Goal: Task Accomplishment & Management: Manage account settings

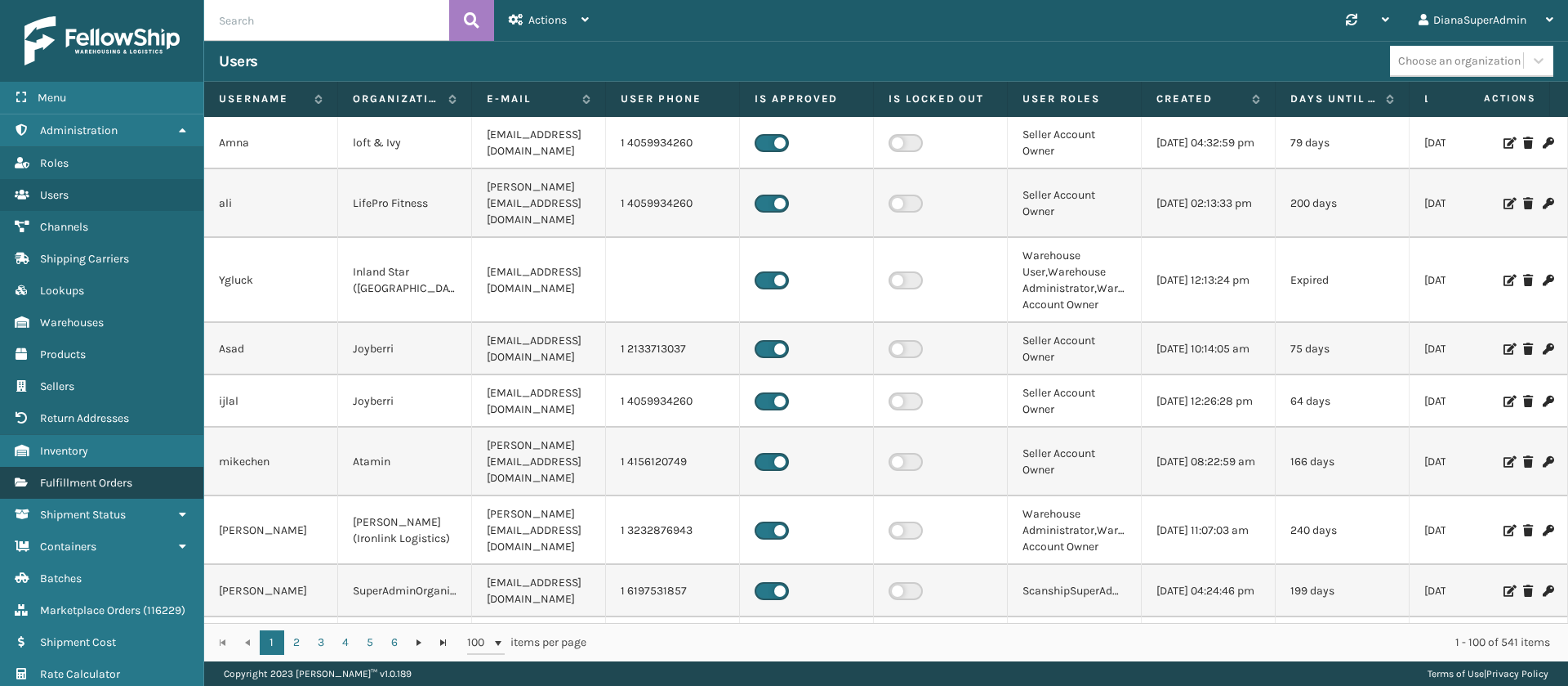
click at [108, 471] on link "Fulfillment Orders" at bounding box center [102, 482] width 203 height 32
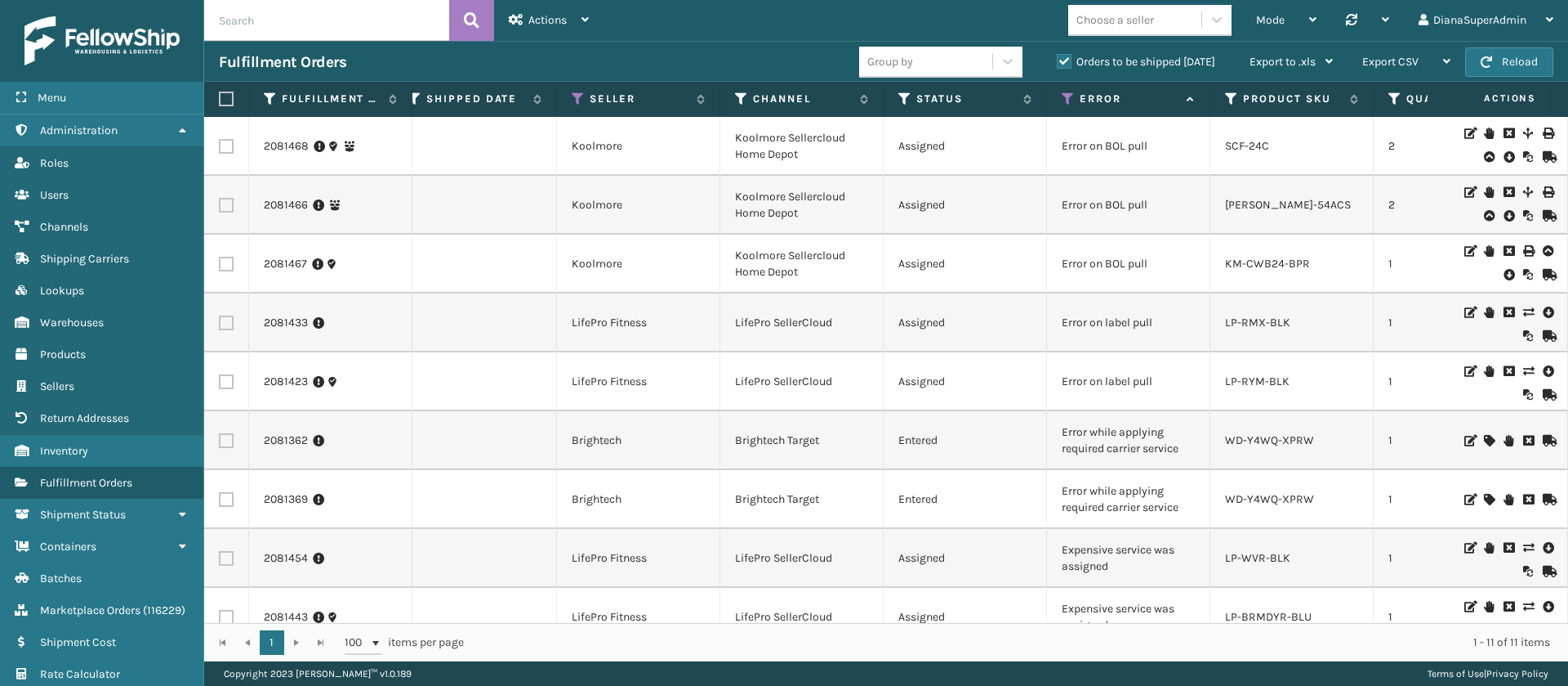
scroll to position [0, 226]
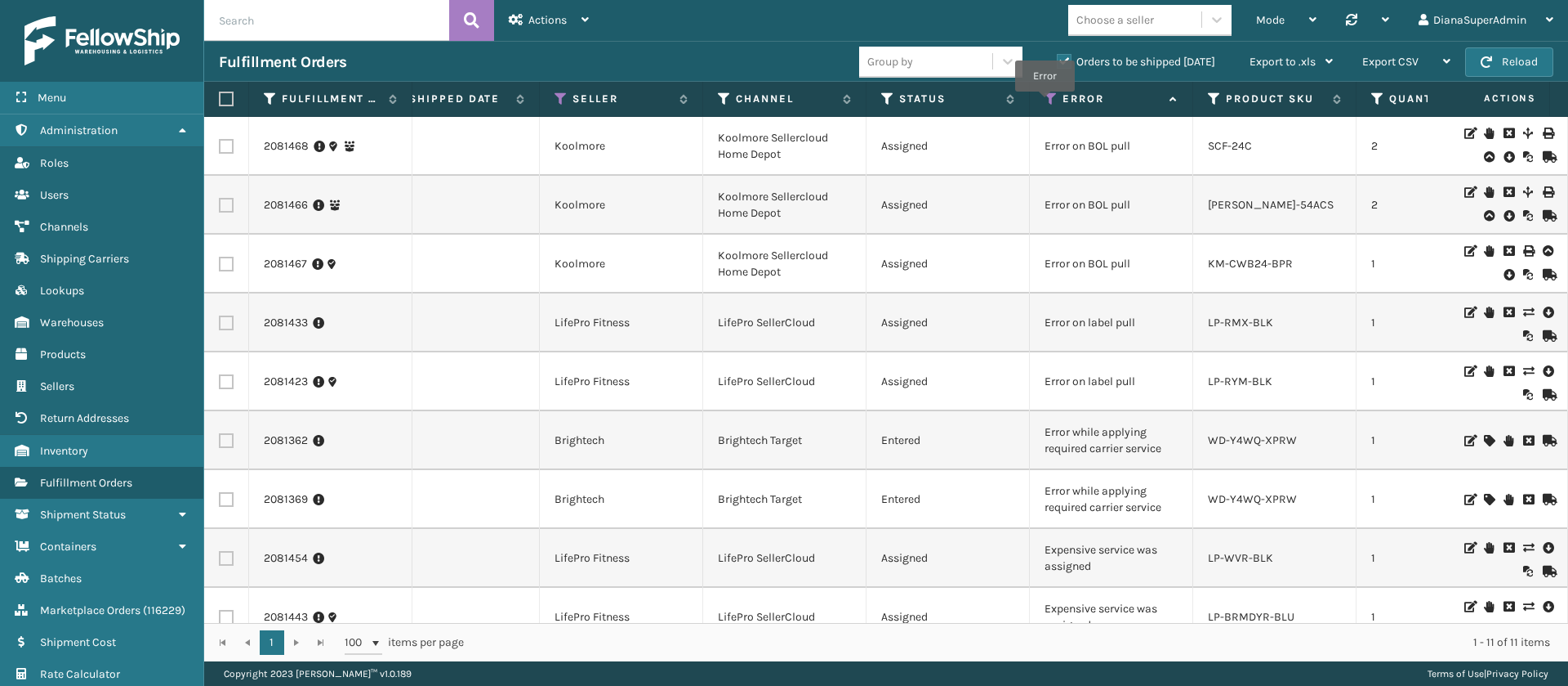
click at [1045, 103] on icon at bounding box center [1051, 98] width 13 height 15
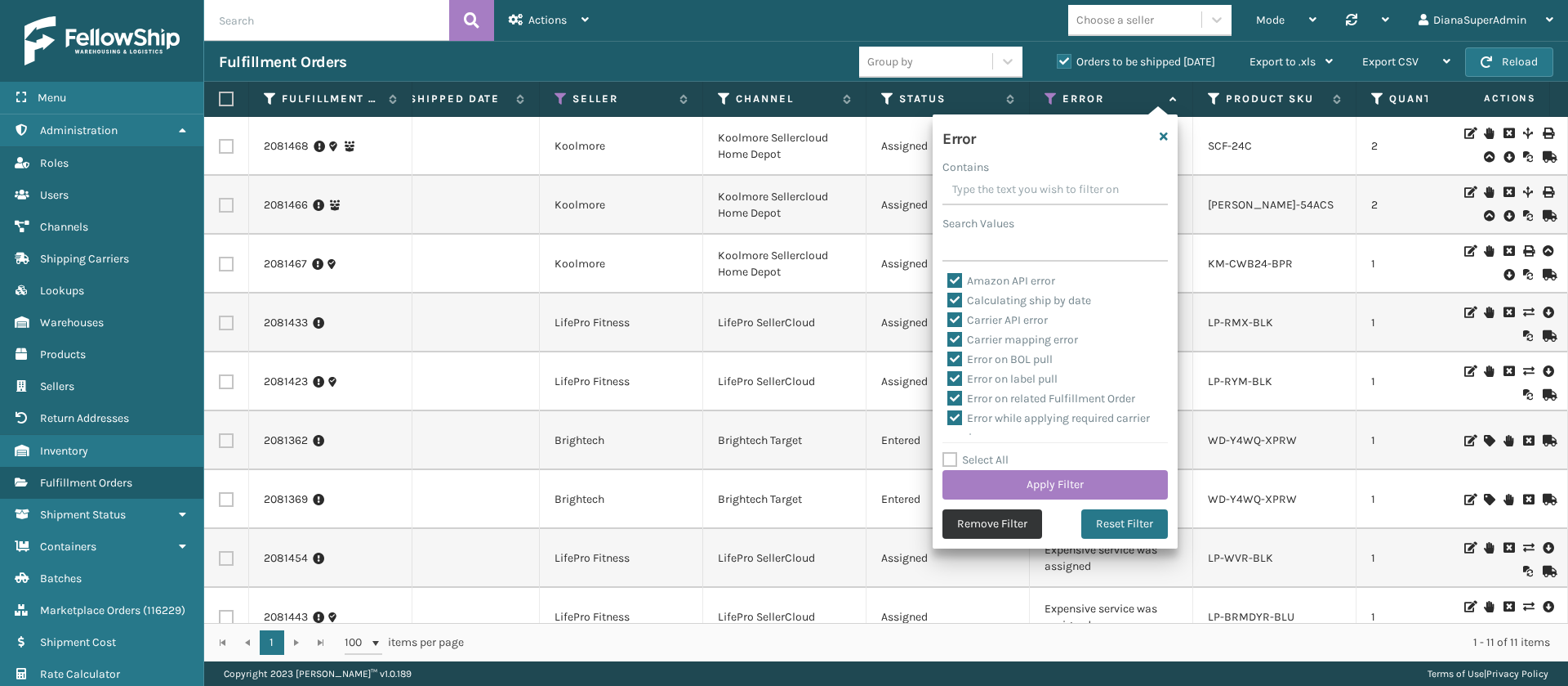
click at [990, 528] on button "Remove Filter" at bounding box center [992, 524] width 100 height 30
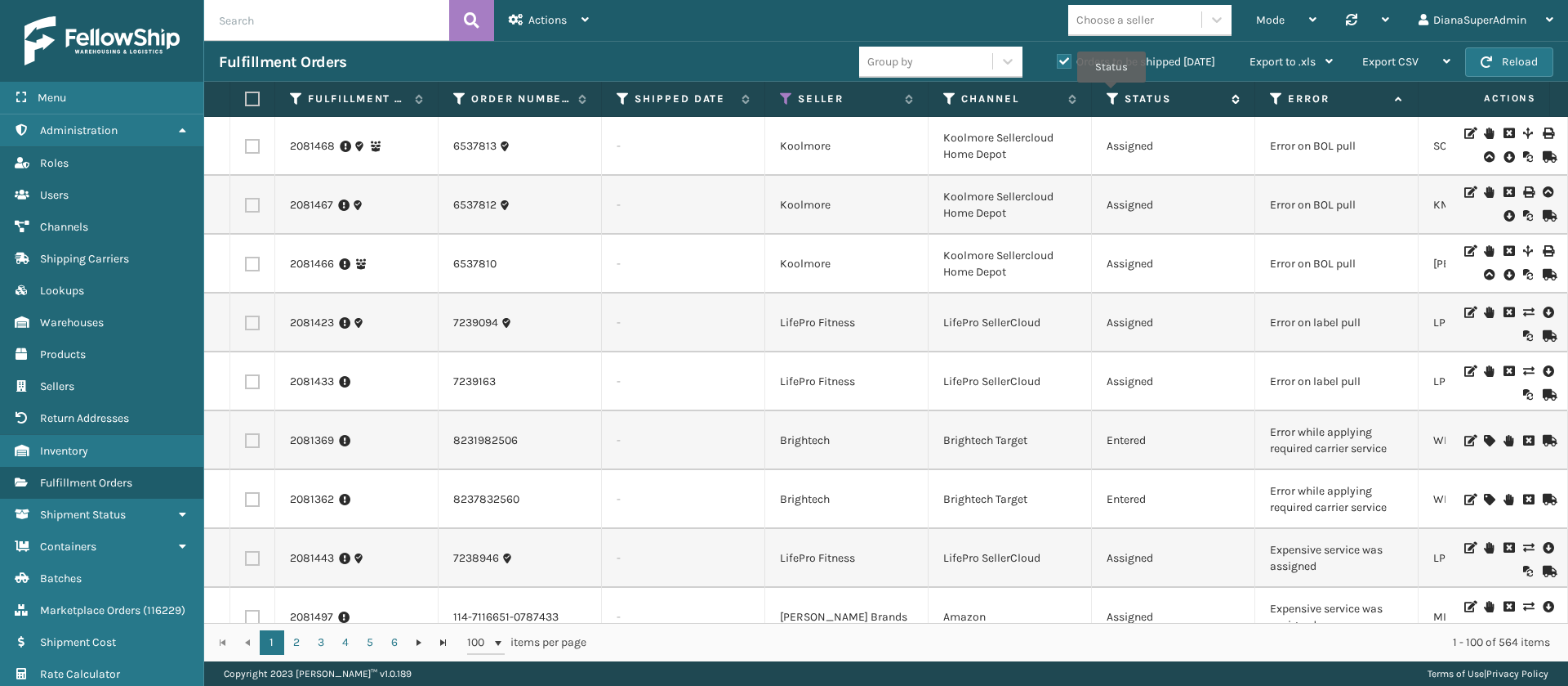
click at [1112, 94] on icon at bounding box center [1112, 98] width 13 height 15
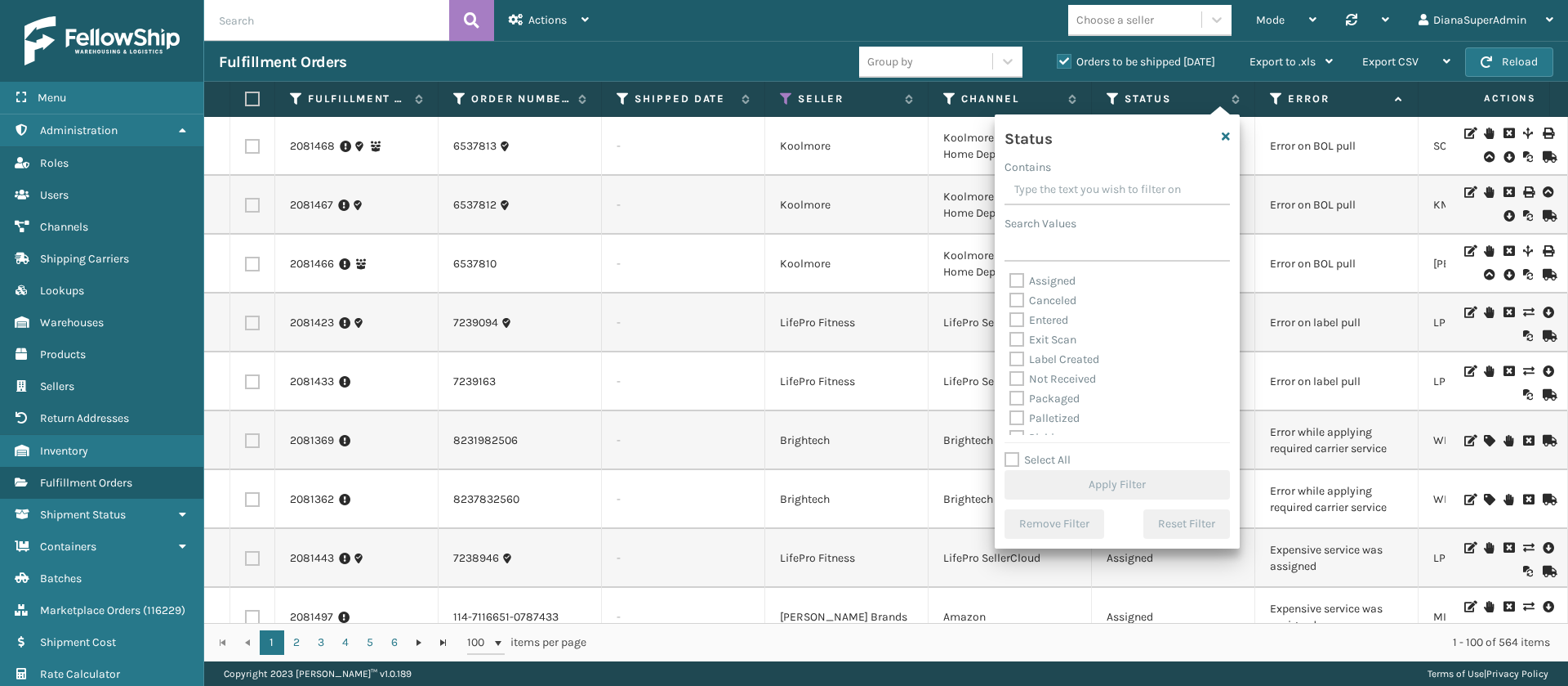
click at [1013, 354] on label "Label Created" at bounding box center [1054, 359] width 90 height 14
click at [1010, 354] on input "Label Created" at bounding box center [1009, 355] width 1 height 10
checkbox input "true"
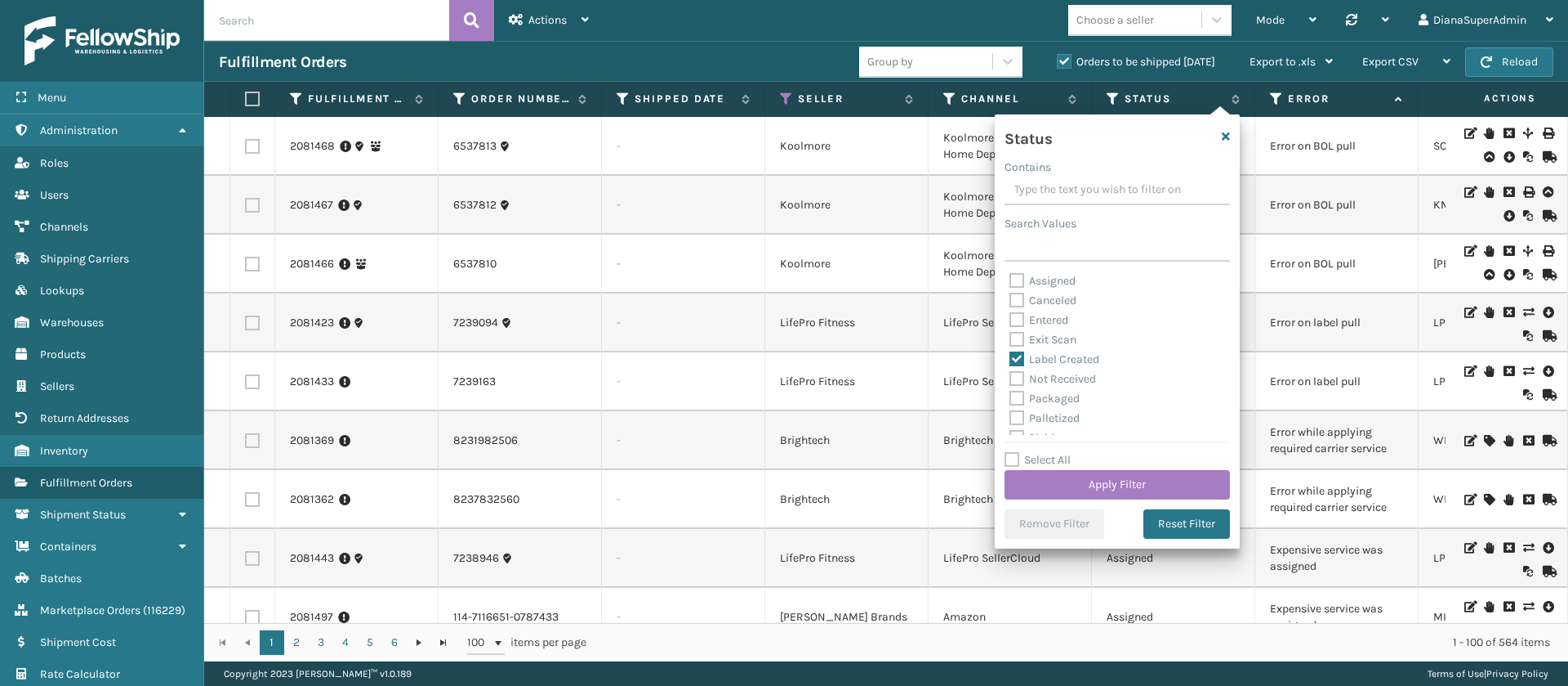
click at [1021, 420] on label "Palletized" at bounding box center [1044, 418] width 70 height 14
click at [1010, 419] on input "Palletized" at bounding box center [1009, 414] width 1 height 10
checkbox input "true"
click at [1009, 398] on label "Picking" at bounding box center [1038, 392] width 58 height 14
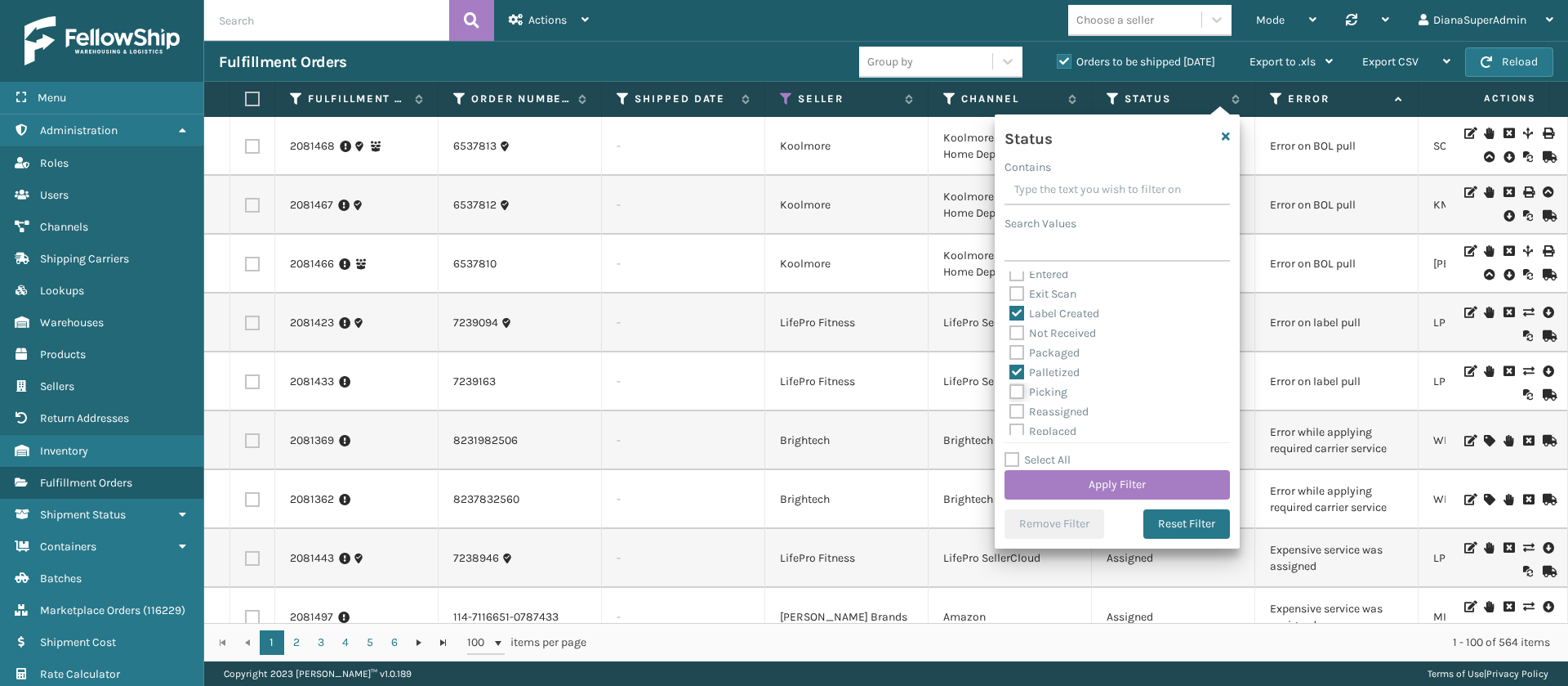
click at [1009, 393] on input "Picking" at bounding box center [1009, 388] width 1 height 10
checkbox input "true"
click at [1017, 355] on label "Packaged" at bounding box center [1044, 353] width 70 height 14
click at [1010, 354] on input "Packaged" at bounding box center [1009, 348] width 1 height 10
checkbox input "true"
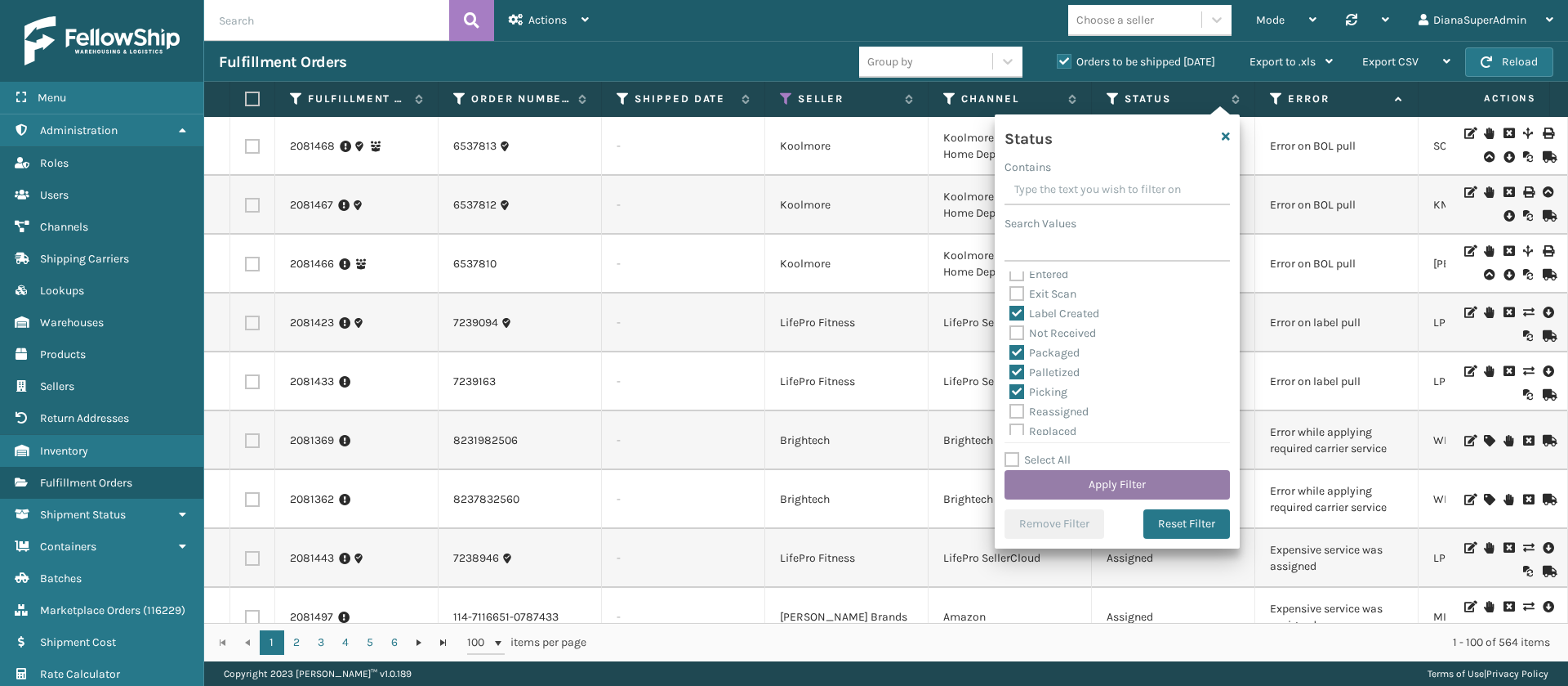
click at [1107, 490] on button "Apply Filter" at bounding box center [1118, 485] width 226 height 30
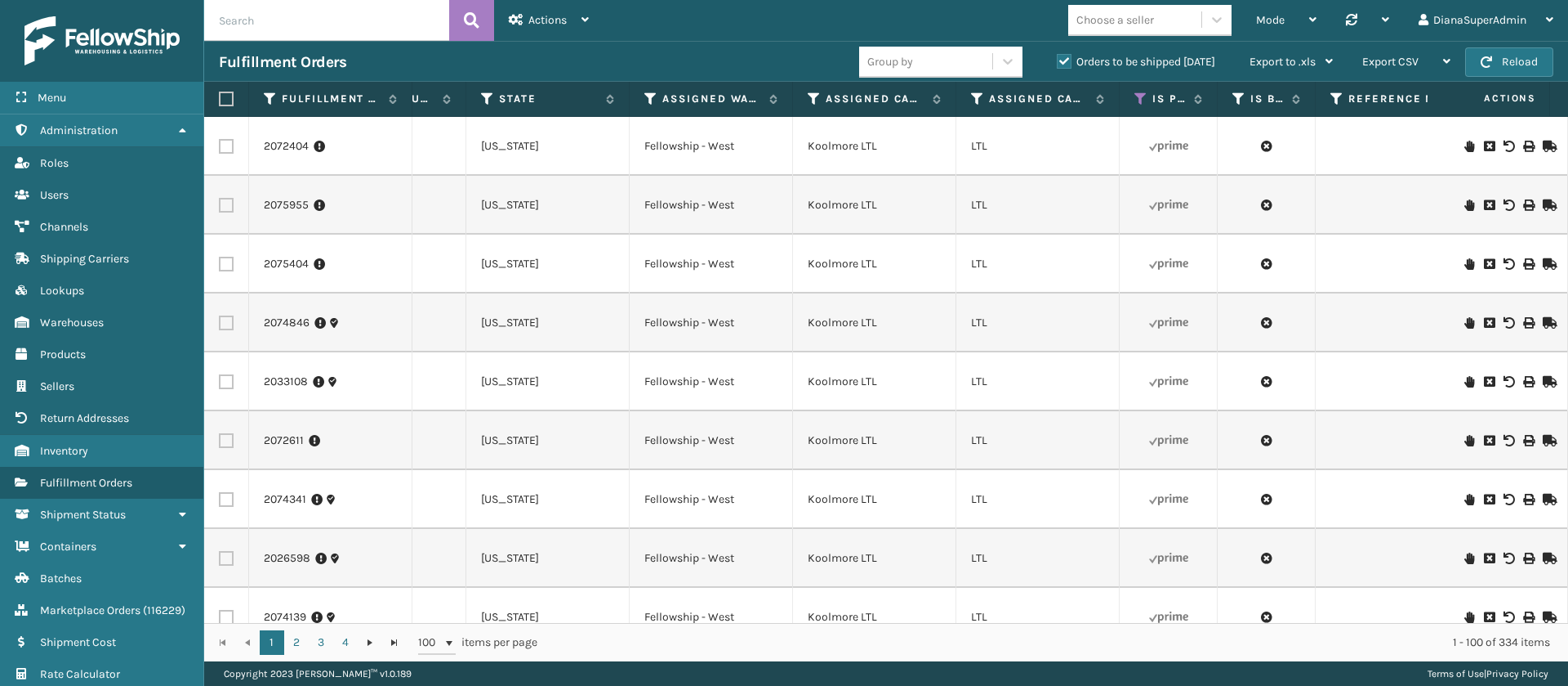
scroll to position [0, 0]
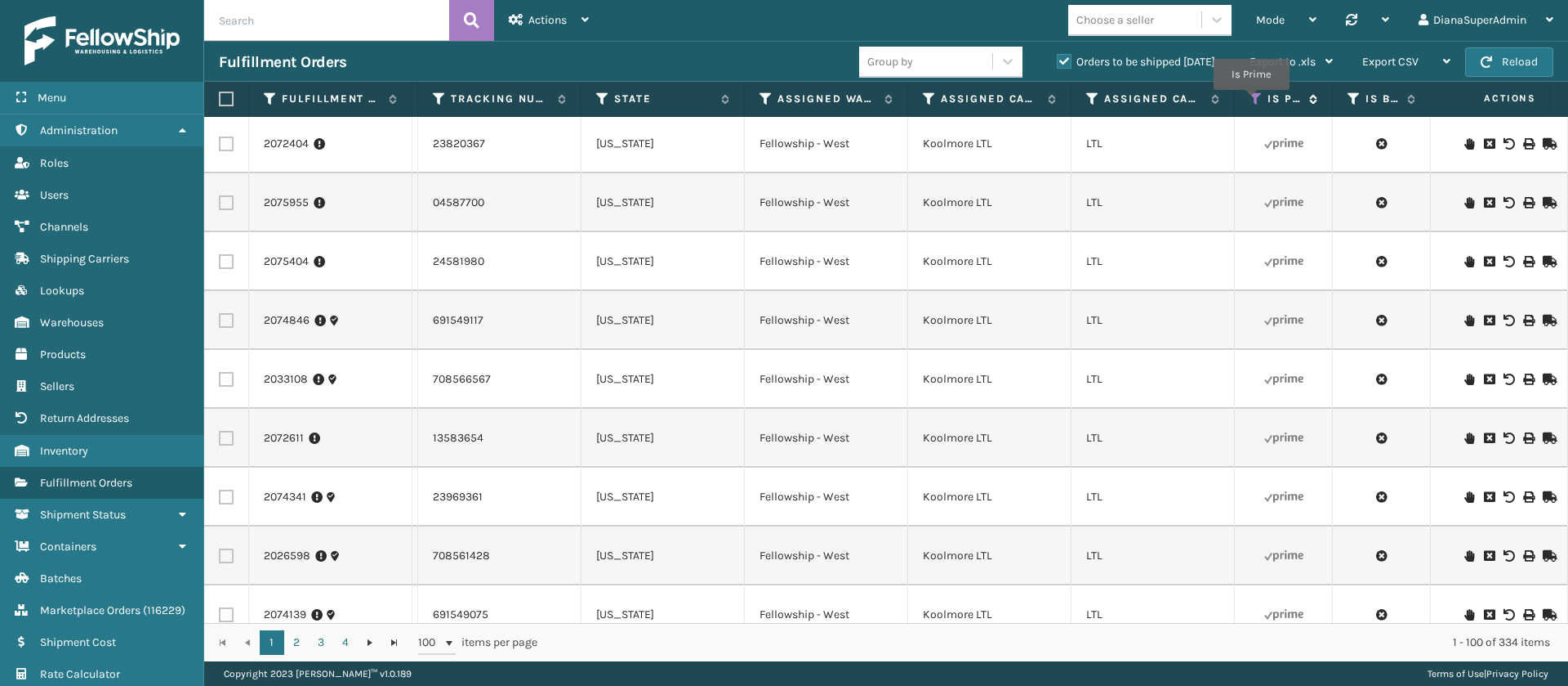
click at [1251, 102] on icon at bounding box center [1256, 98] width 13 height 15
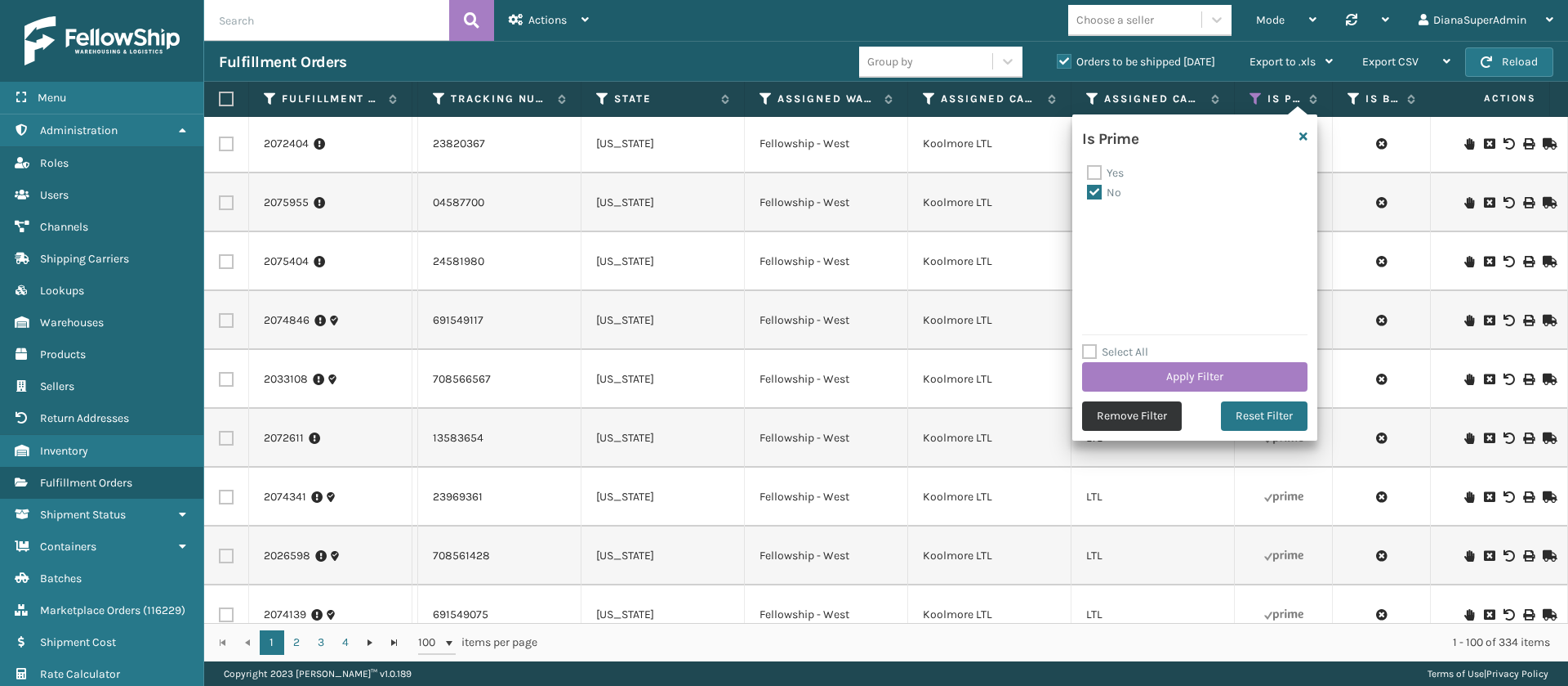
click at [1108, 421] on button "Remove Filter" at bounding box center [1132, 416] width 100 height 30
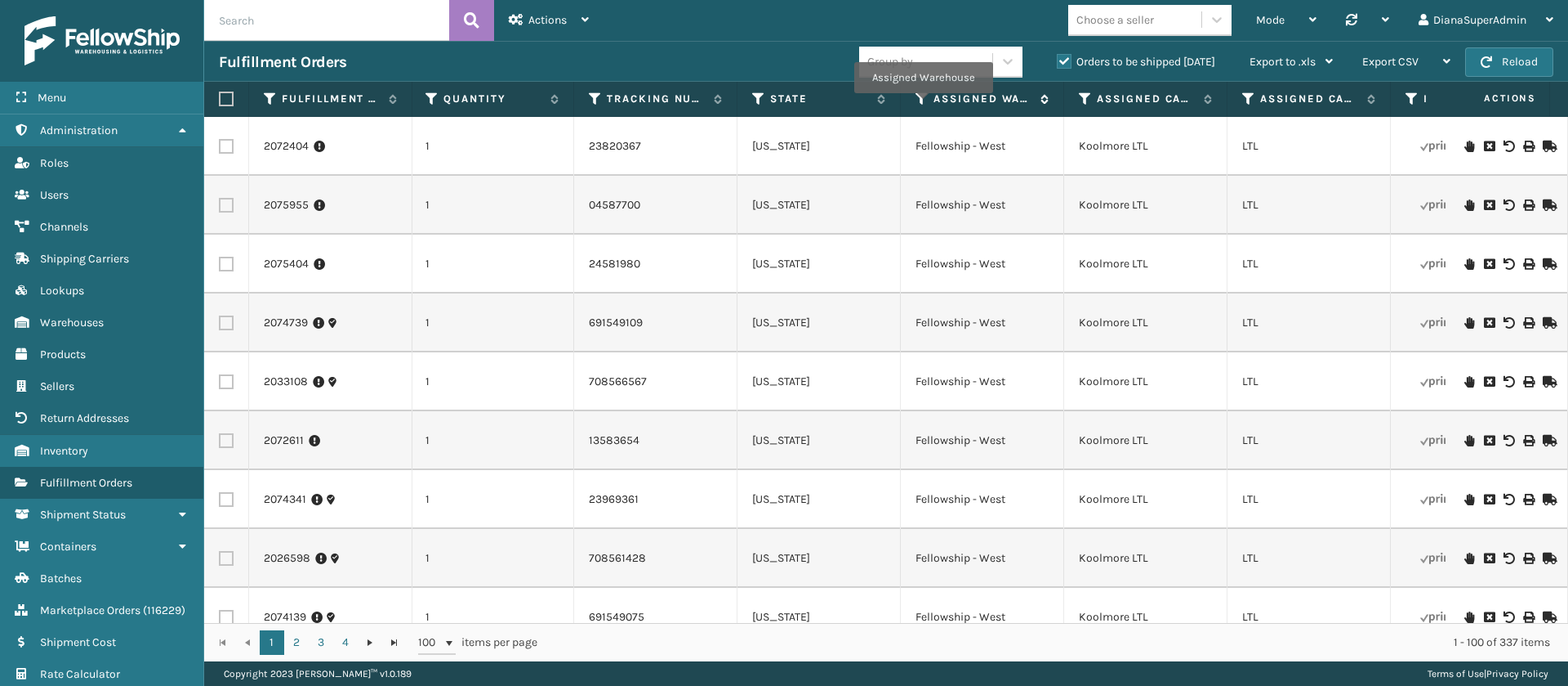
click at [923, 104] on icon at bounding box center [922, 98] width 13 height 15
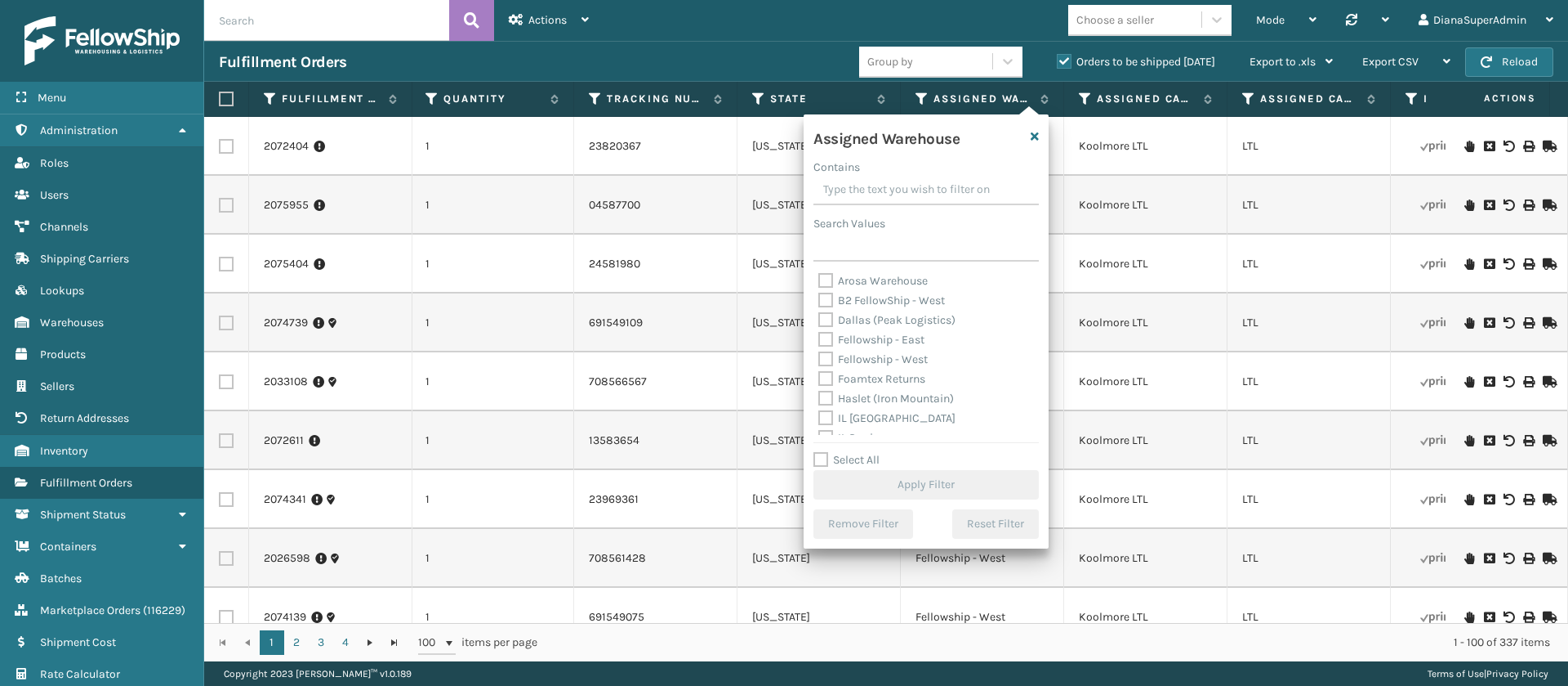
click at [822, 339] on label "Fellowship - East" at bounding box center [871, 340] width 106 height 14
click at [819, 339] on input "Fellowship - East" at bounding box center [818, 335] width 1 height 10
checkbox input "true"
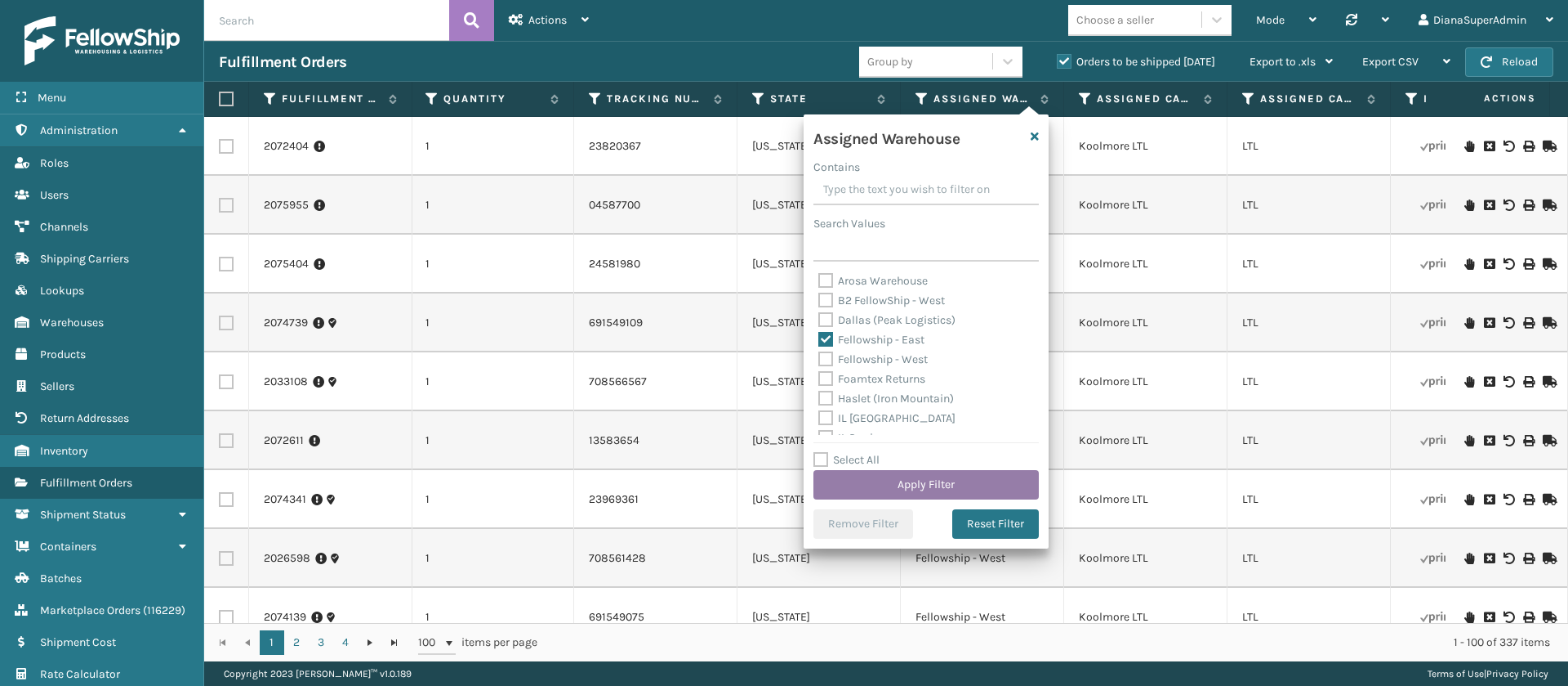
click at [948, 480] on button "Apply Filter" at bounding box center [927, 485] width 226 height 30
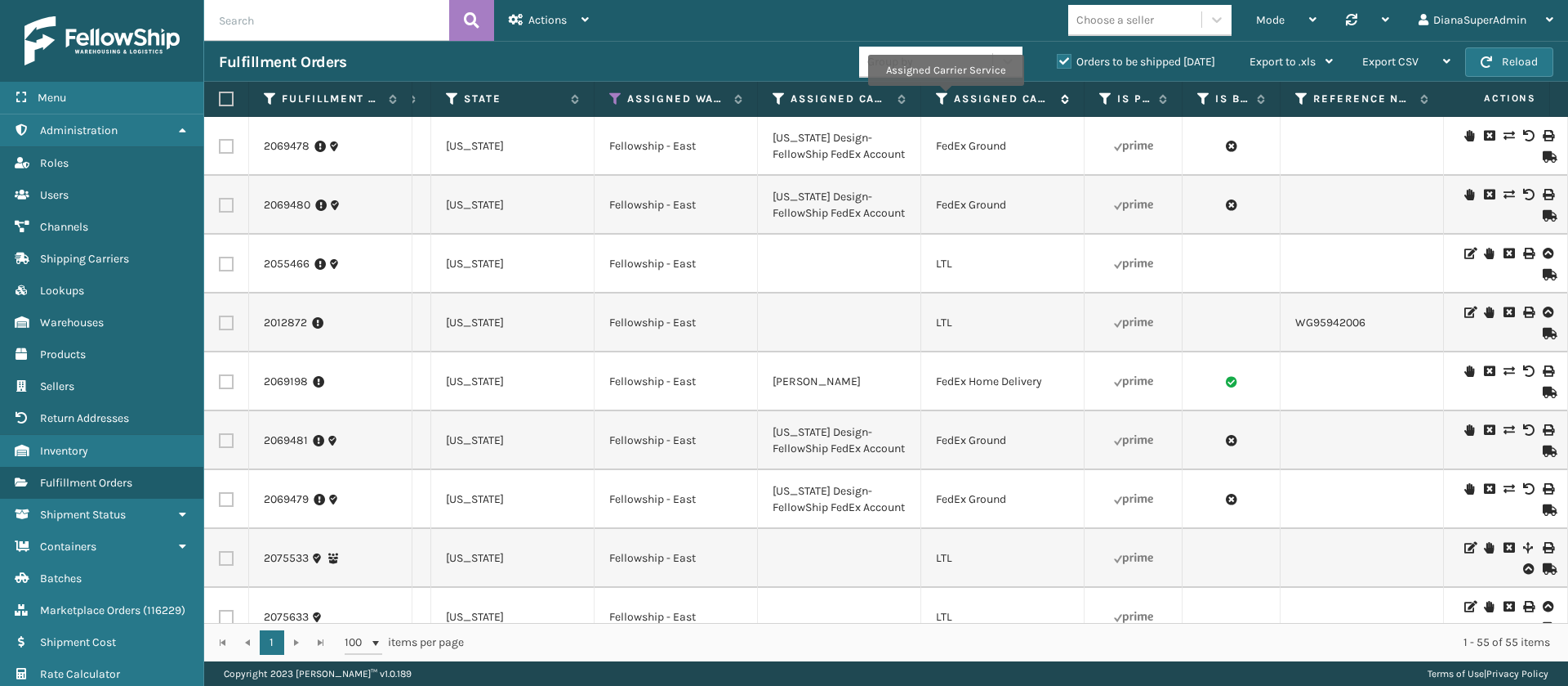
click at [945, 97] on icon at bounding box center [942, 98] width 13 height 15
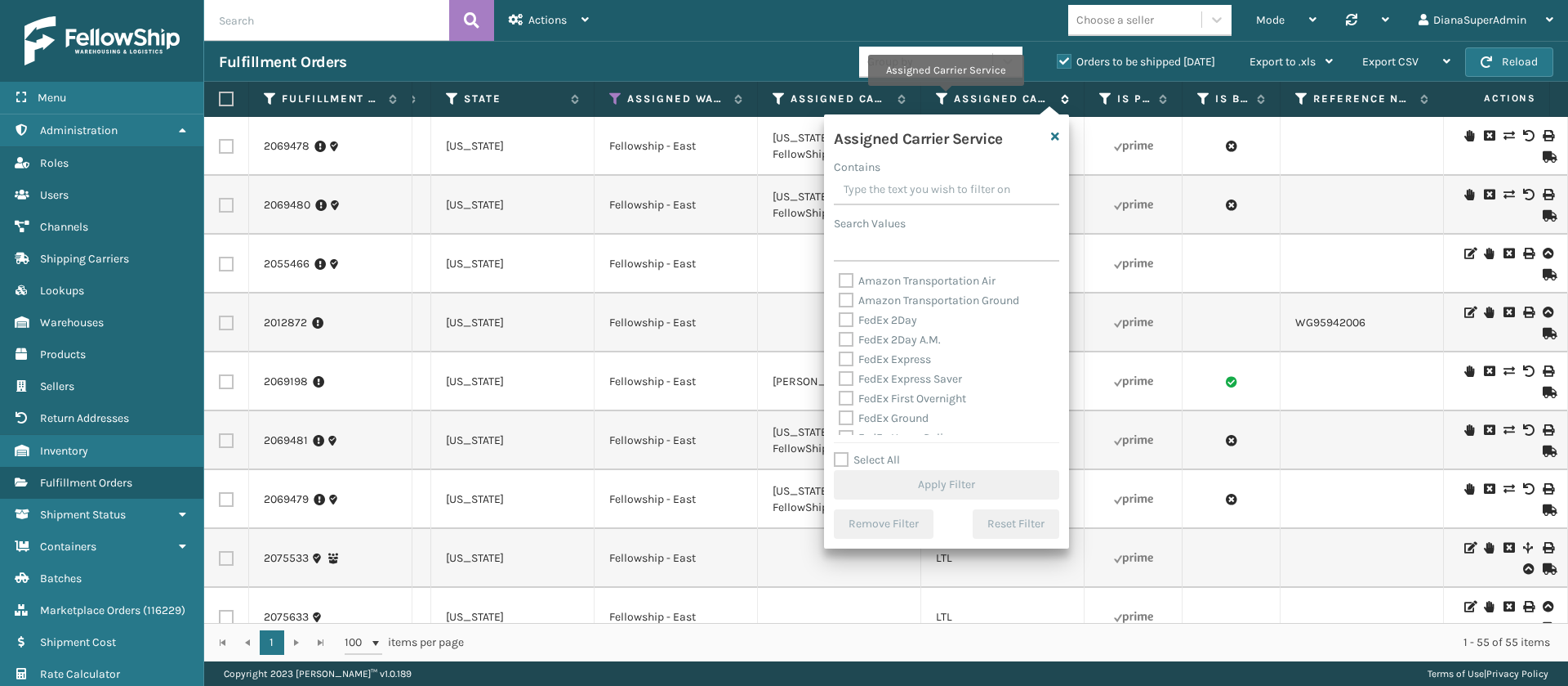
click at [945, 97] on icon at bounding box center [942, 98] width 13 height 15
click at [1066, 95] on icon at bounding box center [1062, 98] width 13 height 10
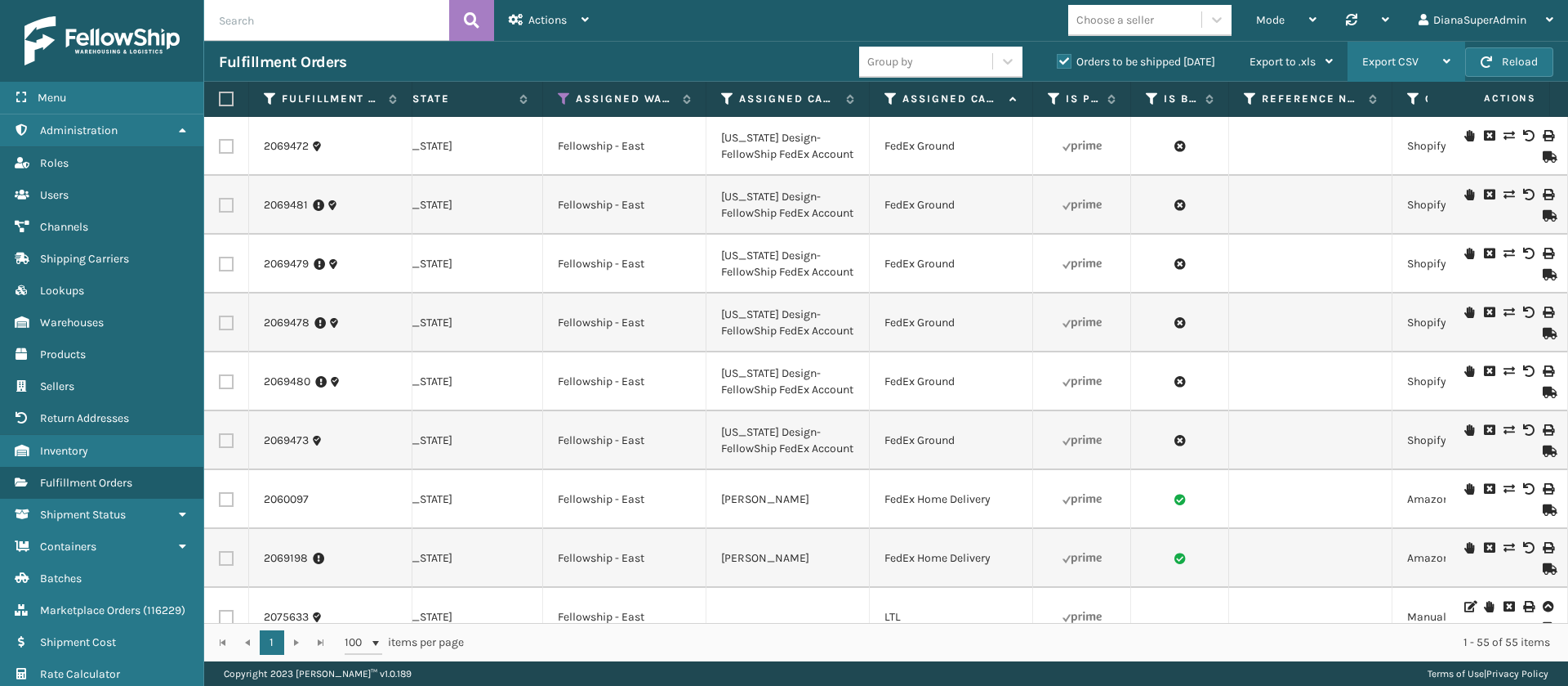
click at [1420, 59] on div "Export CSV" at bounding box center [1407, 62] width 89 height 41
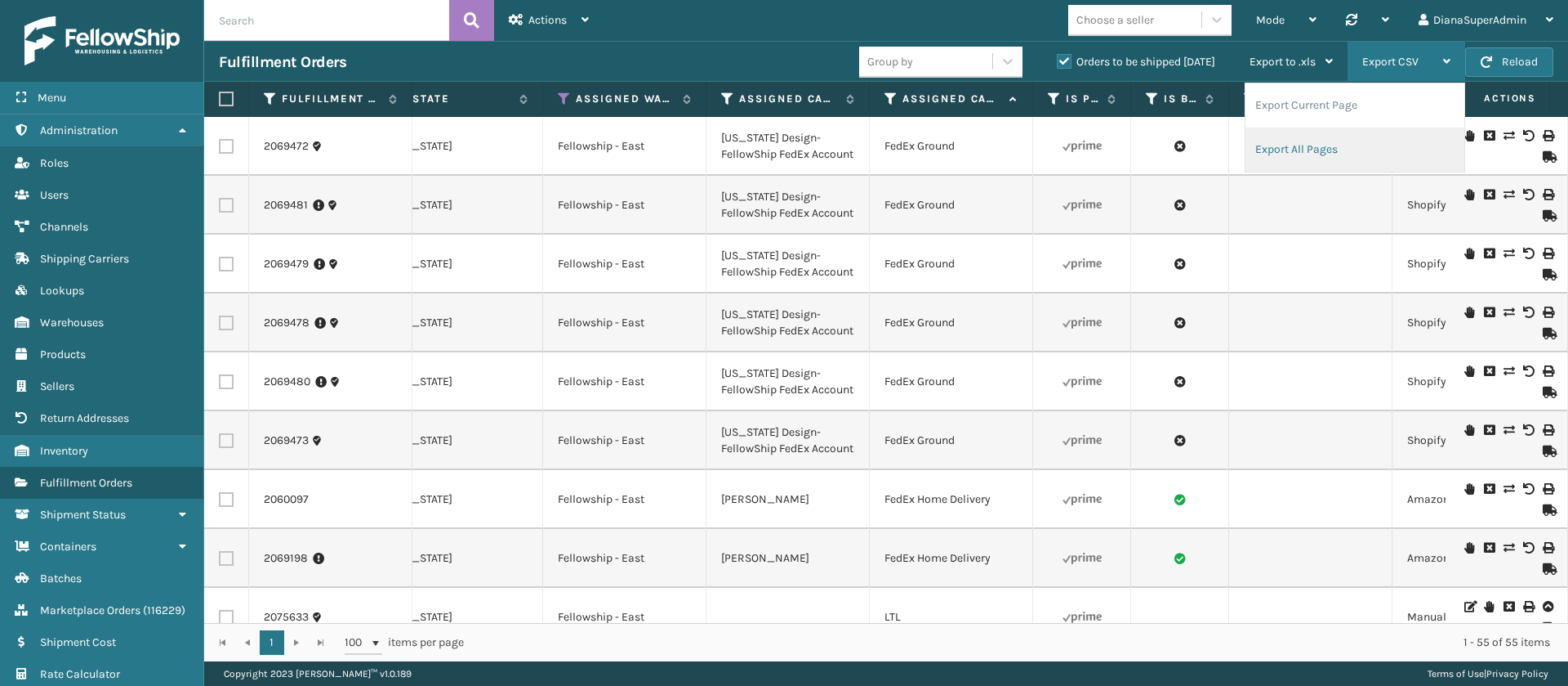
click at [1310, 155] on li "Export All Pages" at bounding box center [1355, 149] width 219 height 44
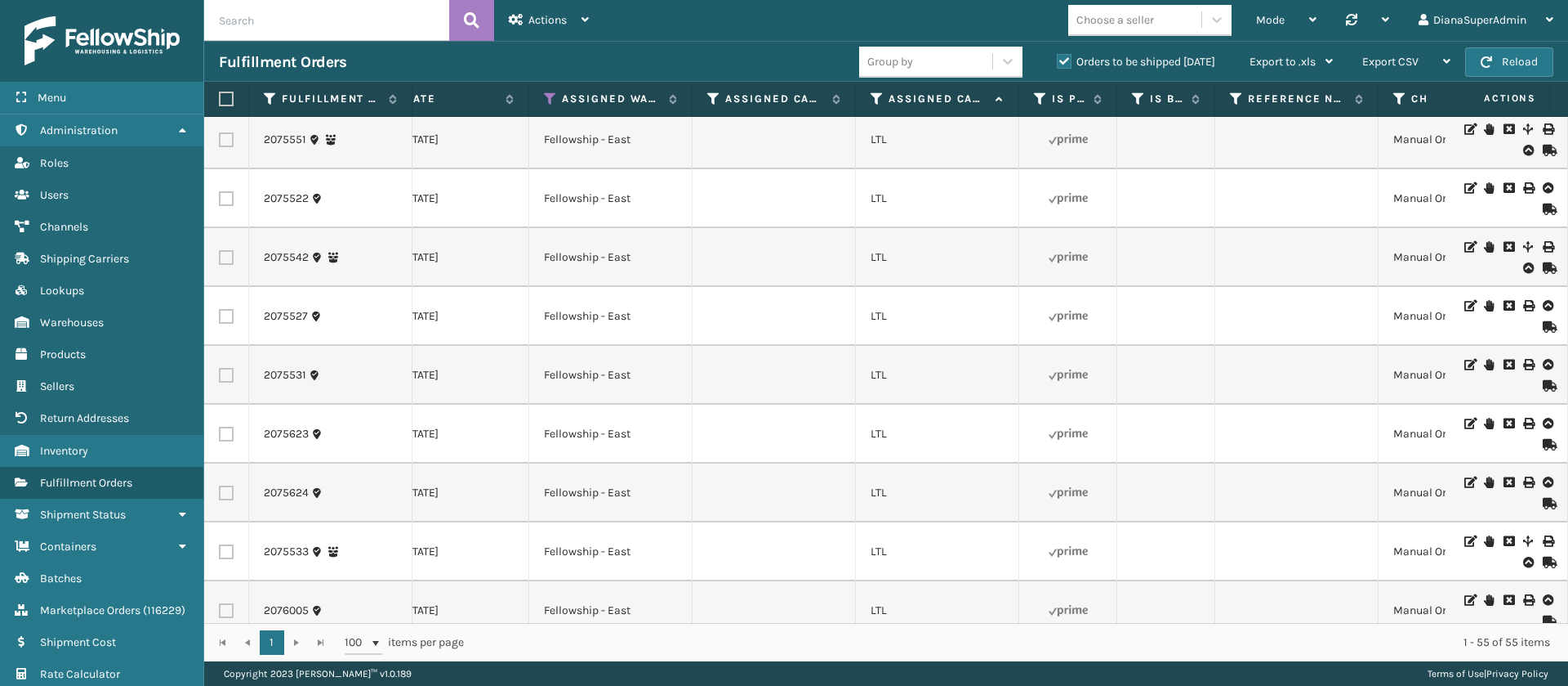
scroll to position [2808, 1543]
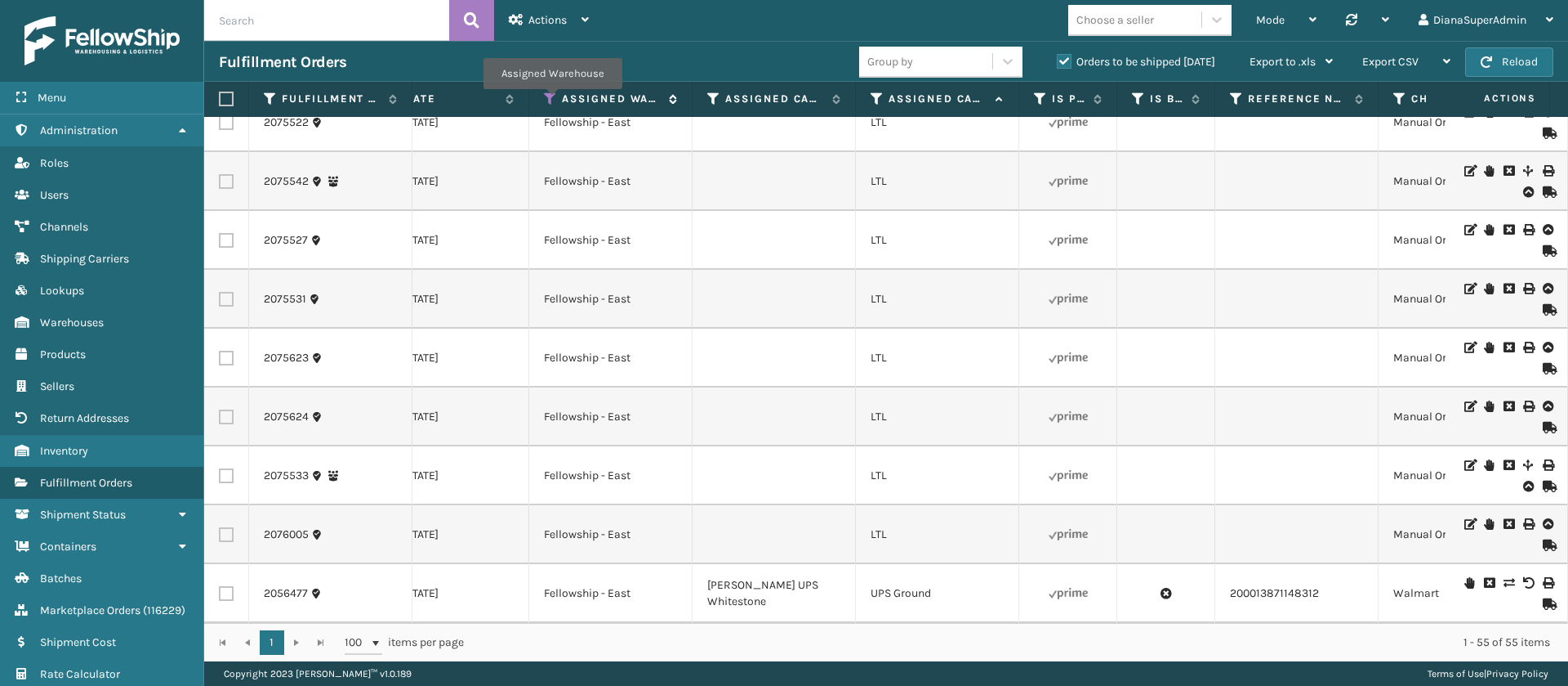
click at [552, 101] on icon at bounding box center [550, 98] width 13 height 15
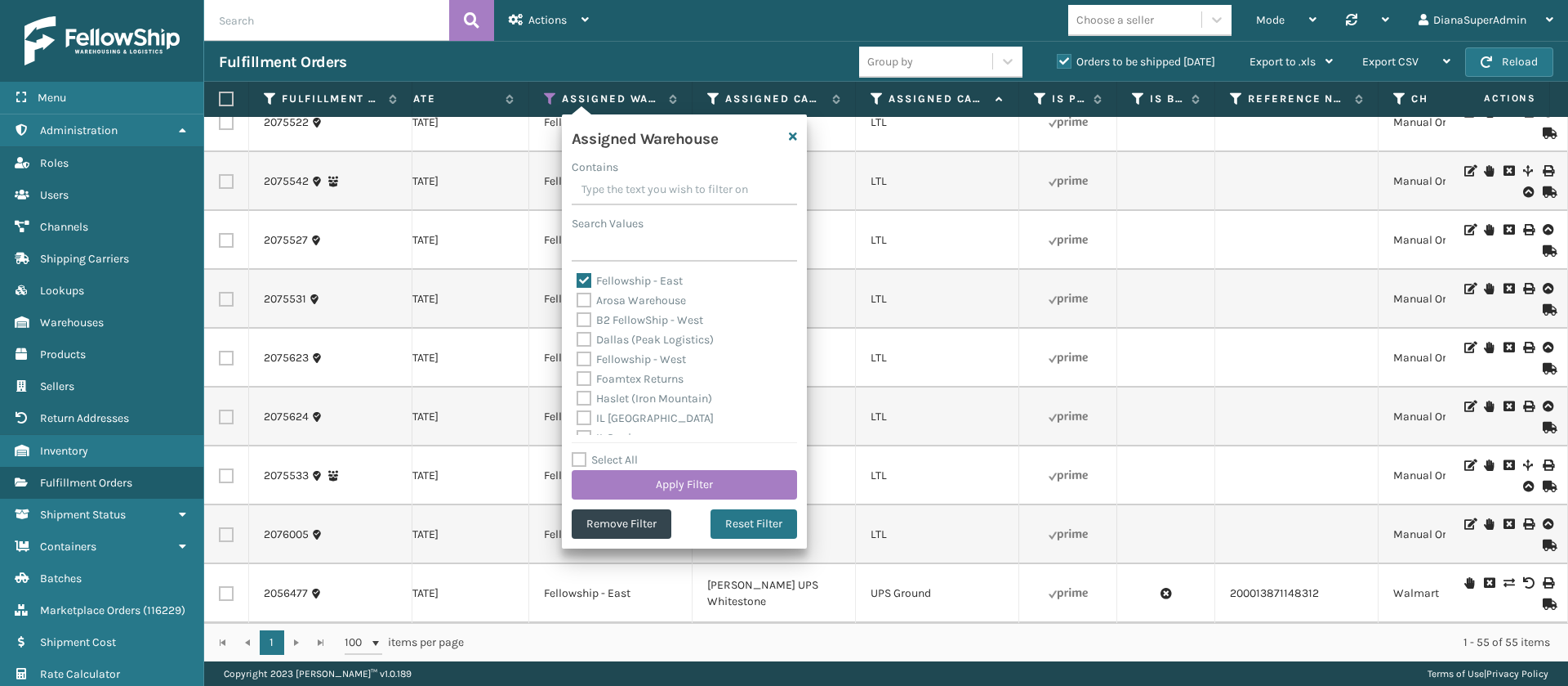
click at [591, 285] on label "Fellowship - East" at bounding box center [630, 280] width 106 height 14
click at [577, 282] on input "Fellowship - East" at bounding box center [577, 277] width 1 height 10
checkbox input "false"
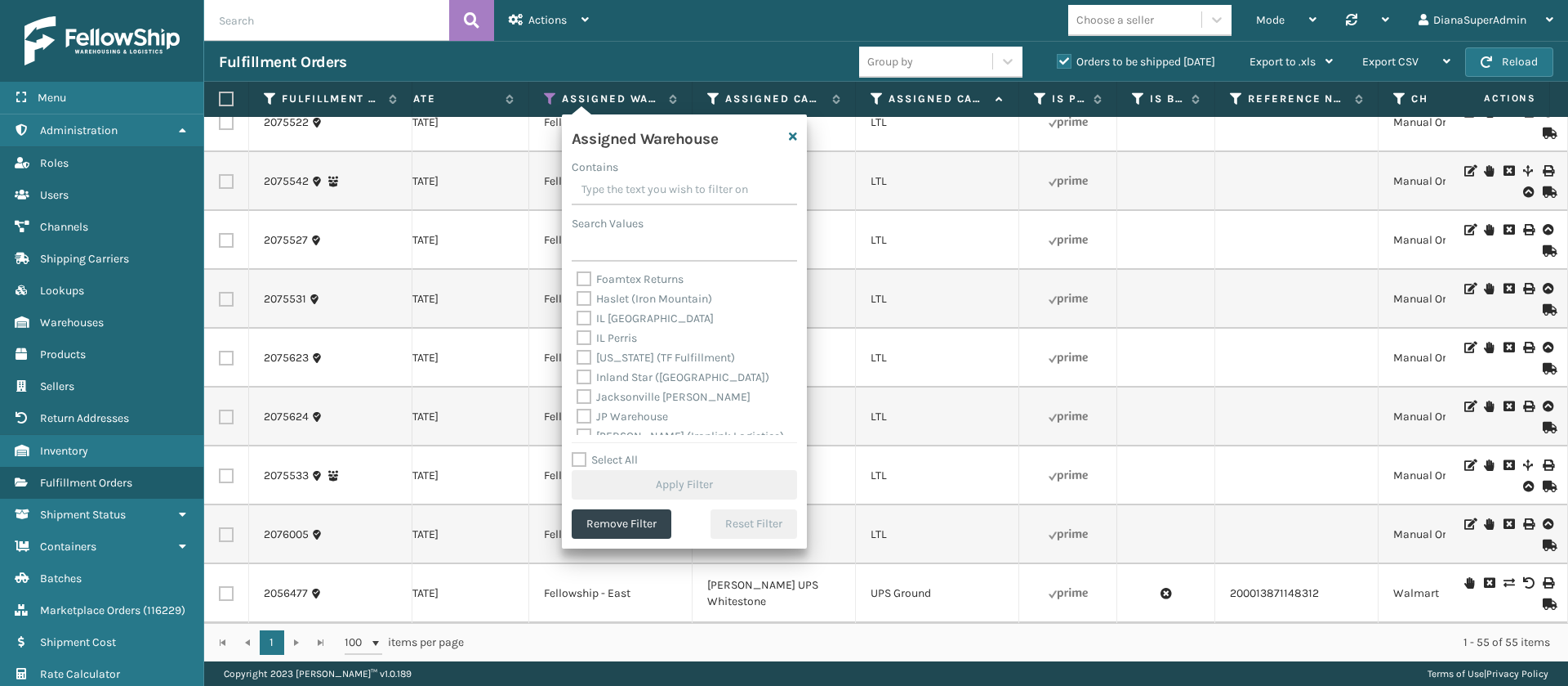
scroll to position [101, 0]
click at [589, 359] on label "[US_STATE] (TF Fulfillment)" at bounding box center [656, 357] width 159 height 14
click at [577, 358] on input "[US_STATE] (TF Fulfillment)" at bounding box center [577, 353] width 1 height 10
checkbox input "true"
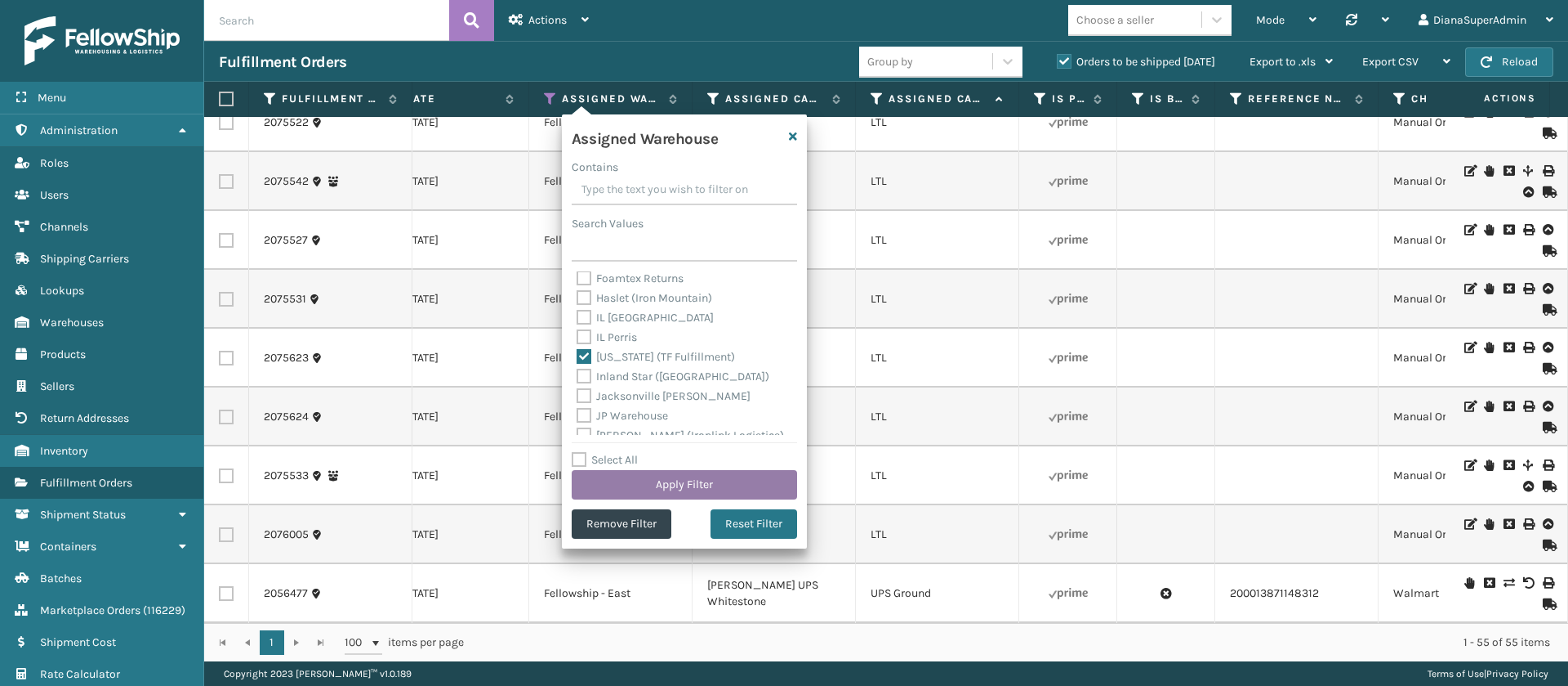
click at [668, 490] on button "Apply Filter" at bounding box center [685, 485] width 226 height 30
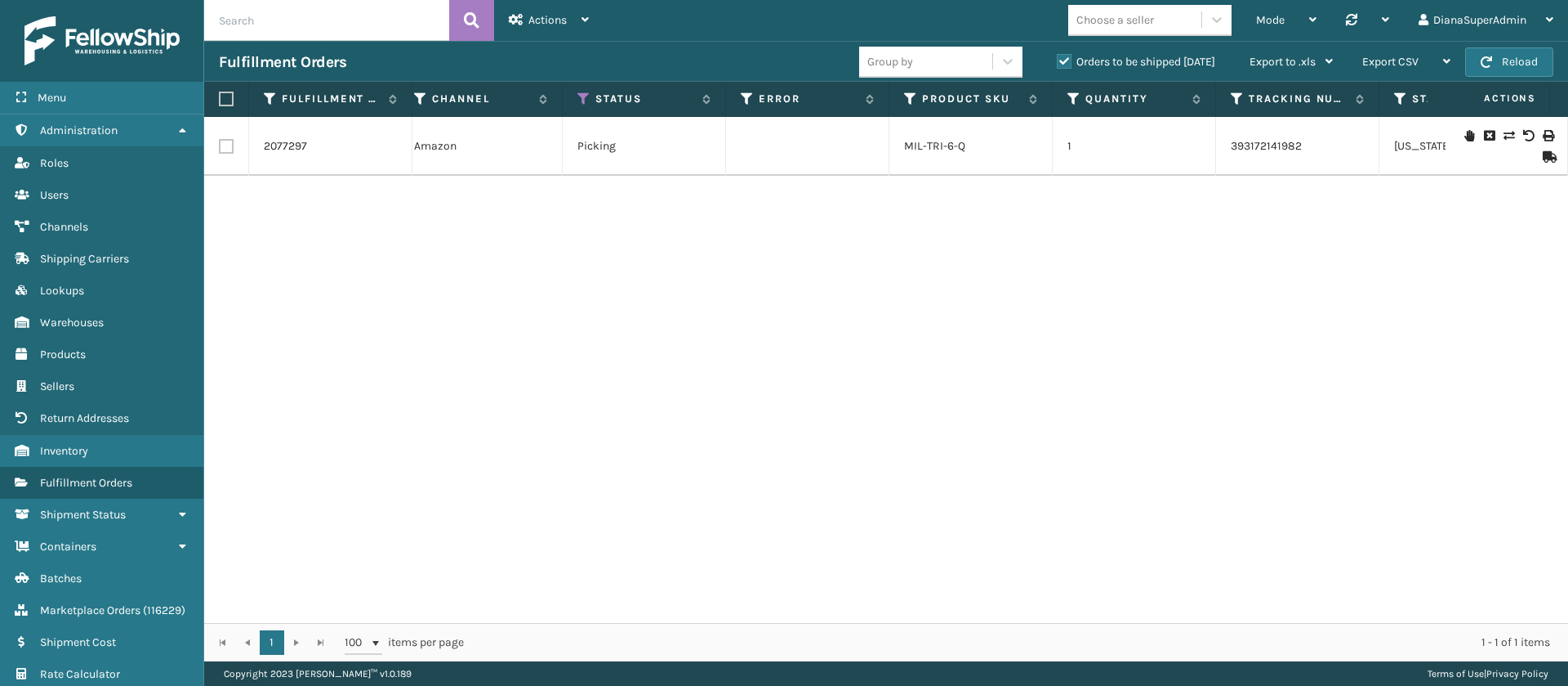
scroll to position [0, 784]
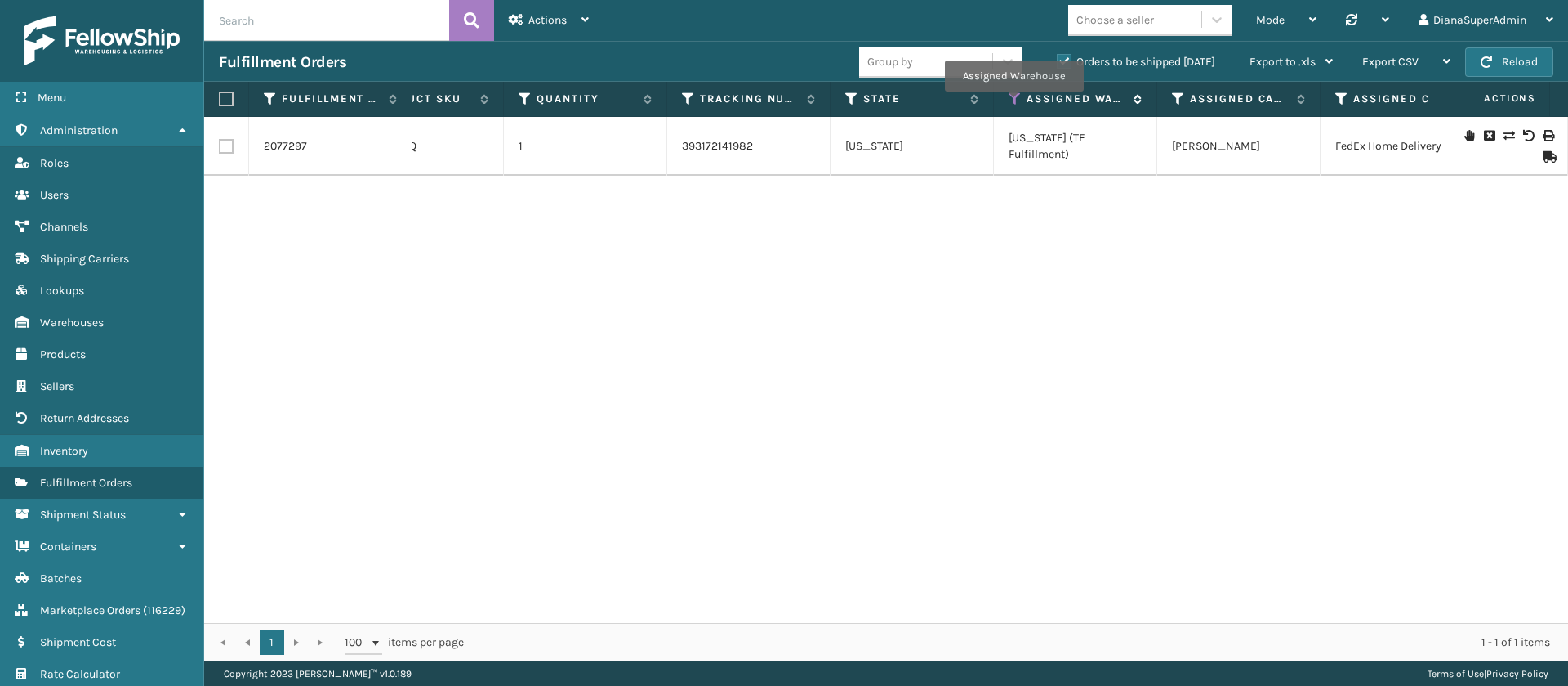
click at [1014, 103] on icon at bounding box center [1014, 98] width 13 height 15
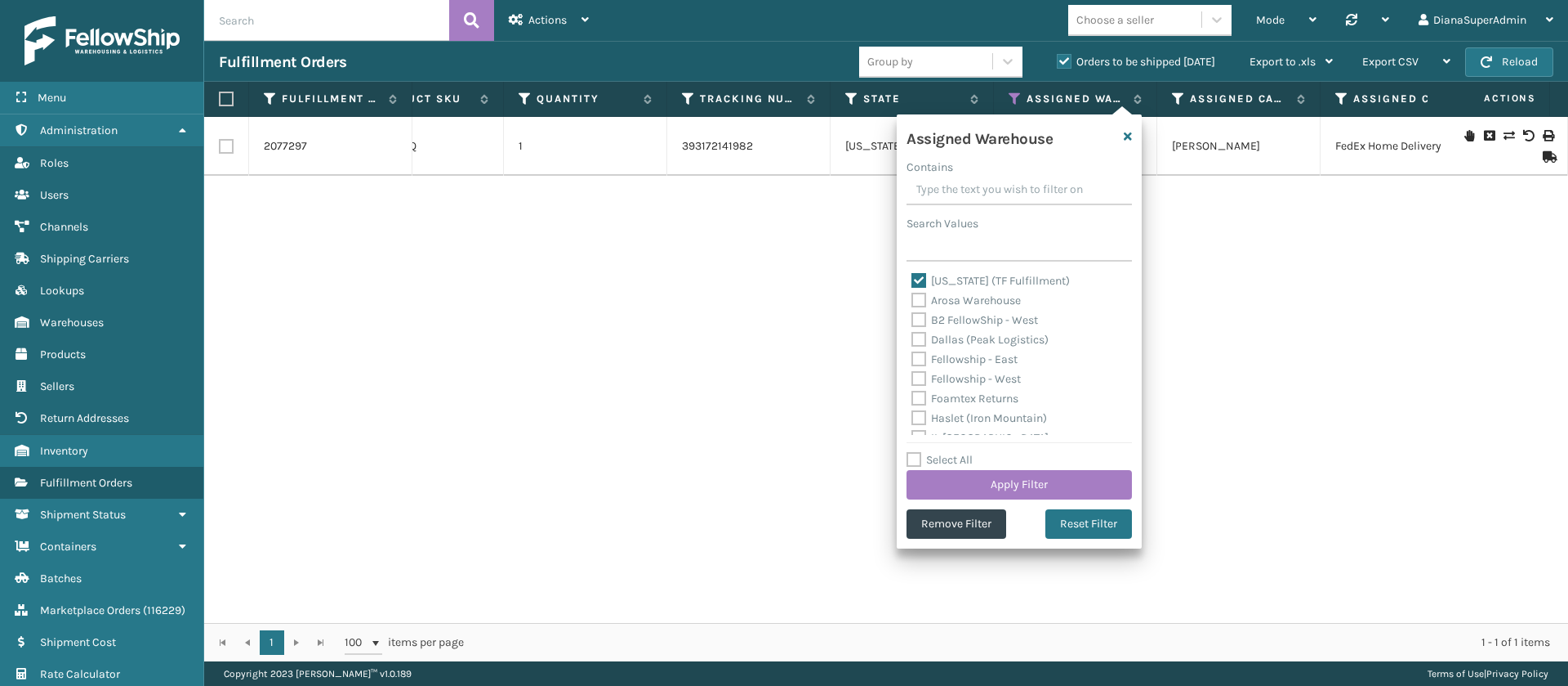
click at [918, 278] on label "[US_STATE] (TF Fulfillment)" at bounding box center [990, 280] width 159 height 14
click at [912, 278] on input "[US_STATE] (TF Fulfillment)" at bounding box center [911, 277] width 1 height 10
checkbox input "false"
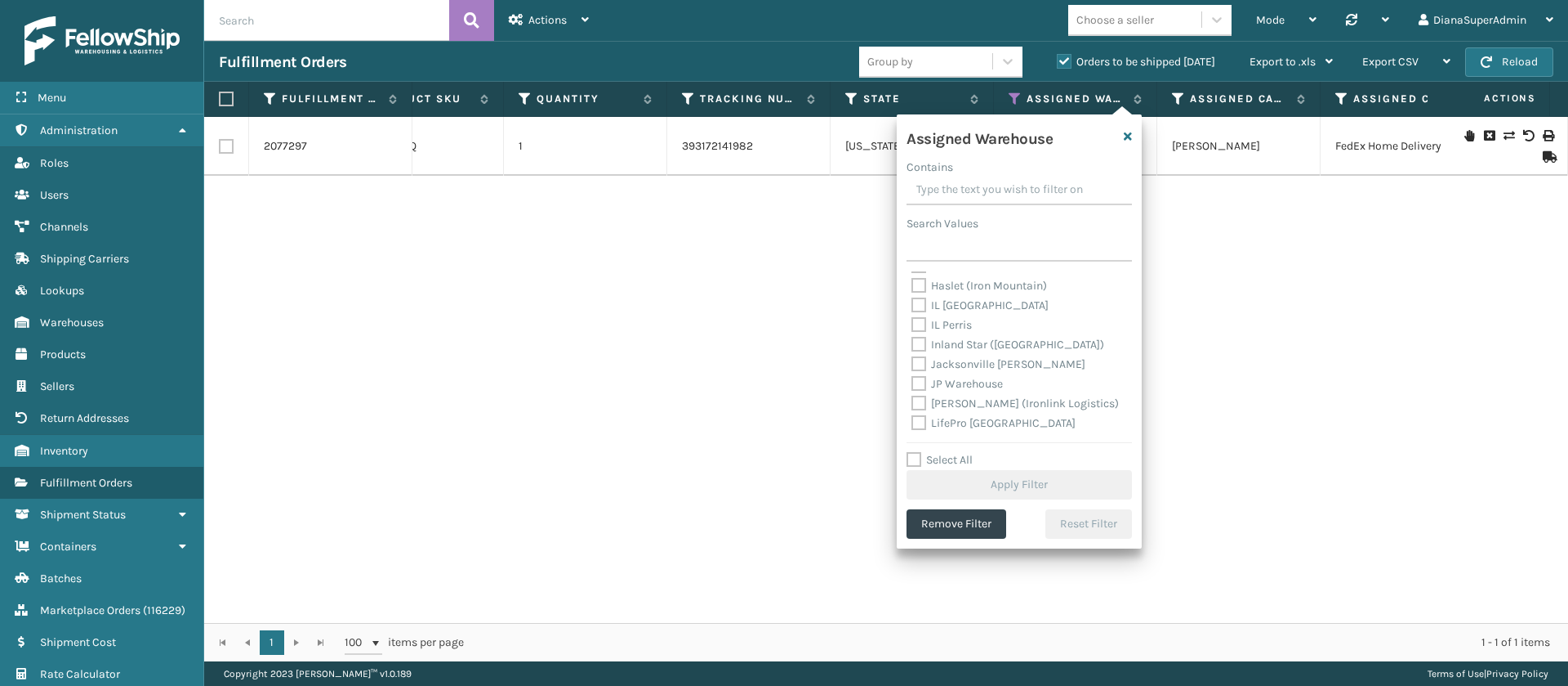
scroll to position [134, 0]
click at [914, 397] on label "[PERSON_NAME] (Ironlink Logistics)" at bounding box center [1014, 402] width 207 height 14
click at [912, 397] on input "[PERSON_NAME] (Ironlink Logistics)" at bounding box center [911, 398] width 1 height 10
checkbox input "true"
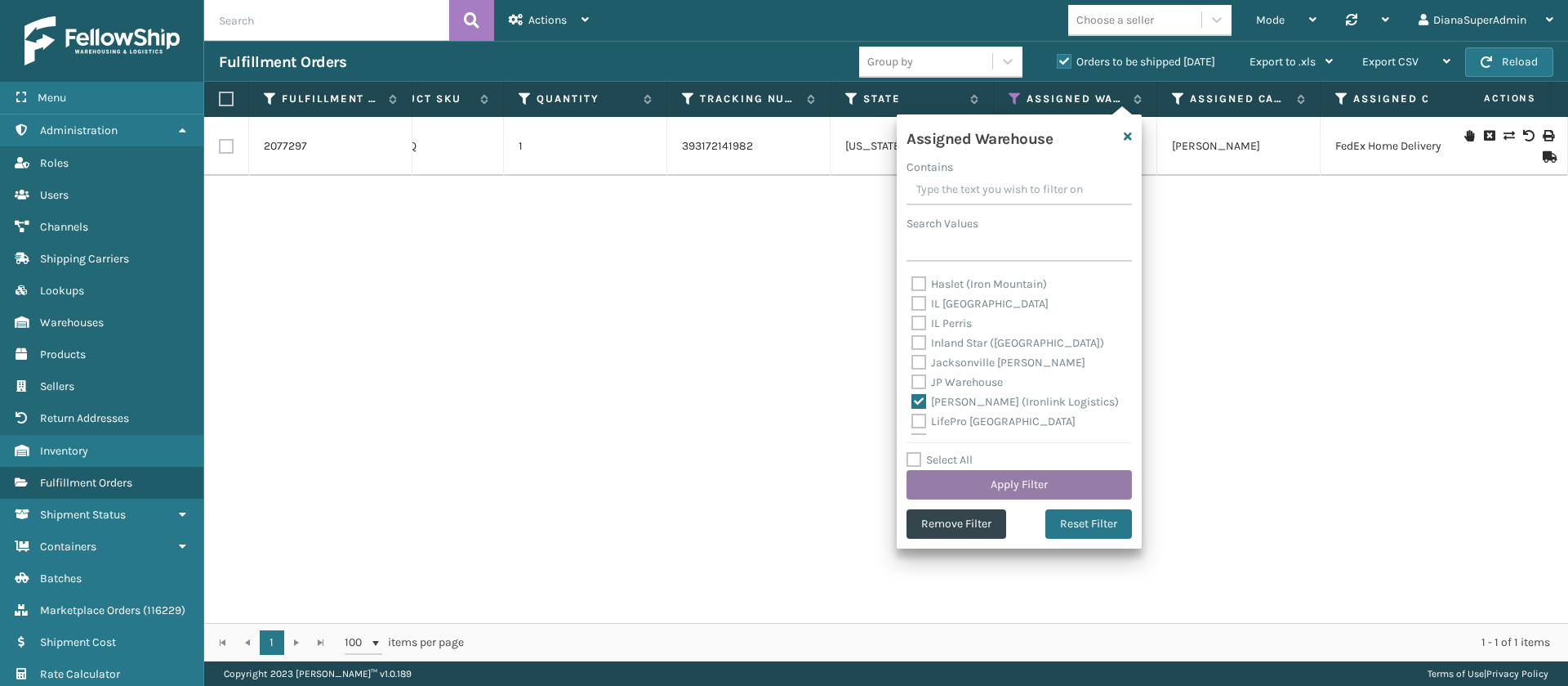
click at [995, 477] on button "Apply Filter" at bounding box center [1020, 485] width 226 height 30
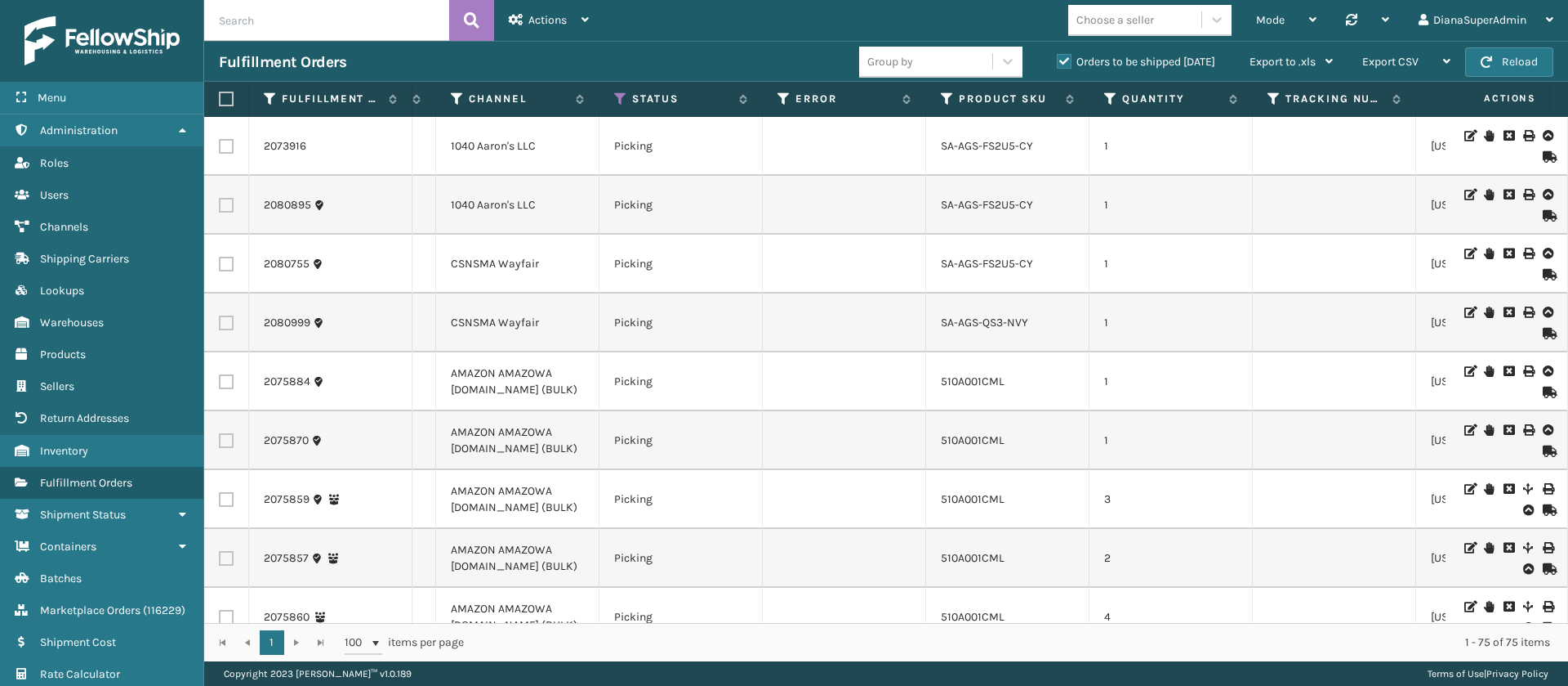
scroll to position [0, 773]
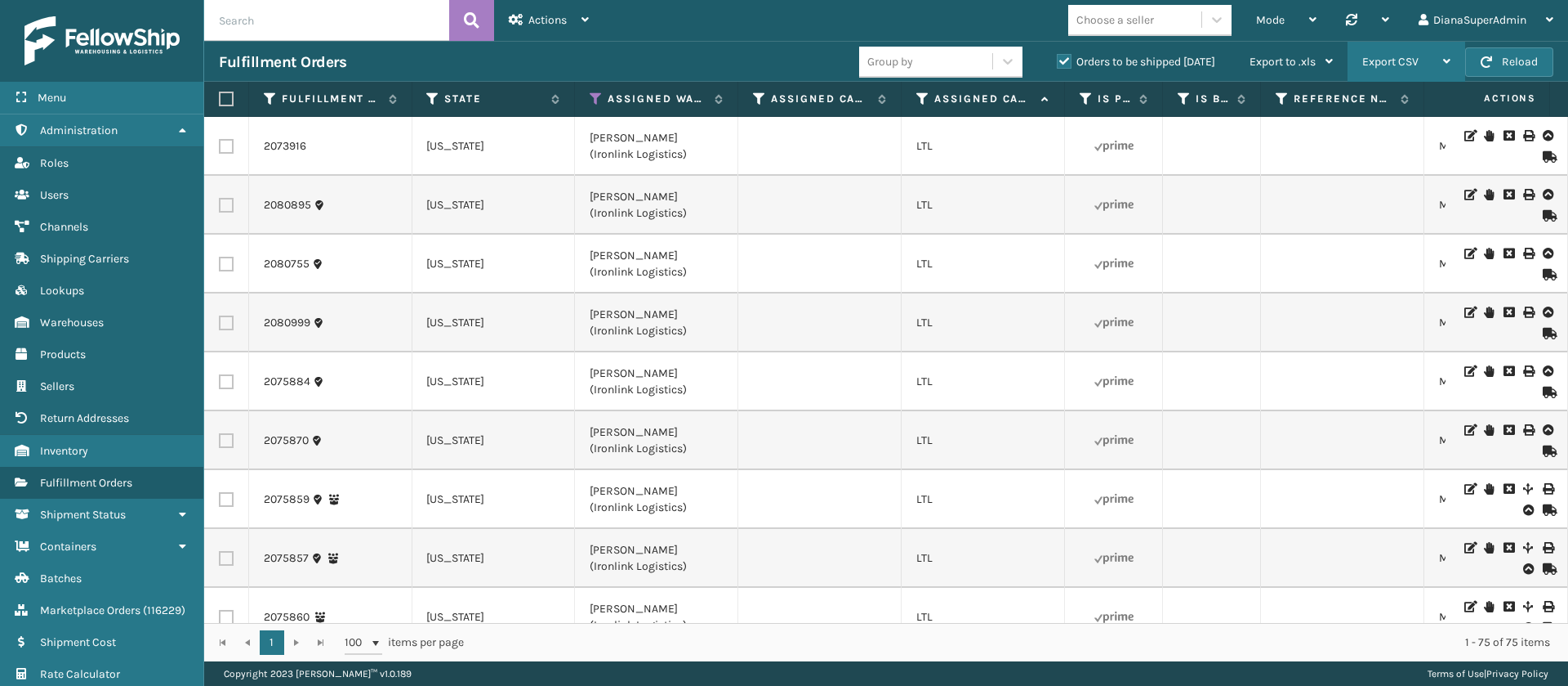
click at [1395, 58] on span "Export CSV" at bounding box center [1390, 62] width 56 height 14
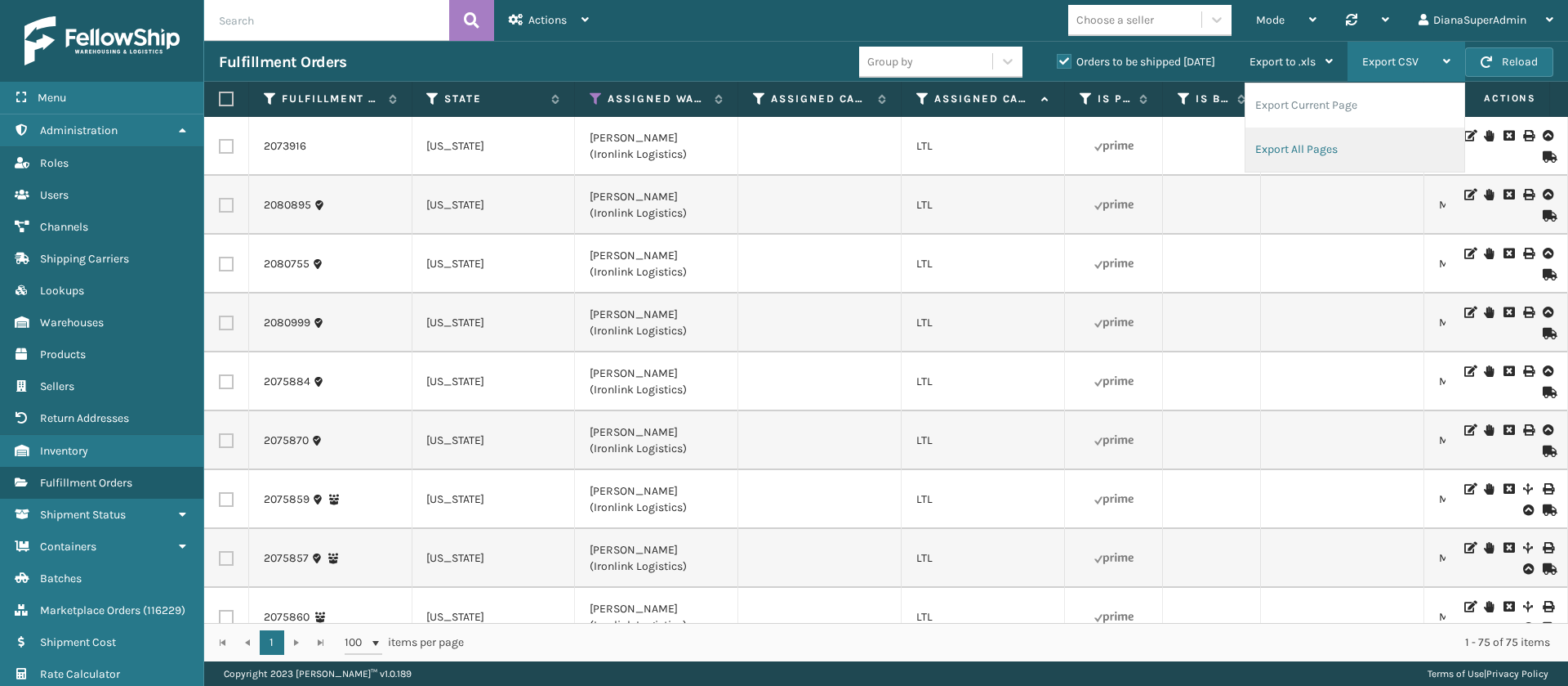
click at [1327, 148] on li "Export All Pages" at bounding box center [1355, 149] width 219 height 44
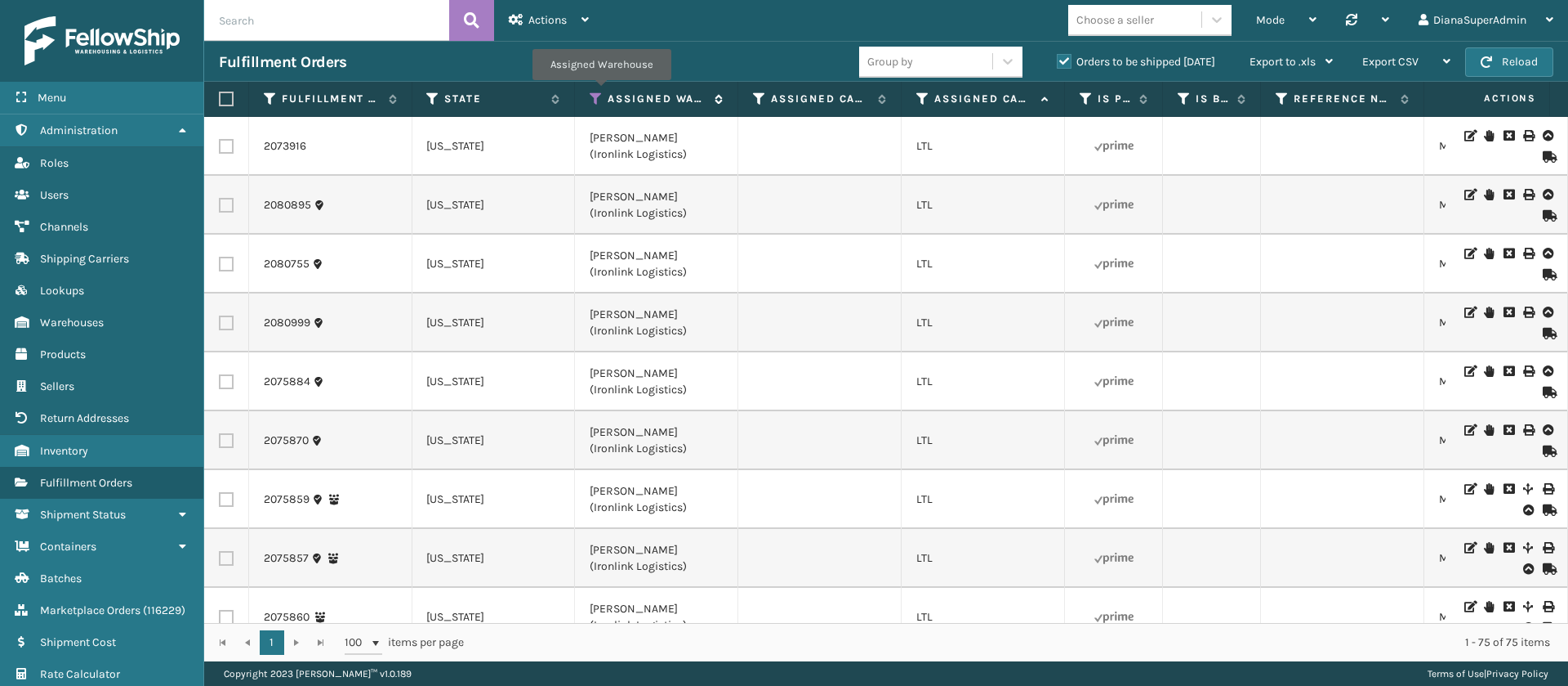
click at [601, 92] on icon at bounding box center [596, 98] width 13 height 15
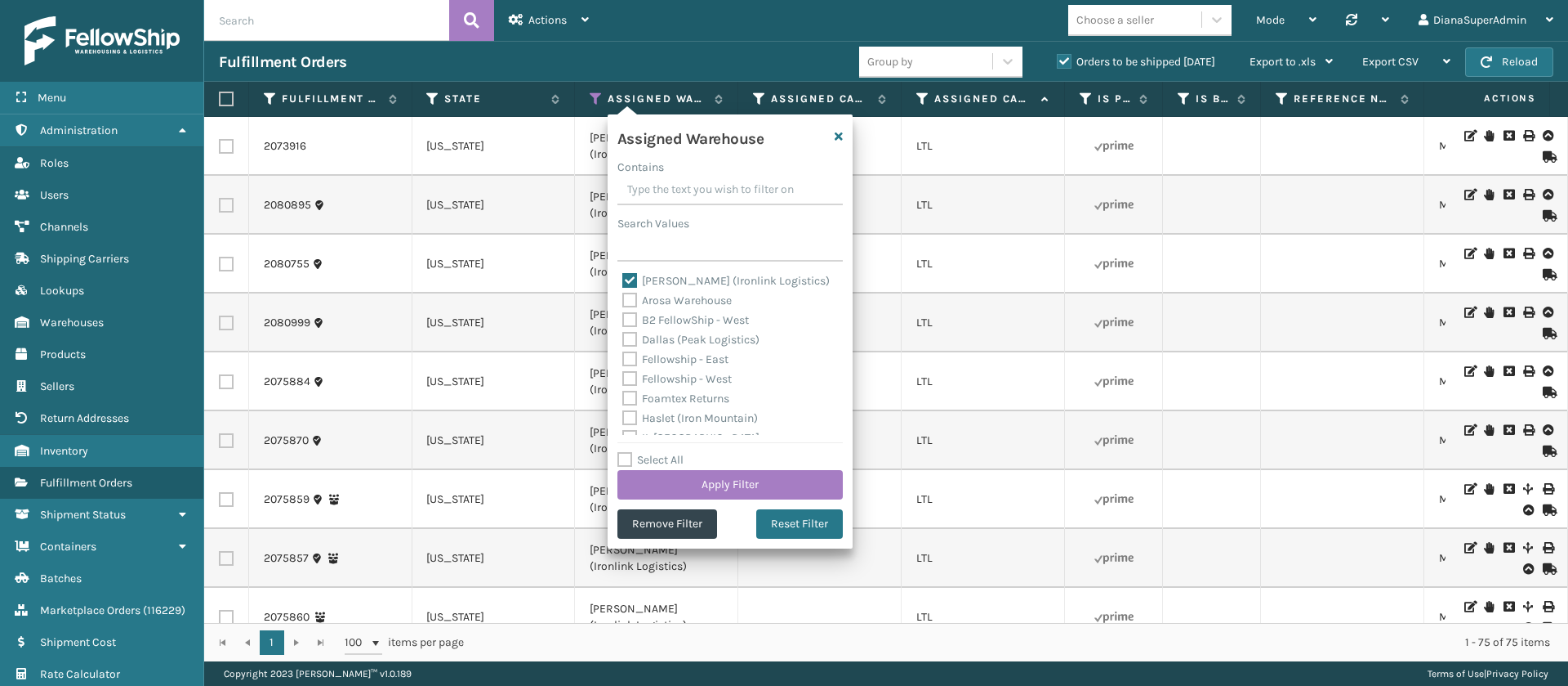
click at [631, 274] on label "[PERSON_NAME] (Ironlink Logistics)" at bounding box center [725, 280] width 207 height 14
click at [623, 274] on input "[PERSON_NAME] (Ironlink Logistics)" at bounding box center [622, 277] width 1 height 10
checkbox input "false"
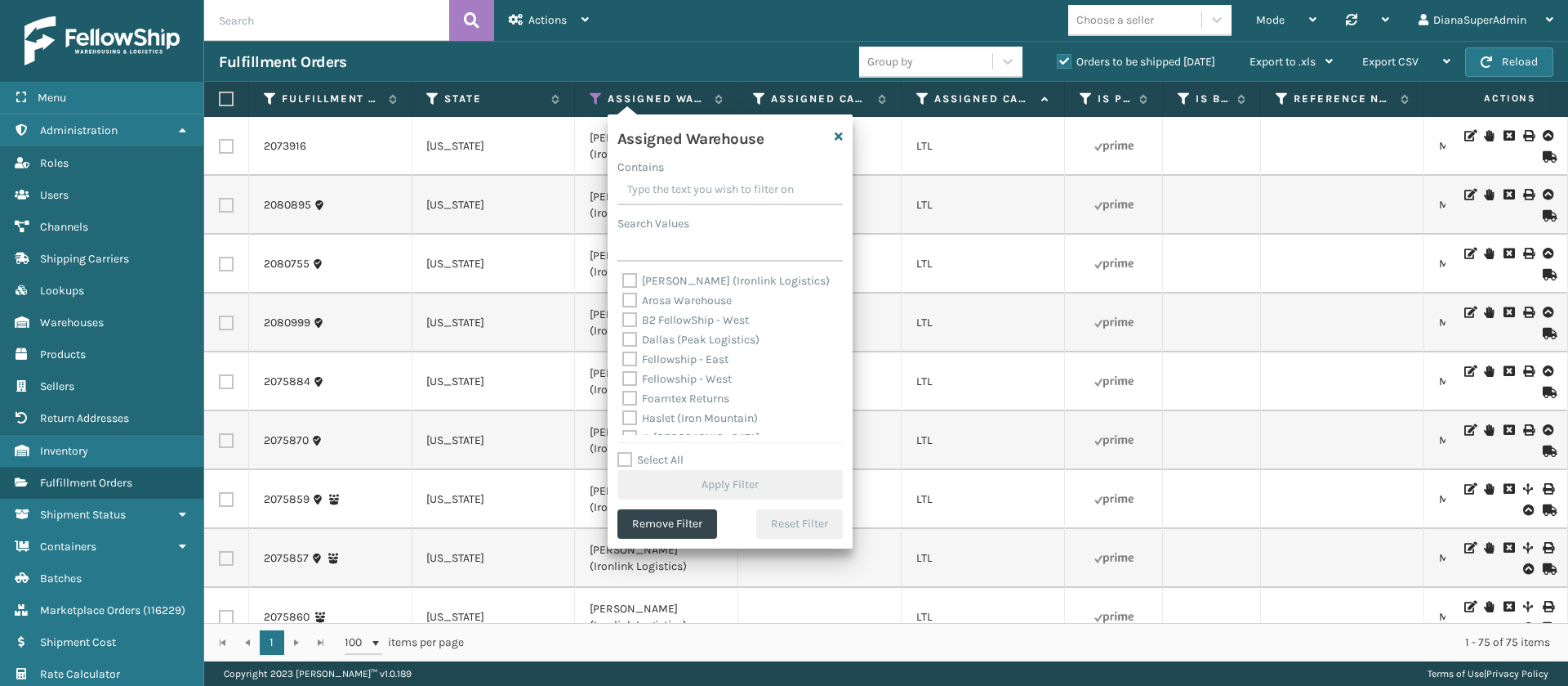
click at [629, 341] on label "Dallas (Peak Logistics)" at bounding box center [691, 340] width 137 height 14
click at [623, 341] on input "Dallas (Peak Logistics)" at bounding box center [622, 335] width 1 height 10
checkbox input "true"
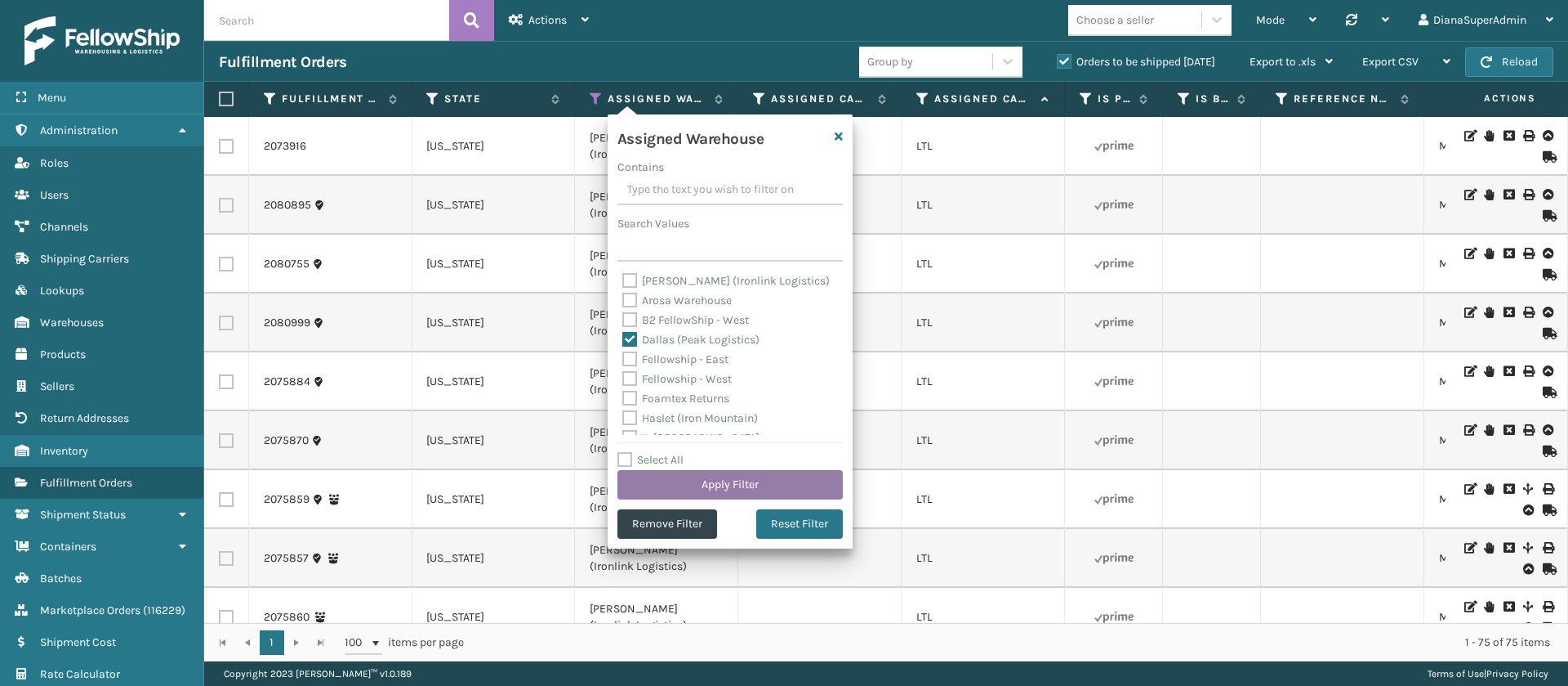
click at [717, 484] on button "Apply Filter" at bounding box center [731, 485] width 226 height 30
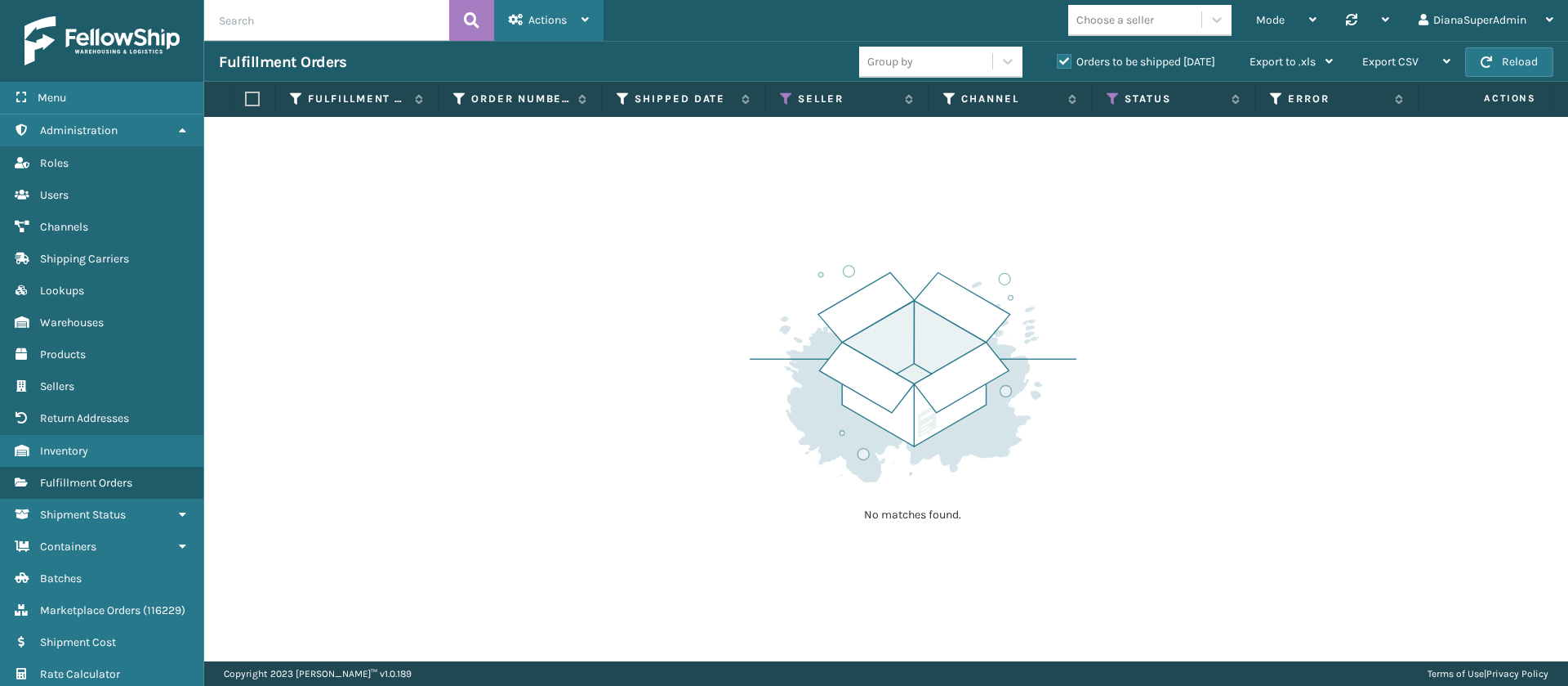
click at [595, 15] on div "Actions Settings Remove All Filters Track Fulfillment Order Export Labels Bulk …" at bounding box center [548, 20] width 109 height 41
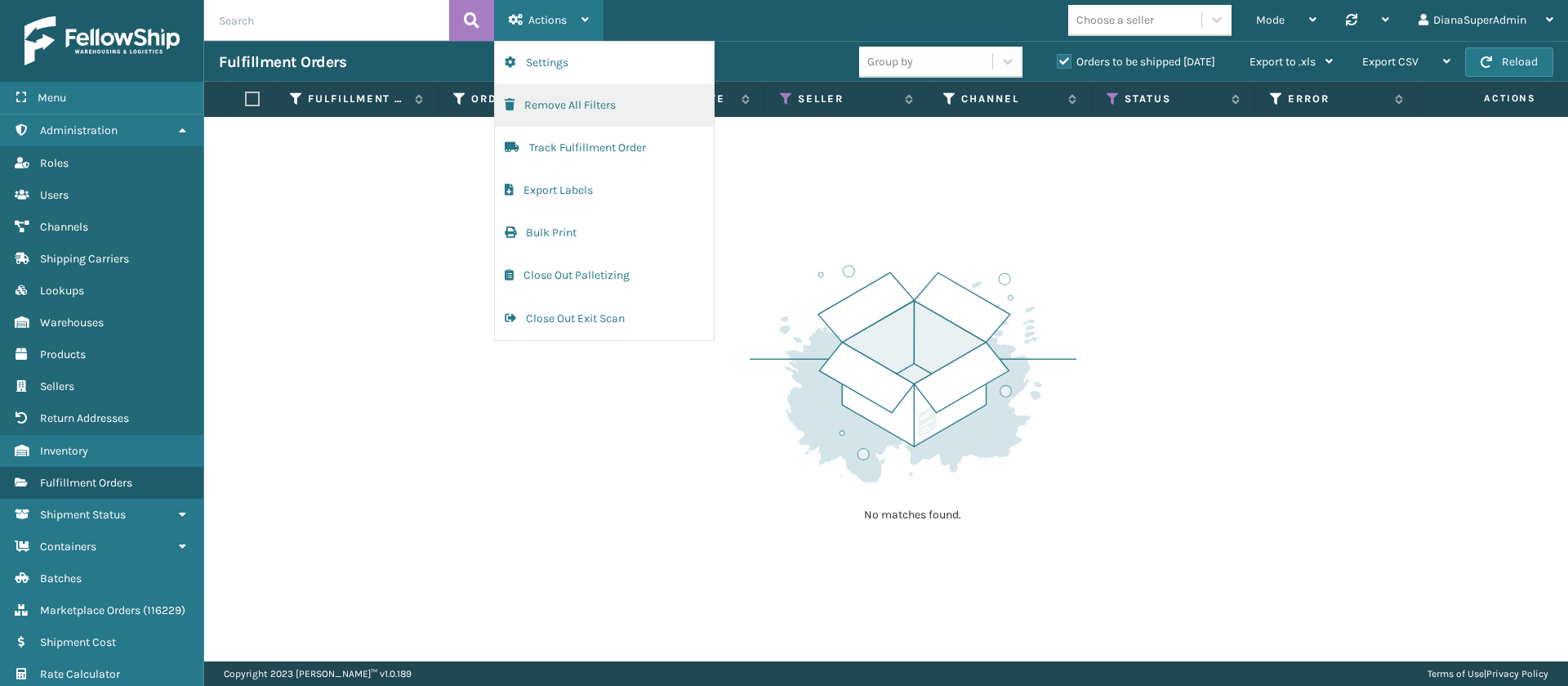
click at [583, 101] on button "Remove All Filters" at bounding box center [604, 105] width 219 height 43
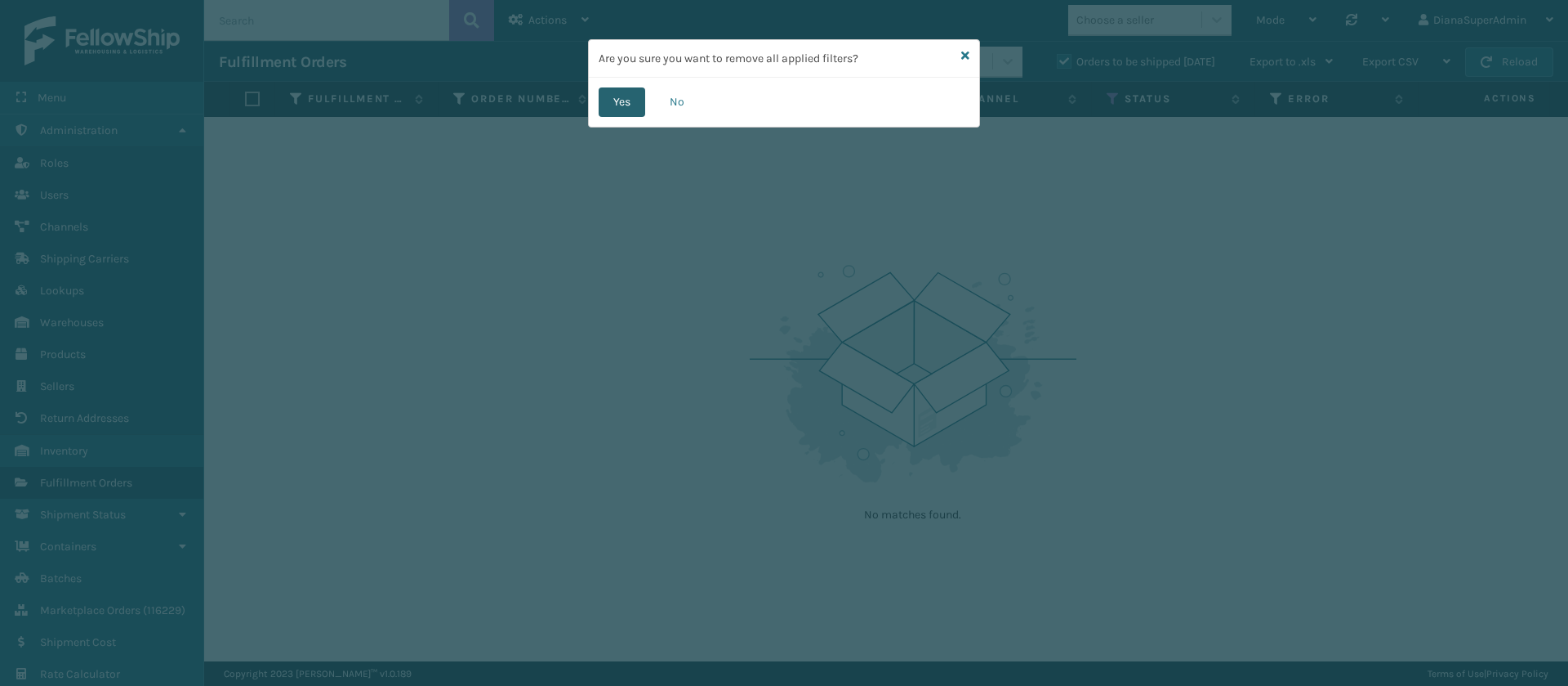
click at [621, 102] on button "Yes" at bounding box center [622, 102] width 47 height 30
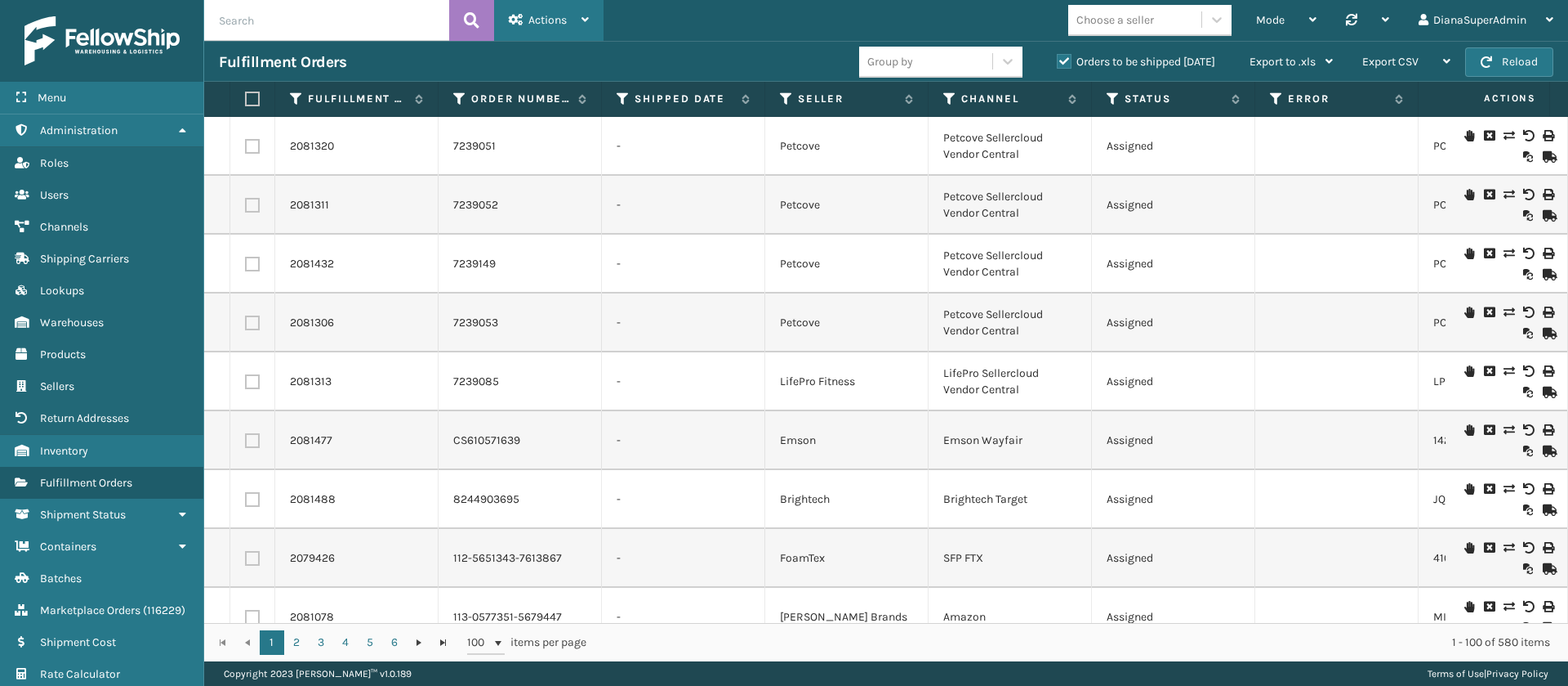
click at [568, 23] on div "Actions" at bounding box center [548, 20] width 80 height 41
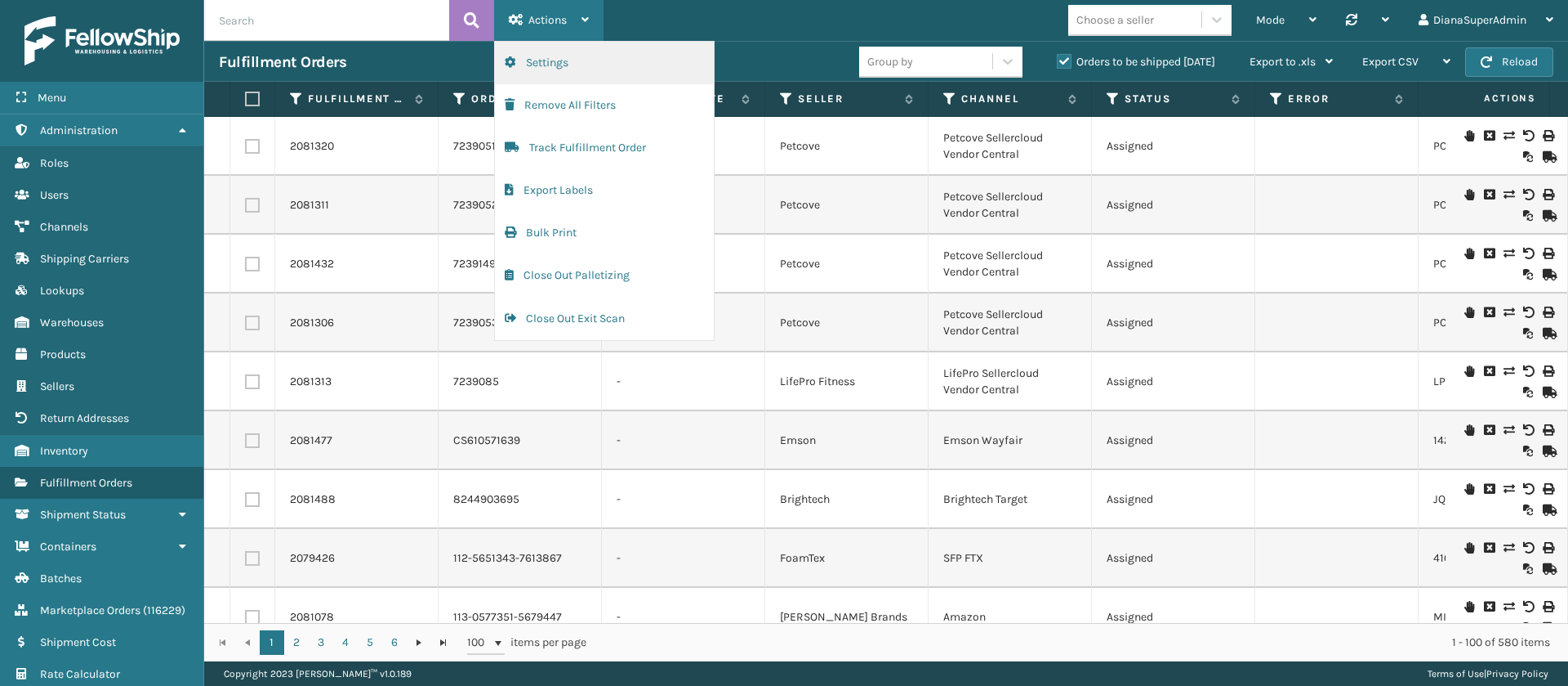
click at [573, 64] on button "Settings" at bounding box center [604, 63] width 219 height 43
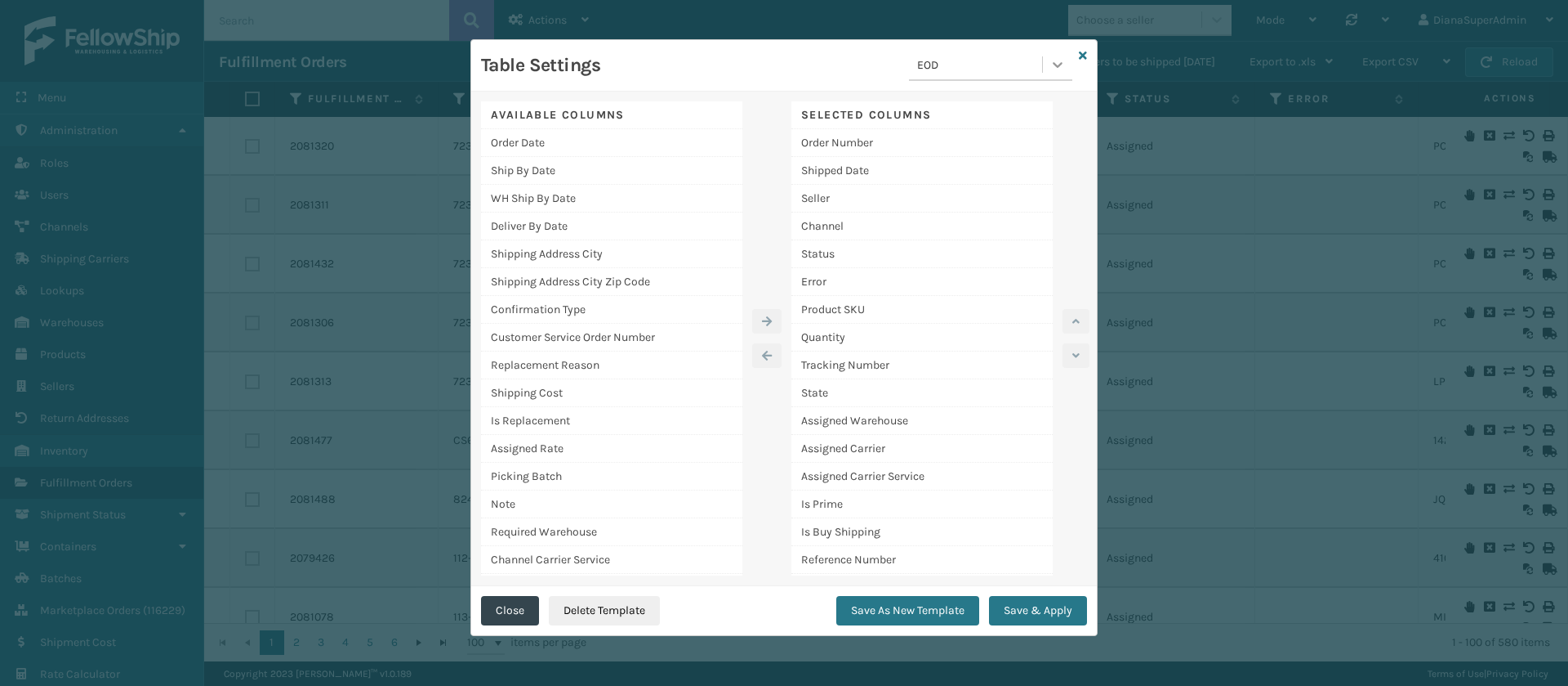
click at [1060, 76] on div at bounding box center [1058, 64] width 30 height 30
click at [974, 197] on div "[PERSON_NAME] Report" at bounding box center [991, 196] width 163 height 30
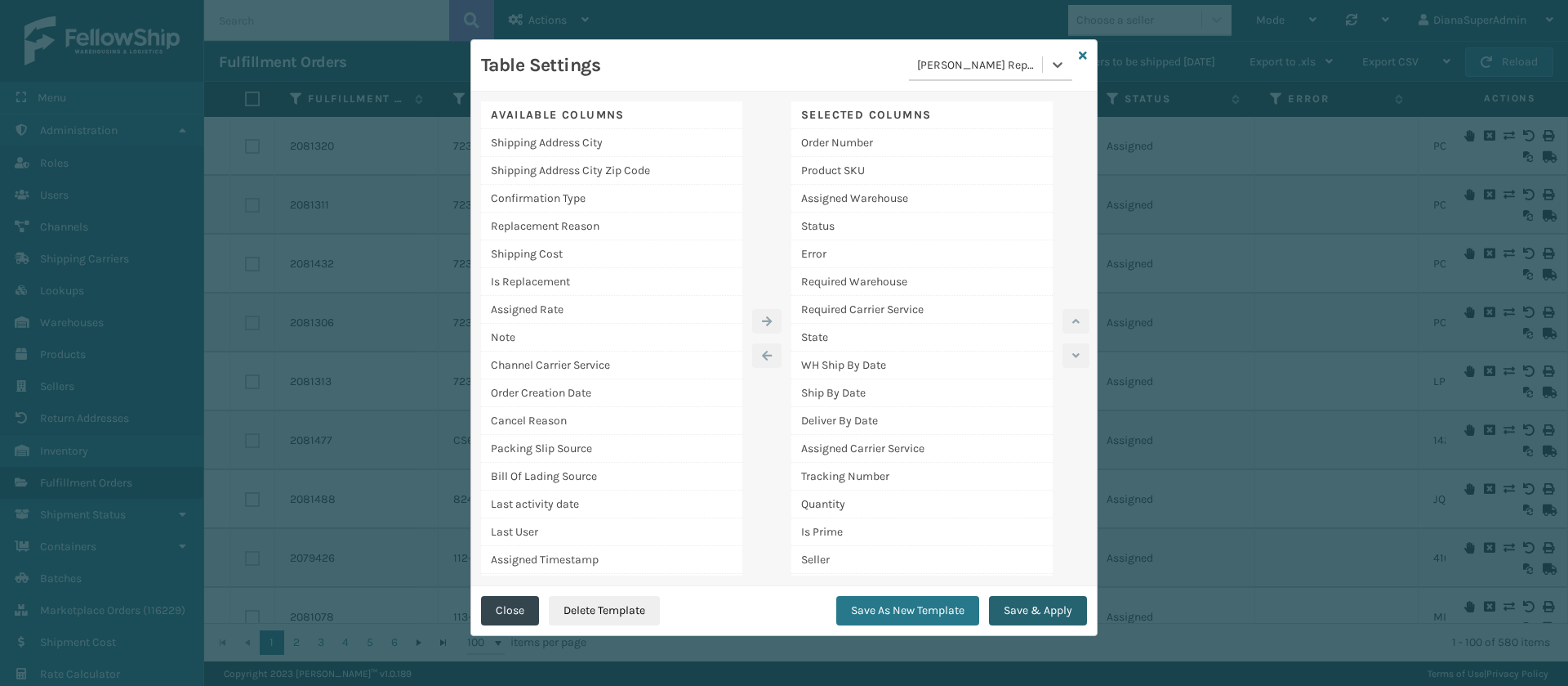
click at [1059, 604] on button "Save & Apply" at bounding box center [1038, 610] width 98 height 30
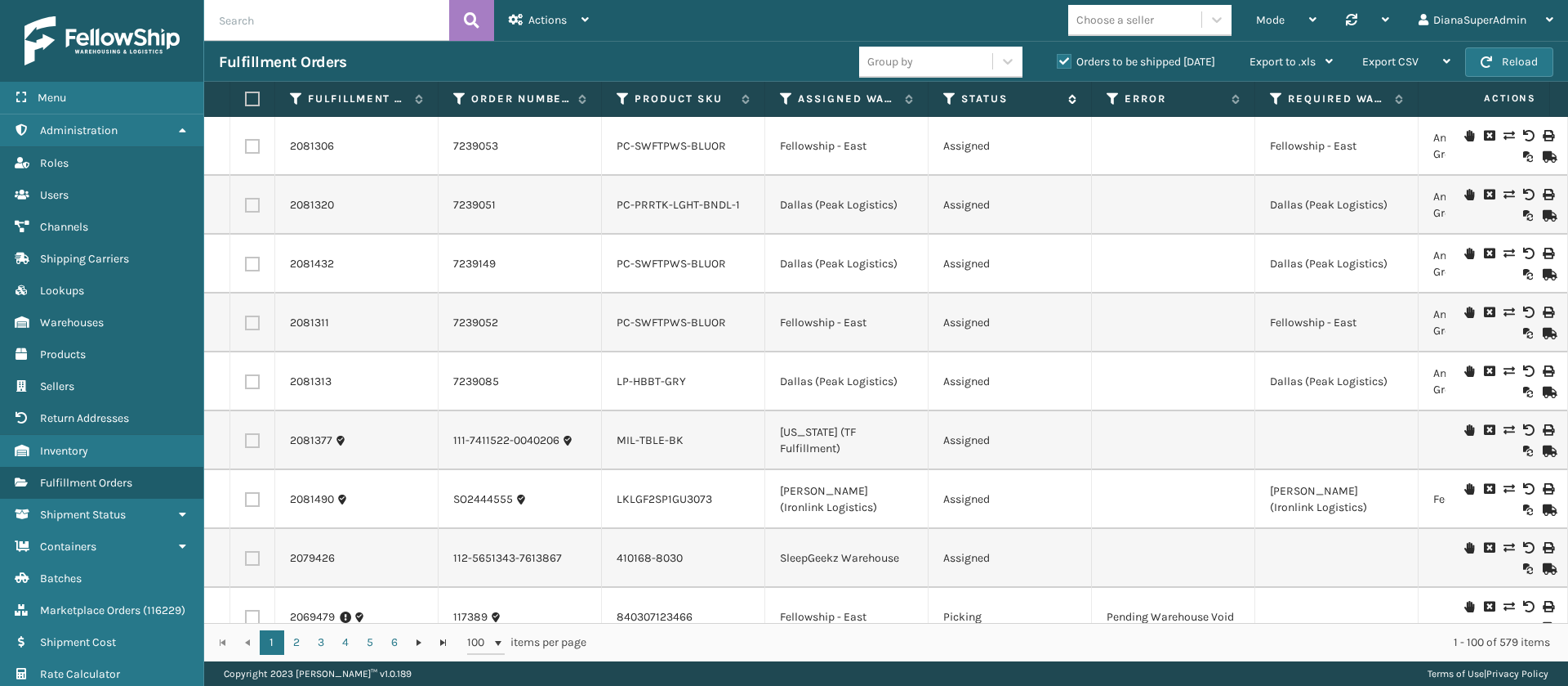
click at [945, 96] on icon at bounding box center [949, 98] width 13 height 15
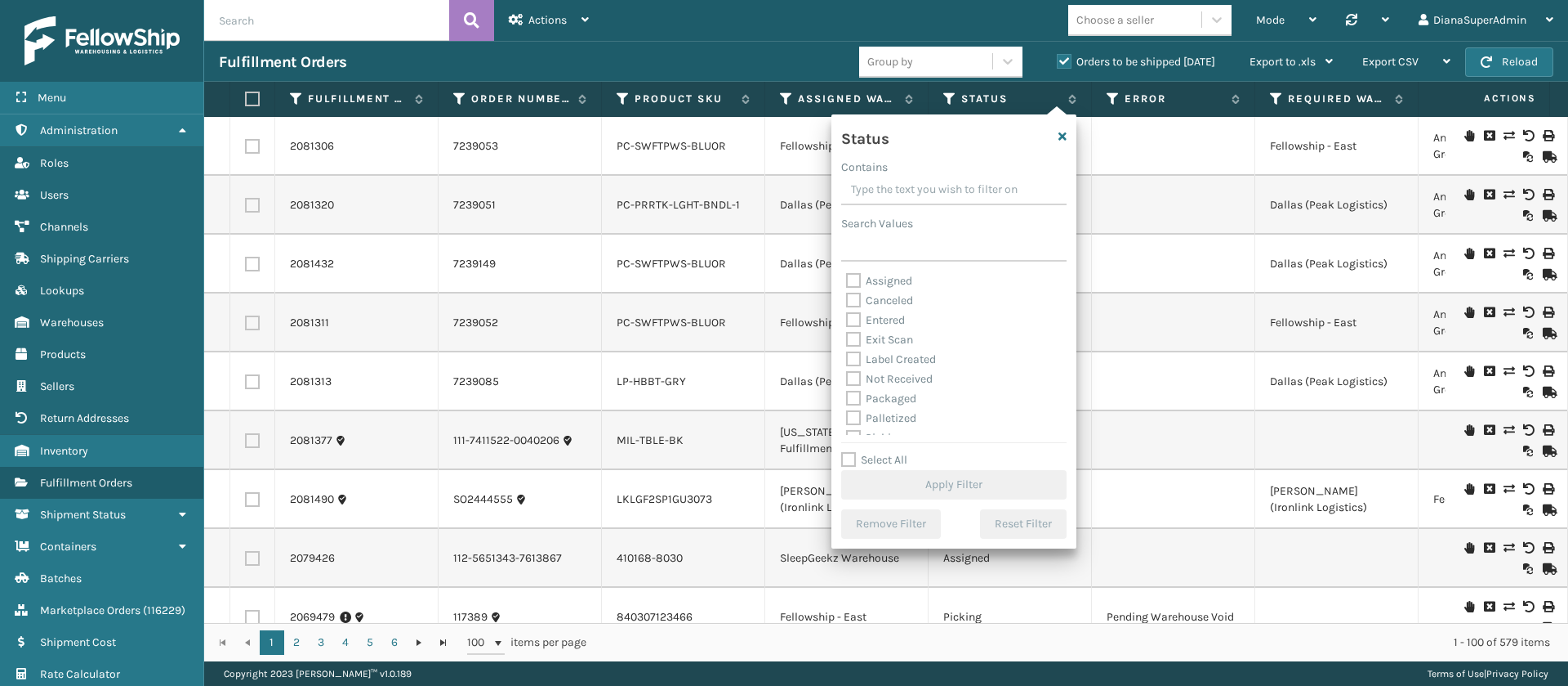
click at [855, 272] on div "Assigned" at bounding box center [954, 281] width 215 height 20
click at [855, 280] on label "Assigned" at bounding box center [879, 280] width 66 height 14
click at [847, 280] on input "Assigned" at bounding box center [846, 277] width 1 height 10
checkbox input "true"
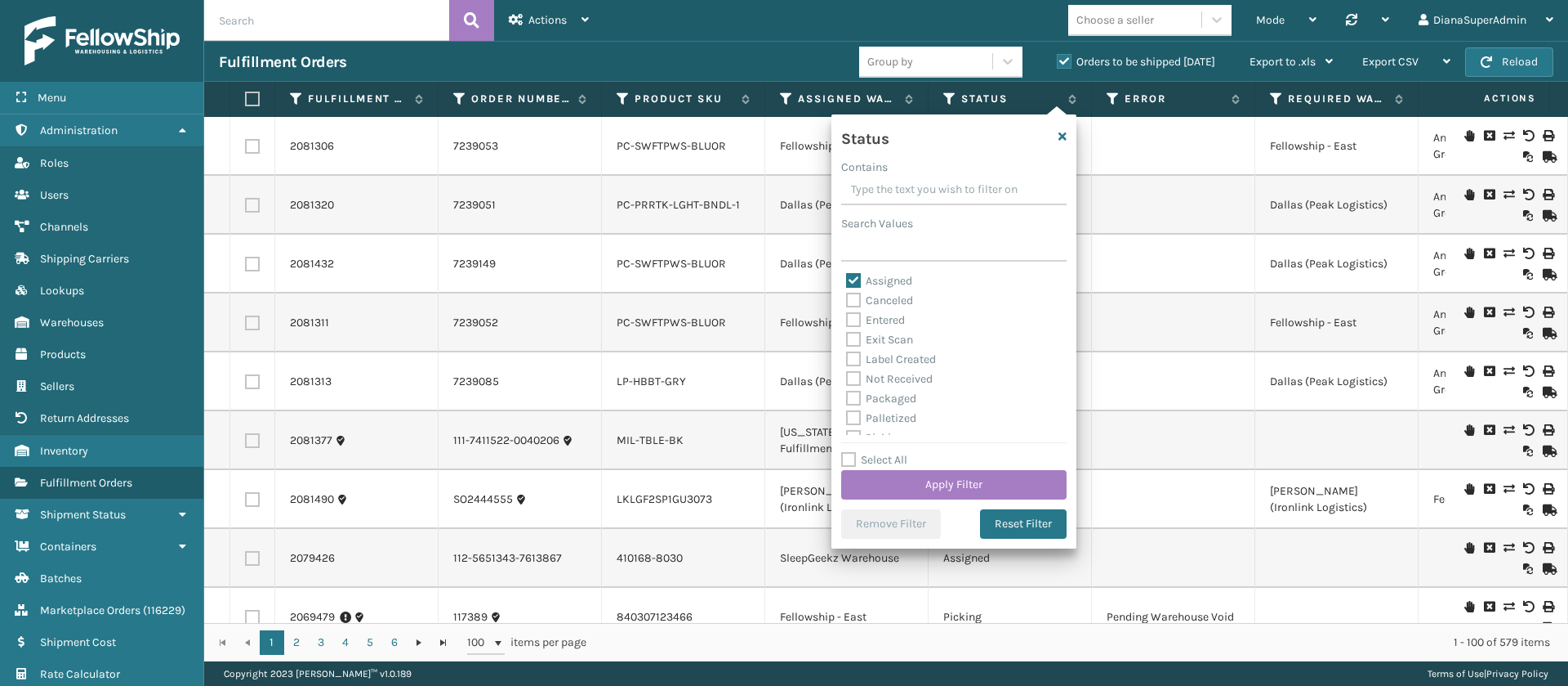
click at [855, 320] on label "Entered" at bounding box center [876, 320] width 59 height 14
click at [847, 320] on input "Entered" at bounding box center [846, 316] width 1 height 10
checkbox input "true"
click at [957, 475] on button "Apply Filter" at bounding box center [955, 485] width 226 height 30
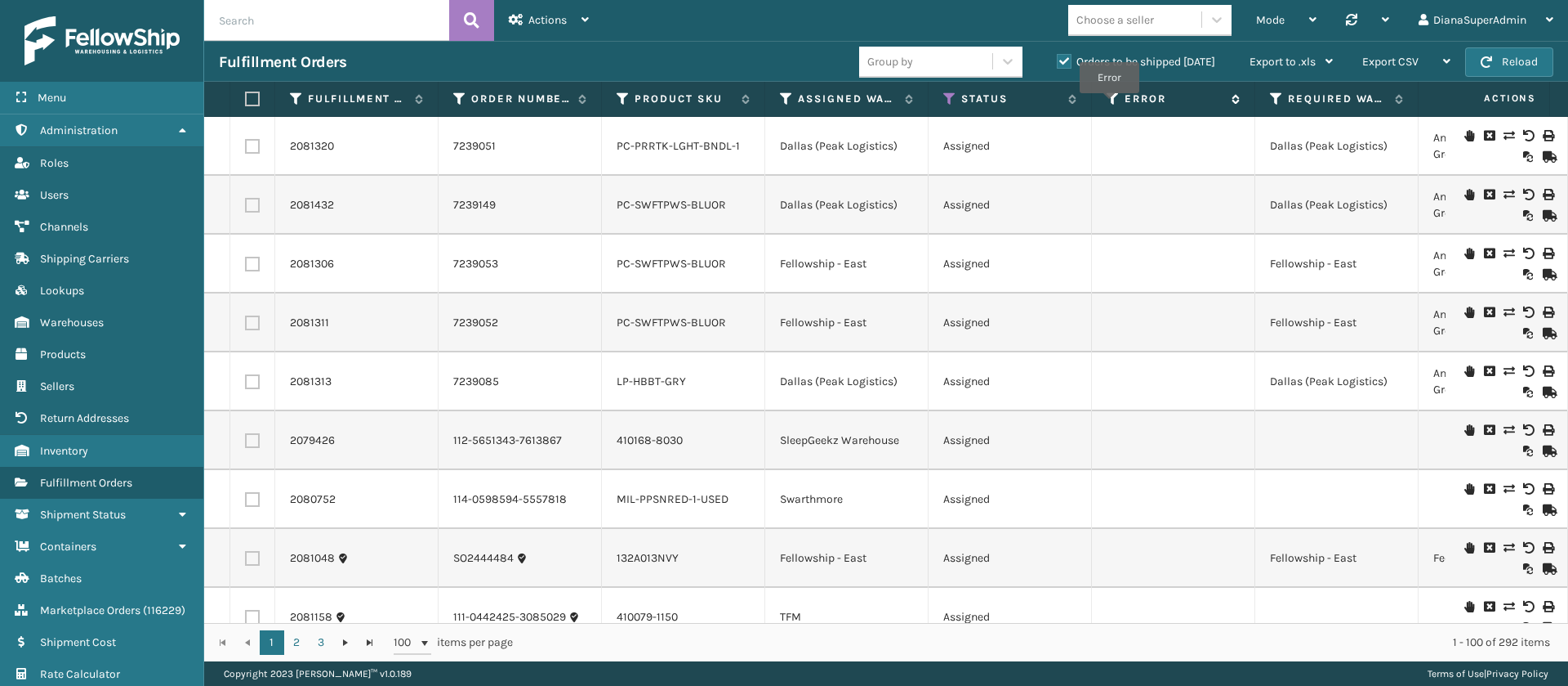
click at [1109, 104] on icon at bounding box center [1112, 98] width 13 height 15
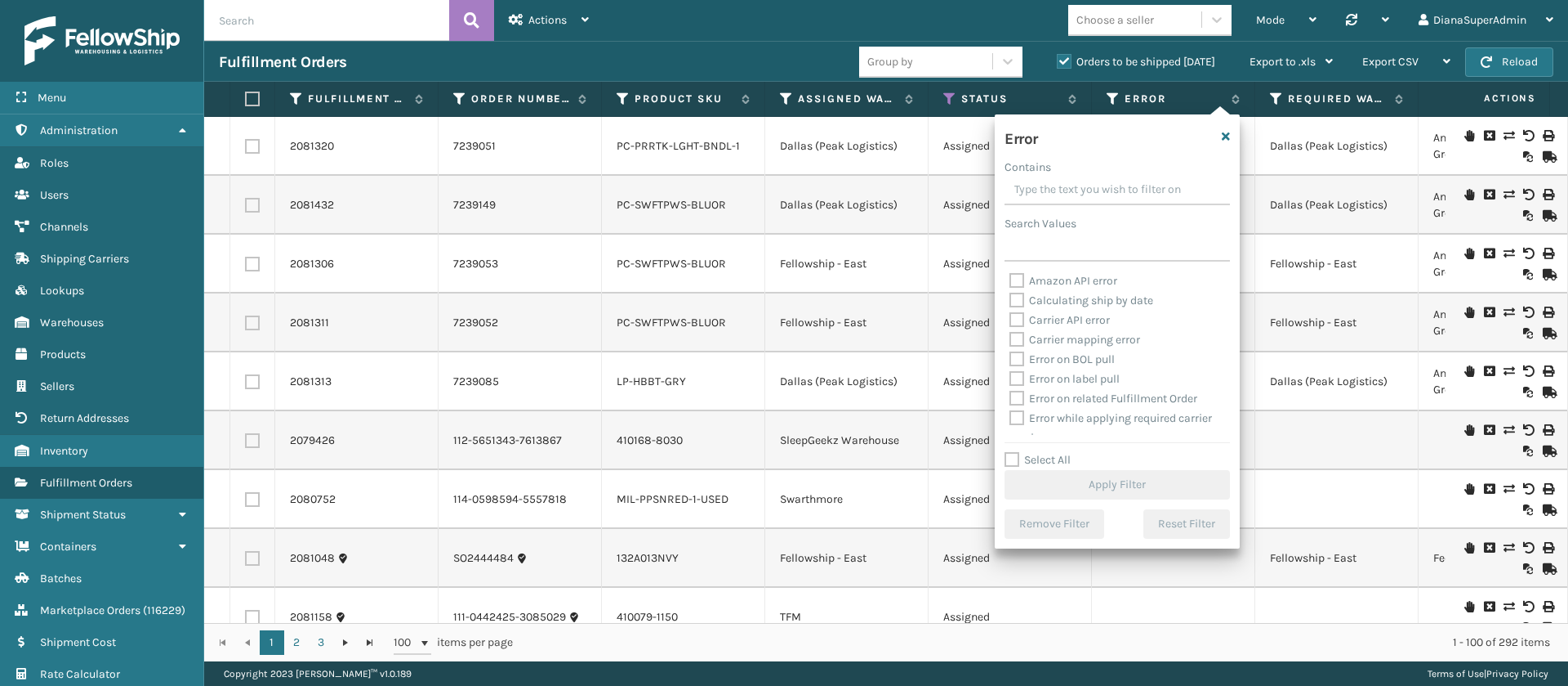
click at [1020, 456] on label "Select All" at bounding box center [1038, 459] width 66 height 14
click at [1020, 452] on input "Select All" at bounding box center [1127, 452] width 245 height 2
checkbox input "true"
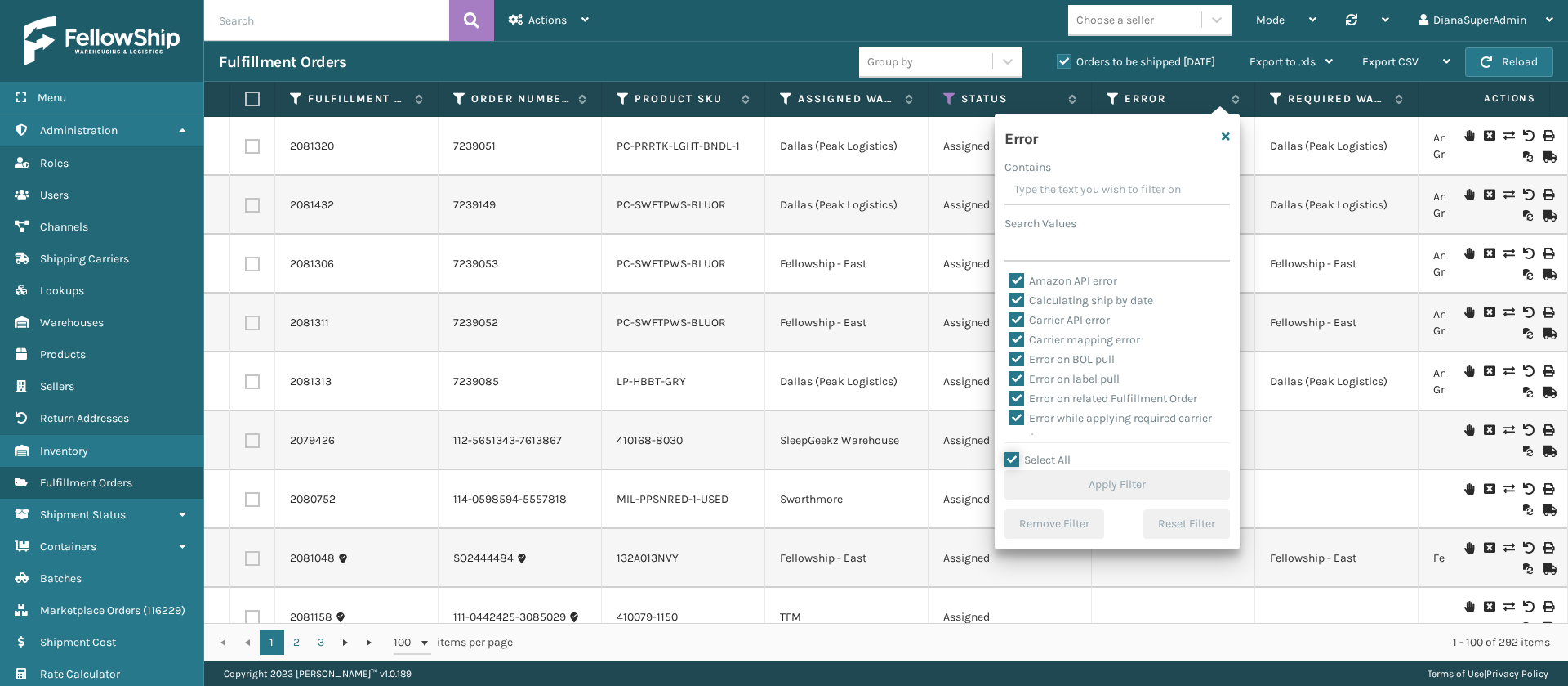
checkbox input "true"
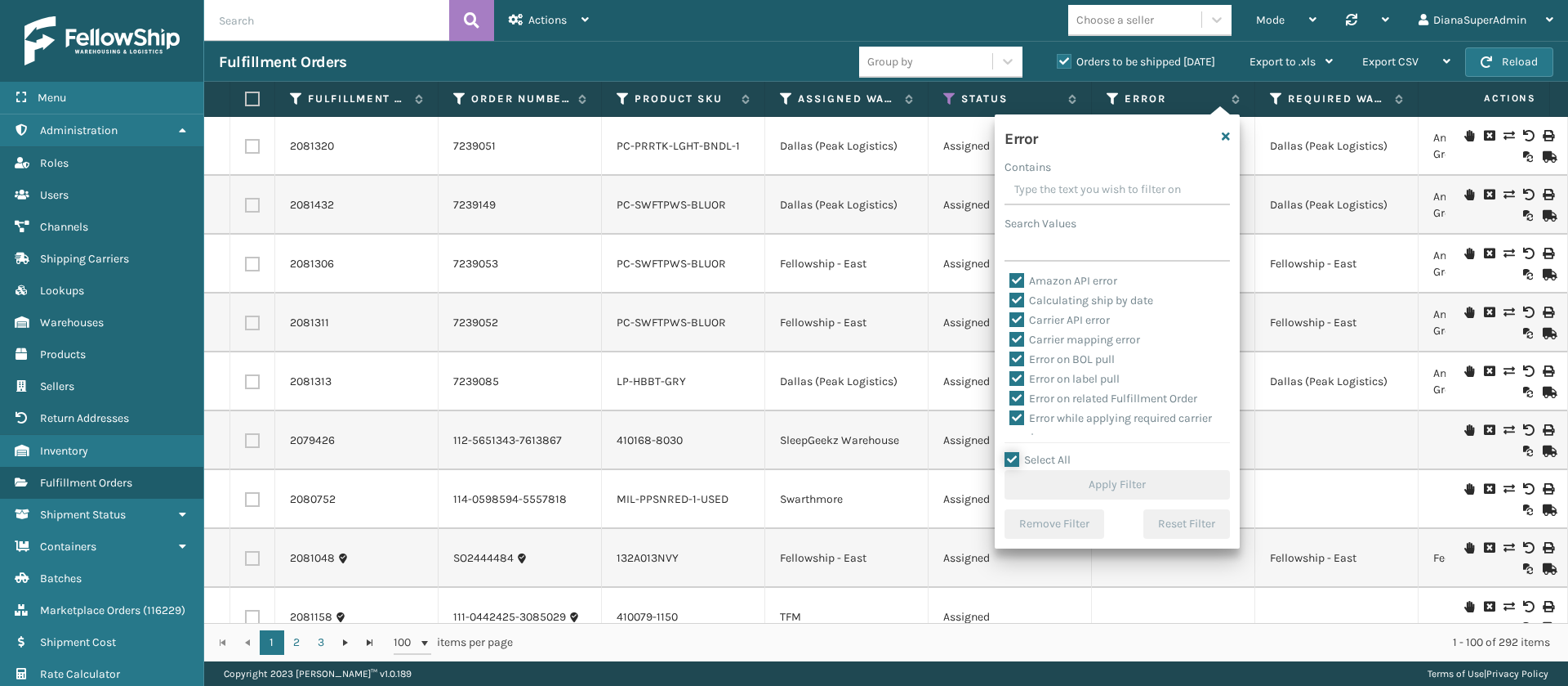
checkbox input "true"
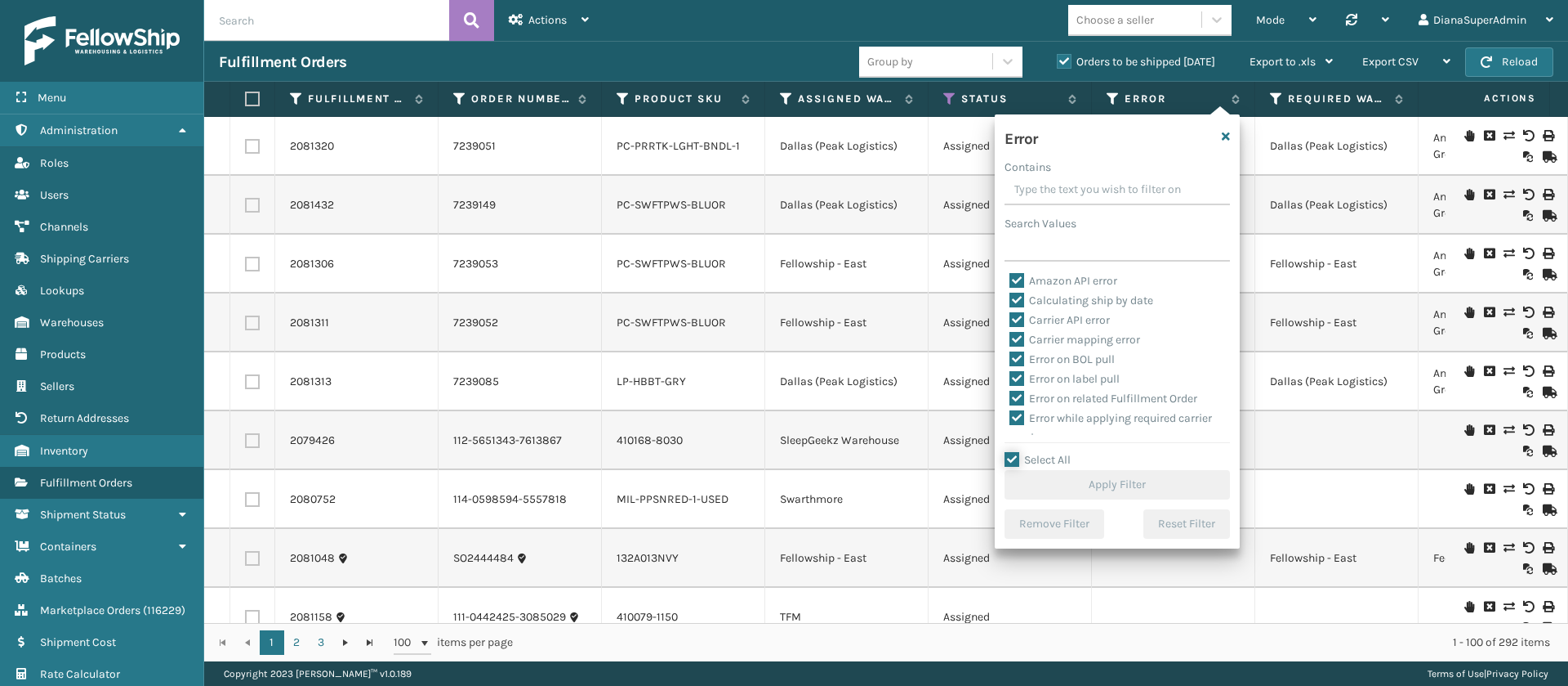
checkbox input "true"
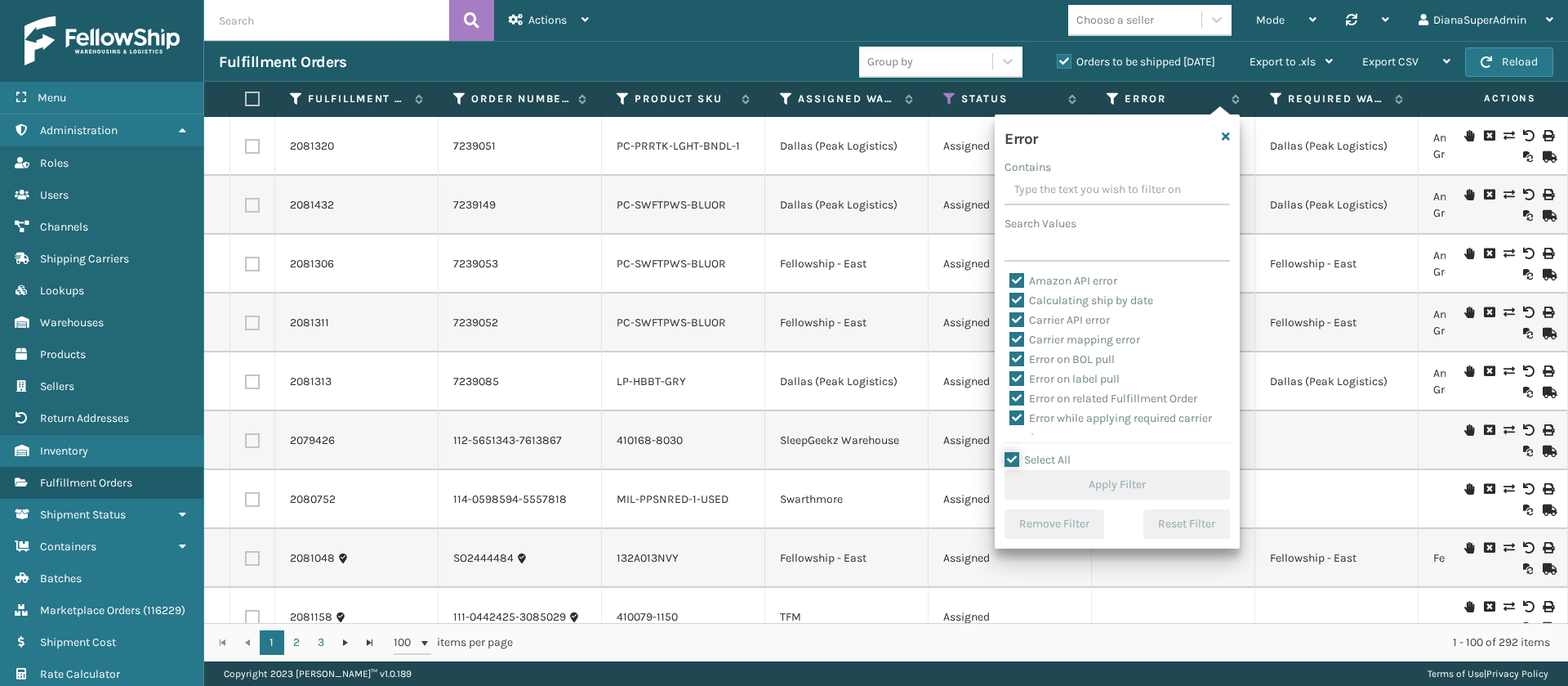
checkbox input "true"
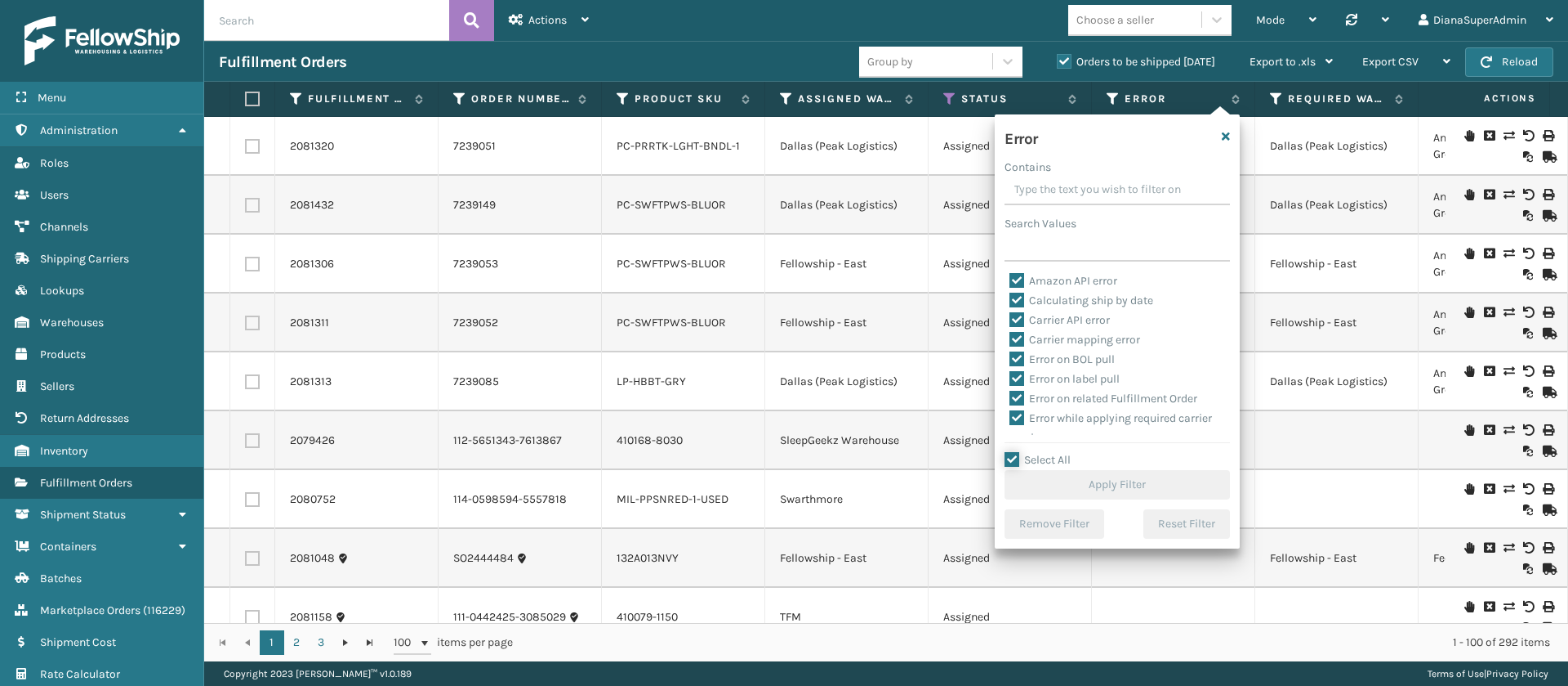
checkbox input "true"
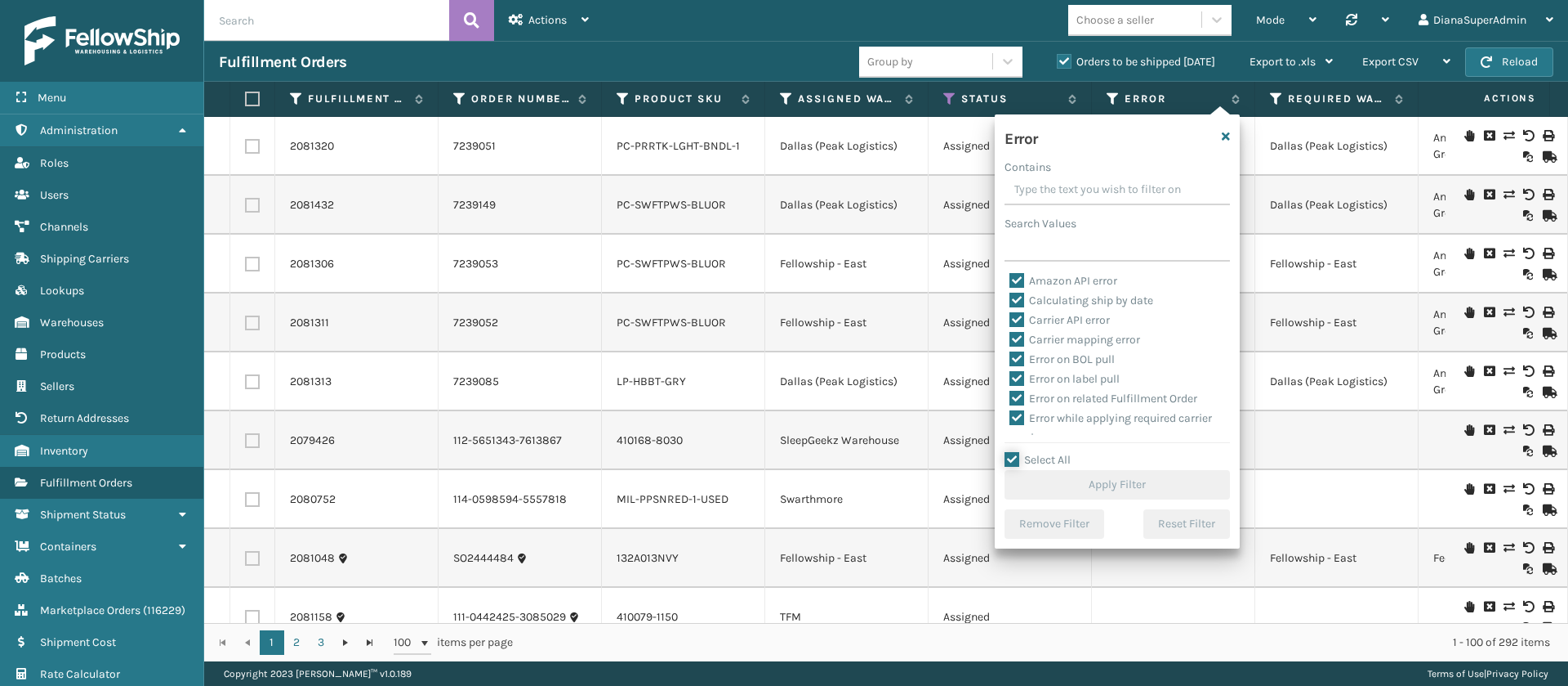
checkbox input "true"
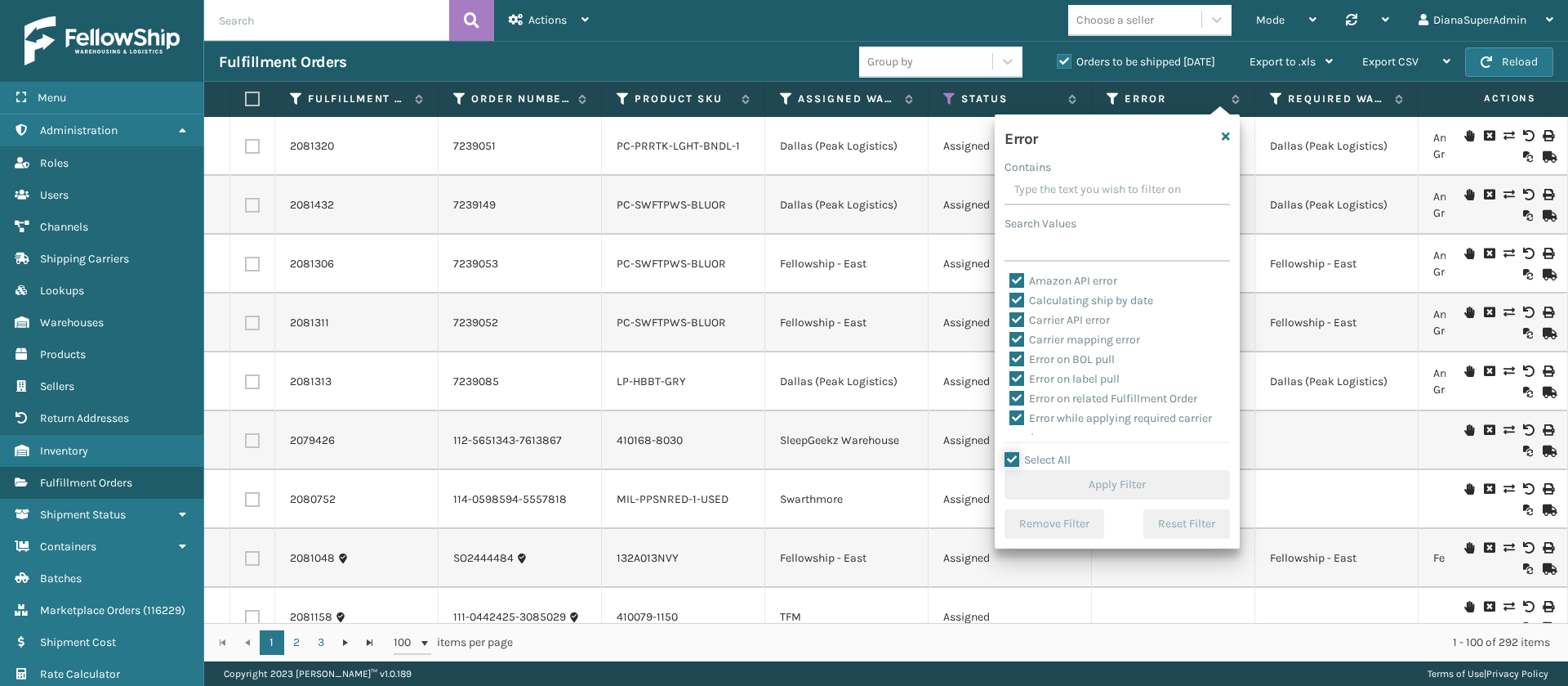
checkbox input "true"
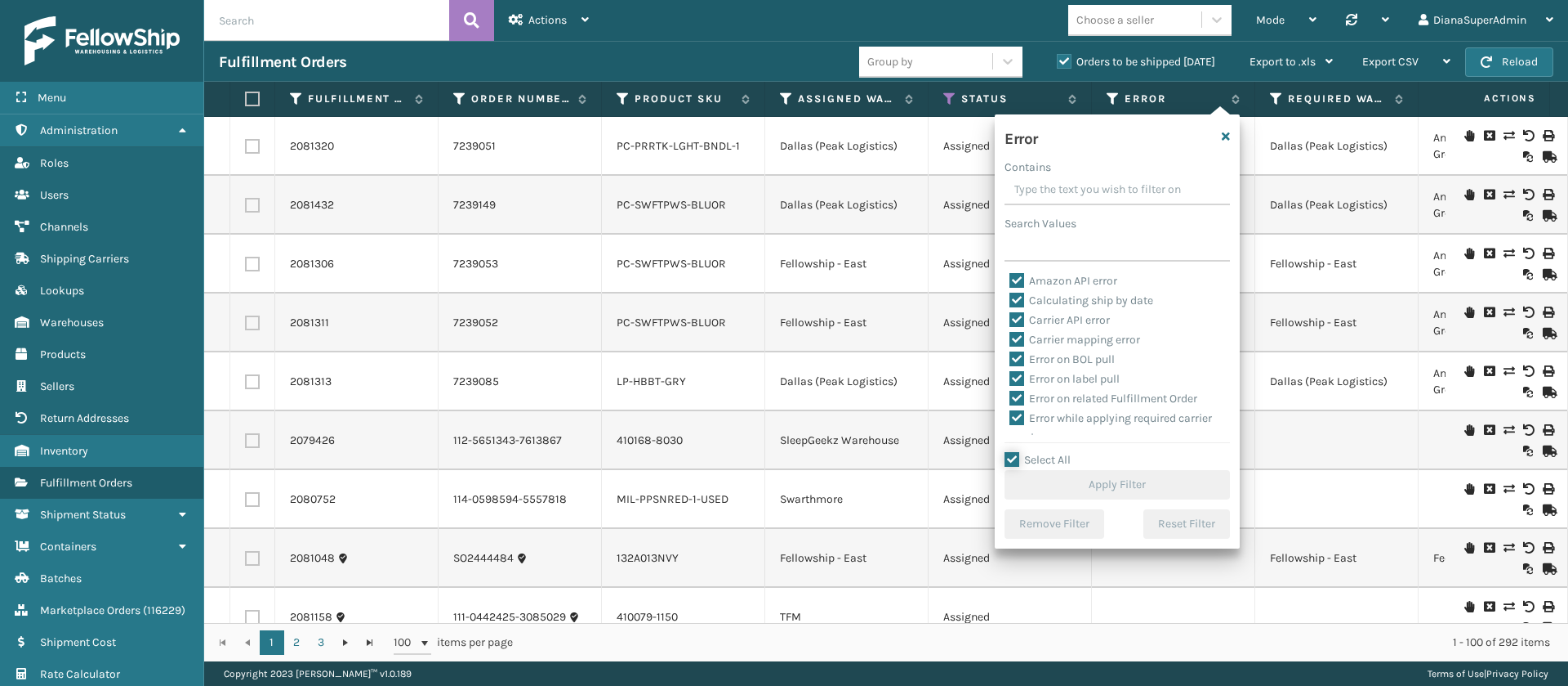
checkbox input "true"
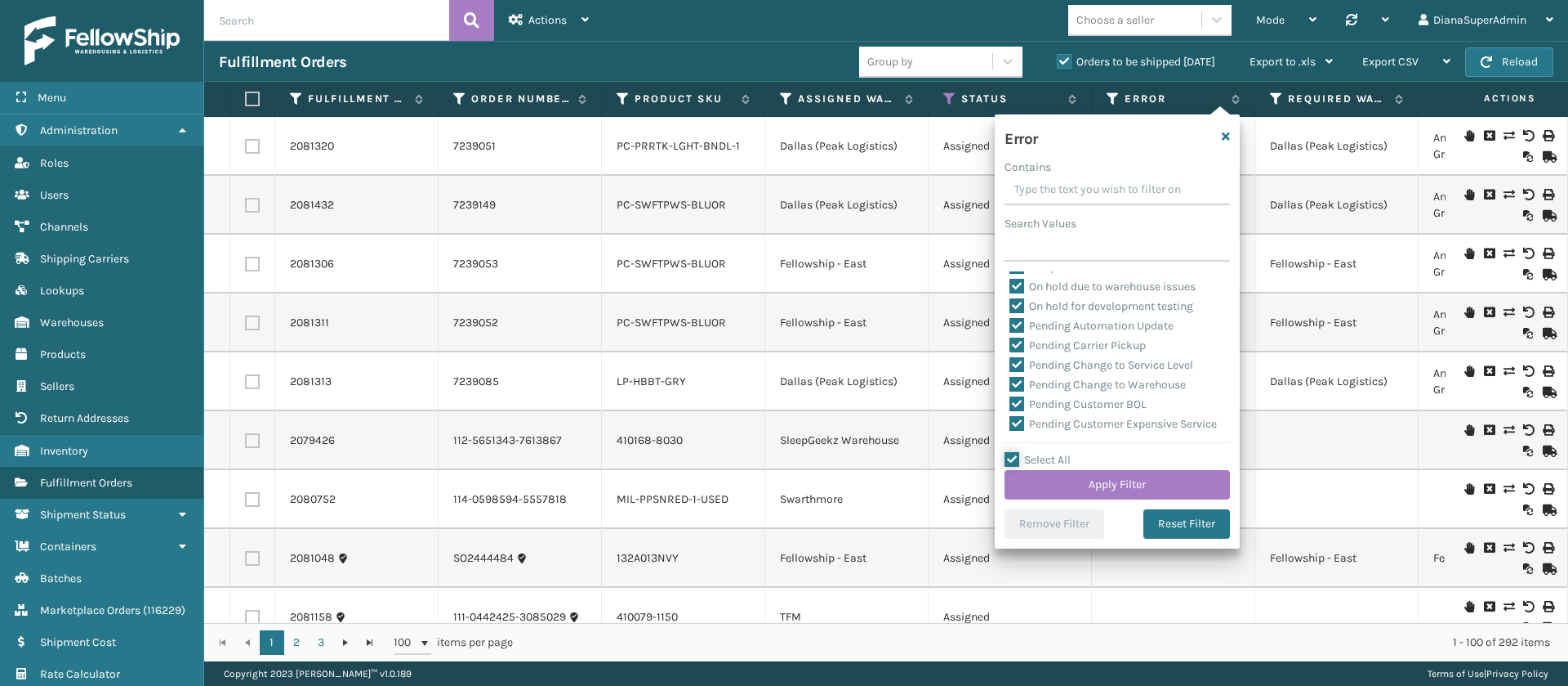
scroll to position [387, 0]
click at [1013, 327] on label "Pending Automation Update" at bounding box center [1091, 325] width 164 height 14
click at [1010, 327] on input "Pending Automation Update" at bounding box center [1009, 320] width 1 height 10
checkbox input "false"
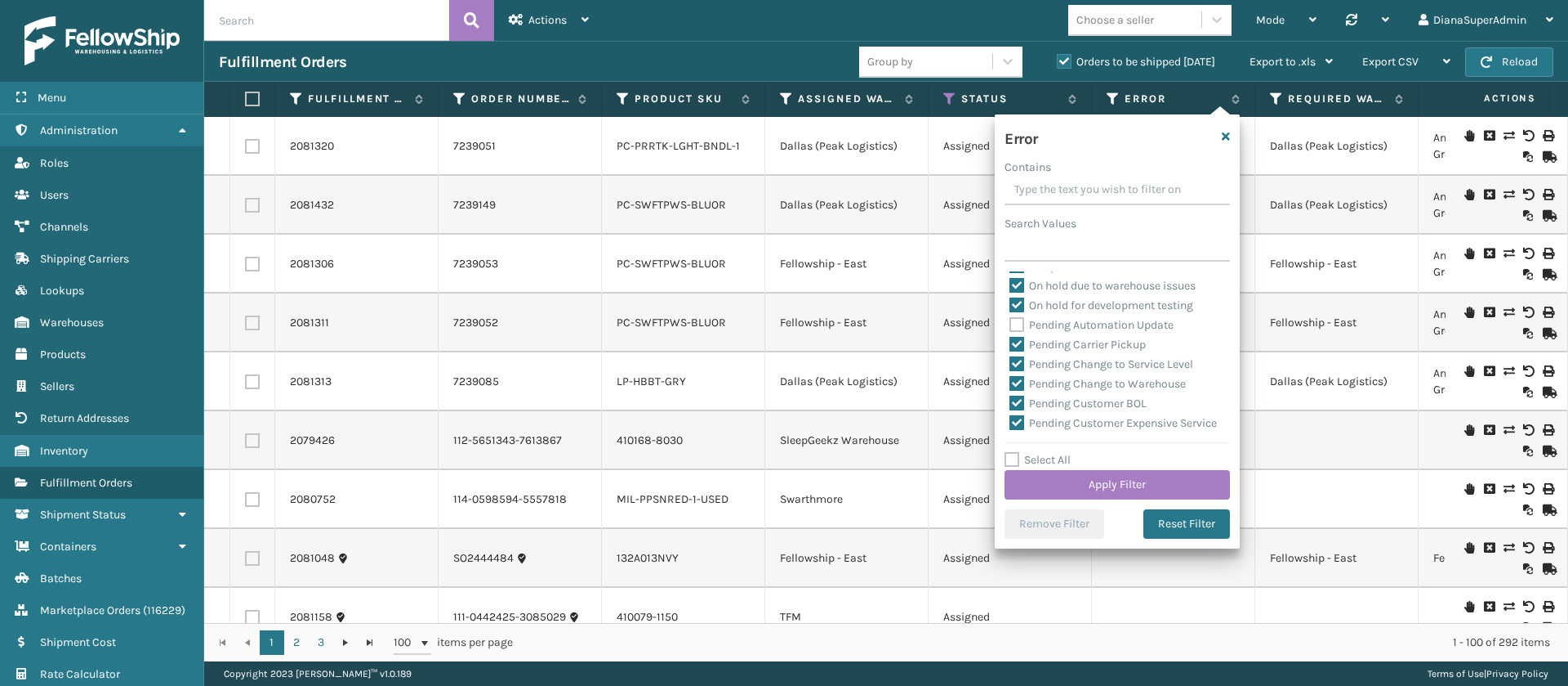
click at [1013, 346] on label "Pending Carrier Pickup" at bounding box center [1077, 345] width 136 height 14
click at [1010, 346] on input "Pending Carrier Pickup" at bounding box center [1009, 340] width 1 height 10
checkbox input "false"
click at [1022, 370] on label "Pending Change to Service Level" at bounding box center [1101, 364] width 184 height 14
click at [1010, 366] on input "Pending Change to Service Level" at bounding box center [1009, 360] width 1 height 10
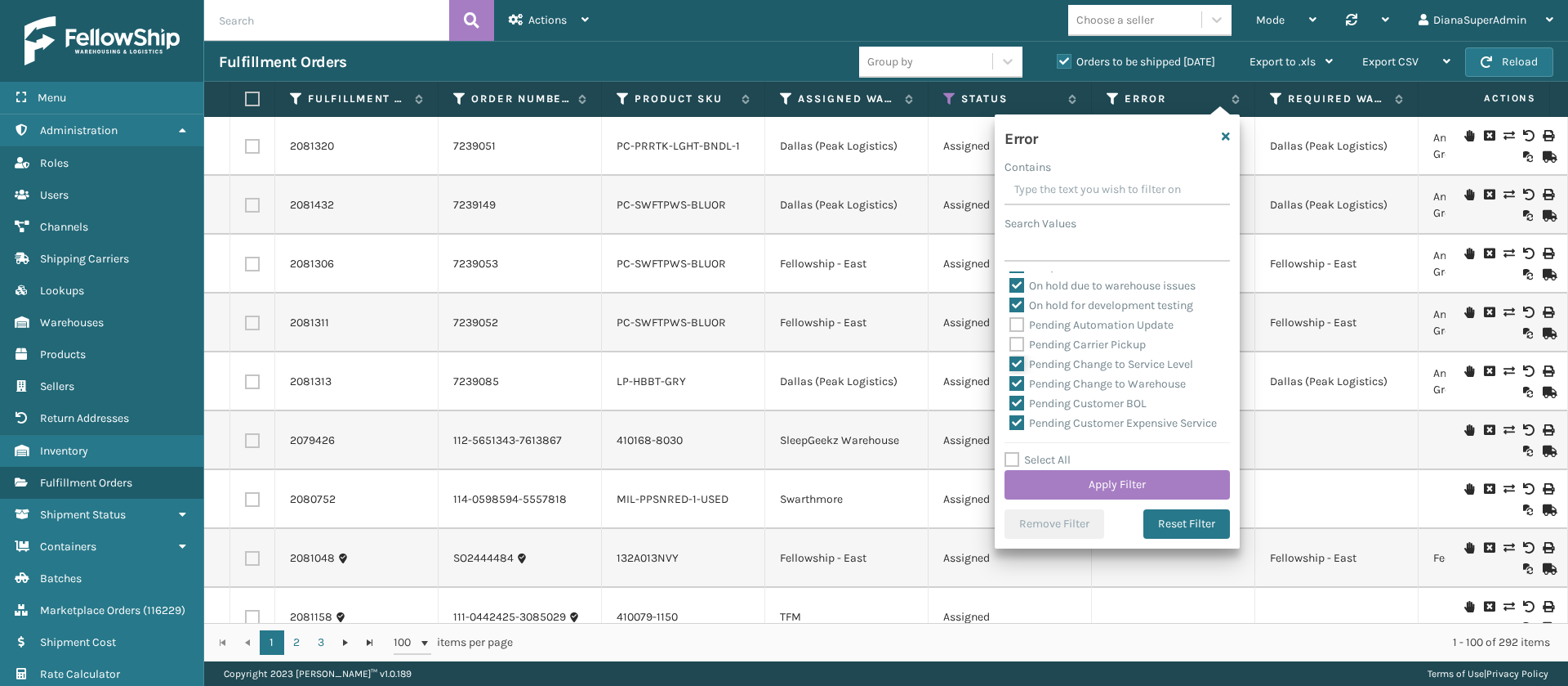
checkbox input "false"
click at [1022, 377] on label "Pending Change to Warehouse" at bounding box center [1097, 384] width 176 height 14
click at [1010, 376] on input "Pending Change to Warehouse" at bounding box center [1009, 379] width 1 height 10
checkbox input "false"
click at [1022, 399] on label "Pending Customer BOL" at bounding box center [1078, 404] width 137 height 14
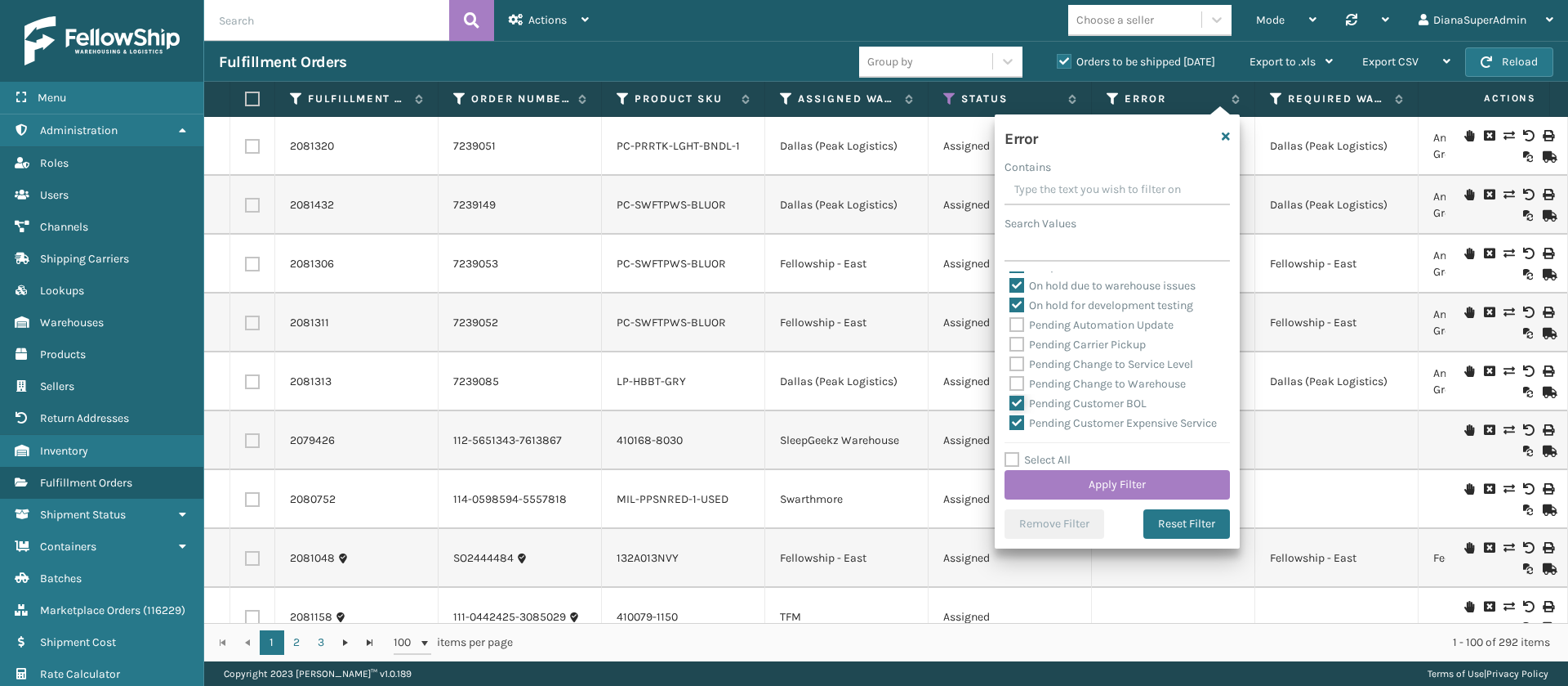
click at [1010, 399] on input "Pending Customer BOL" at bounding box center [1009, 399] width 1 height 10
checkbox input "false"
click at [1022, 420] on label "Pending Customer Expensive Service" at bounding box center [1112, 423] width 207 height 14
click at [1010, 420] on input "Pending Customer Expensive Service" at bounding box center [1009, 419] width 1 height 10
checkbox input "false"
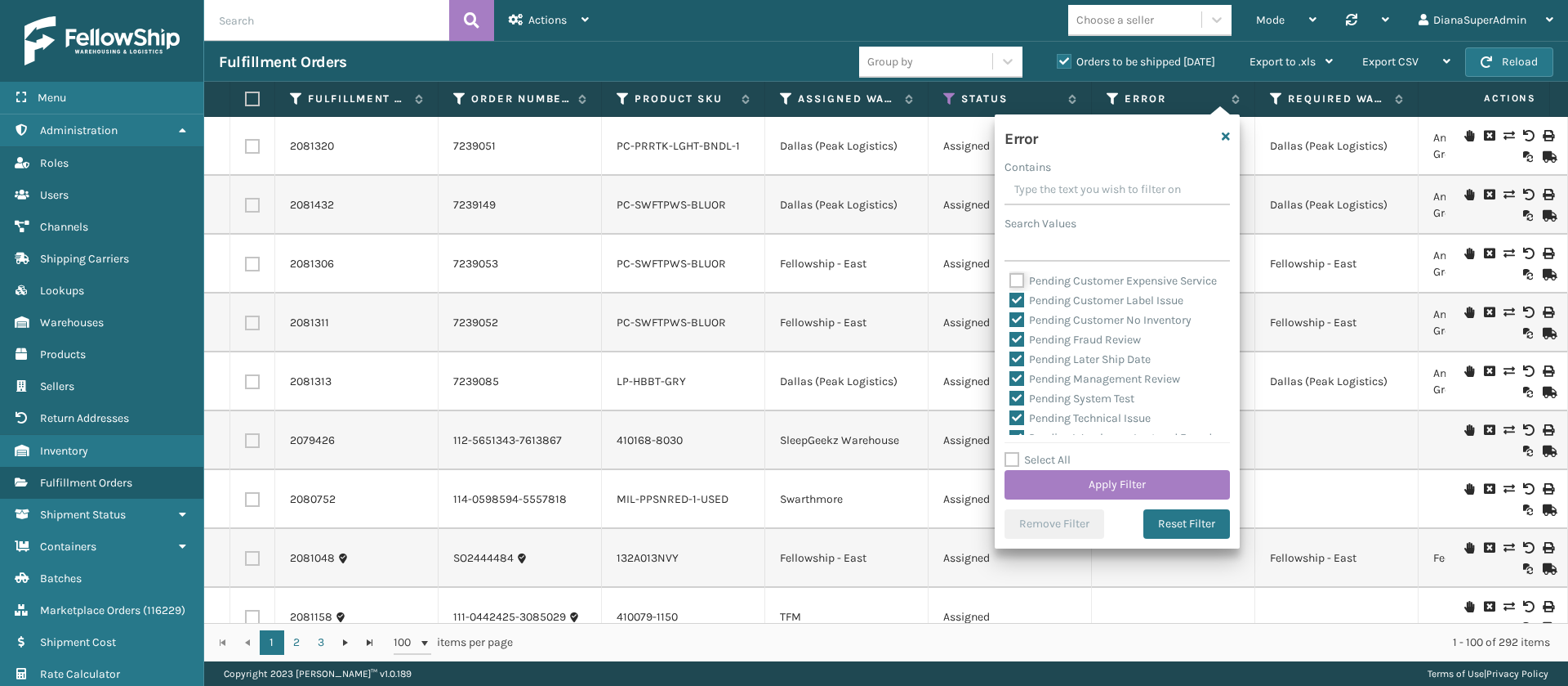
scroll to position [547, 0]
click at [1016, 290] on label "Pending Customer Label Issue" at bounding box center [1096, 283] width 174 height 14
click at [1010, 285] on input "Pending Customer Label Issue" at bounding box center [1009, 279] width 1 height 10
checkbox input "false"
click at [1016, 310] on label "Pending Customer No Inventory" at bounding box center [1100, 303] width 182 height 14
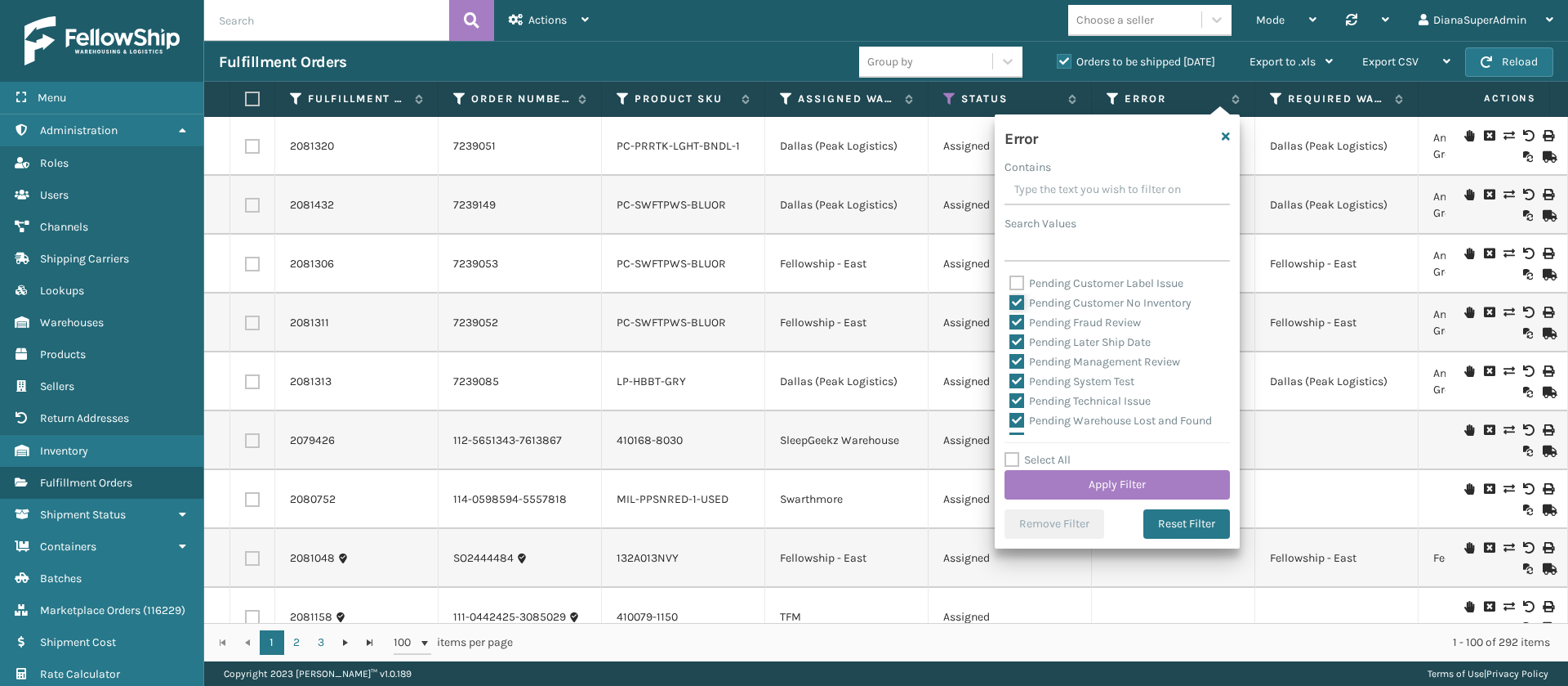
click at [1010, 304] on input "Pending Customer No Inventory" at bounding box center [1009, 299] width 1 height 10
checkbox input "false"
click at [1022, 329] on label "Pending Fraud Review" at bounding box center [1075, 322] width 132 height 14
click at [1010, 324] on input "Pending Fraud Review" at bounding box center [1009, 319] width 1 height 10
checkbox input "false"
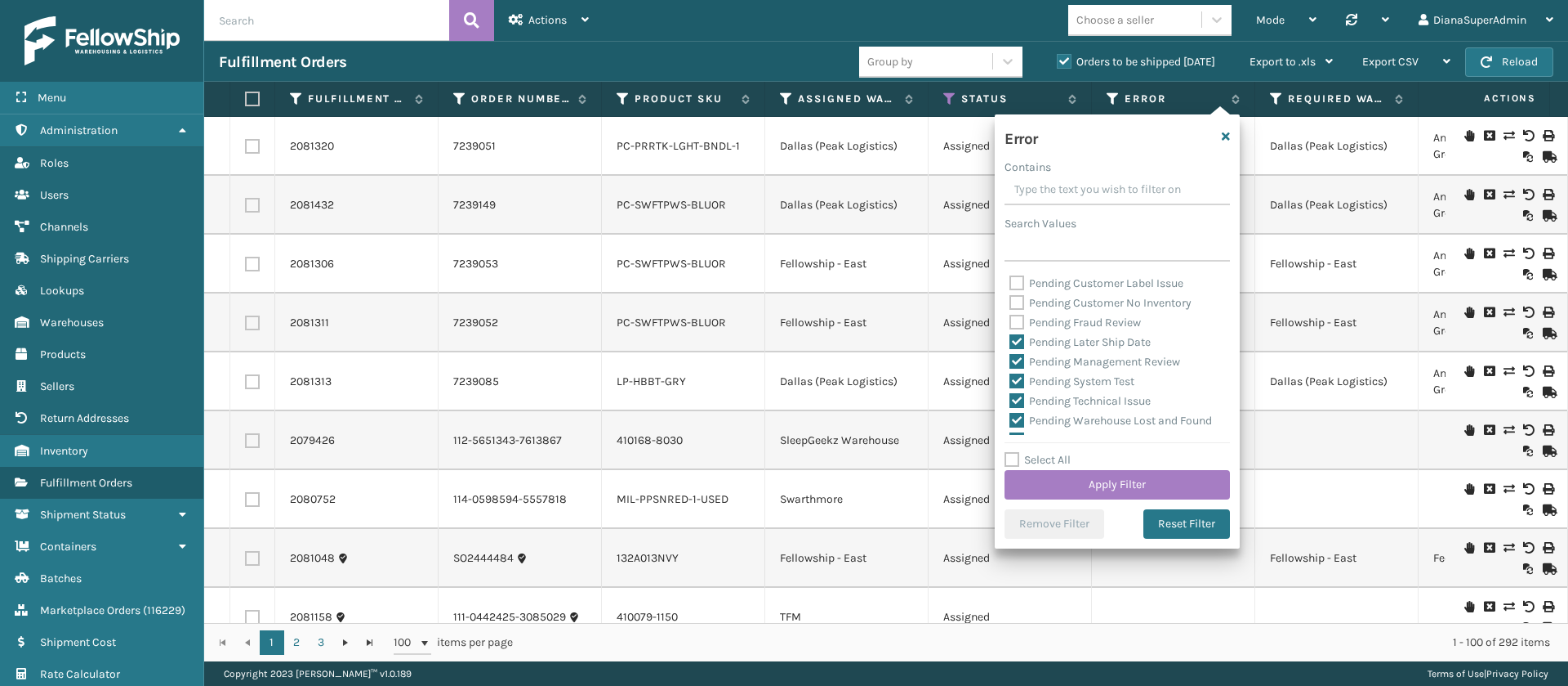
click at [1022, 349] on label "Pending Later Ship Date" at bounding box center [1079, 342] width 141 height 14
click at [1010, 343] on input "Pending Later Ship Date" at bounding box center [1009, 338] width 1 height 10
checkbox input "false"
click at [1022, 369] on label "Pending Management Review" at bounding box center [1094, 362] width 171 height 14
click at [1010, 363] on input "Pending Management Review" at bounding box center [1009, 358] width 1 height 10
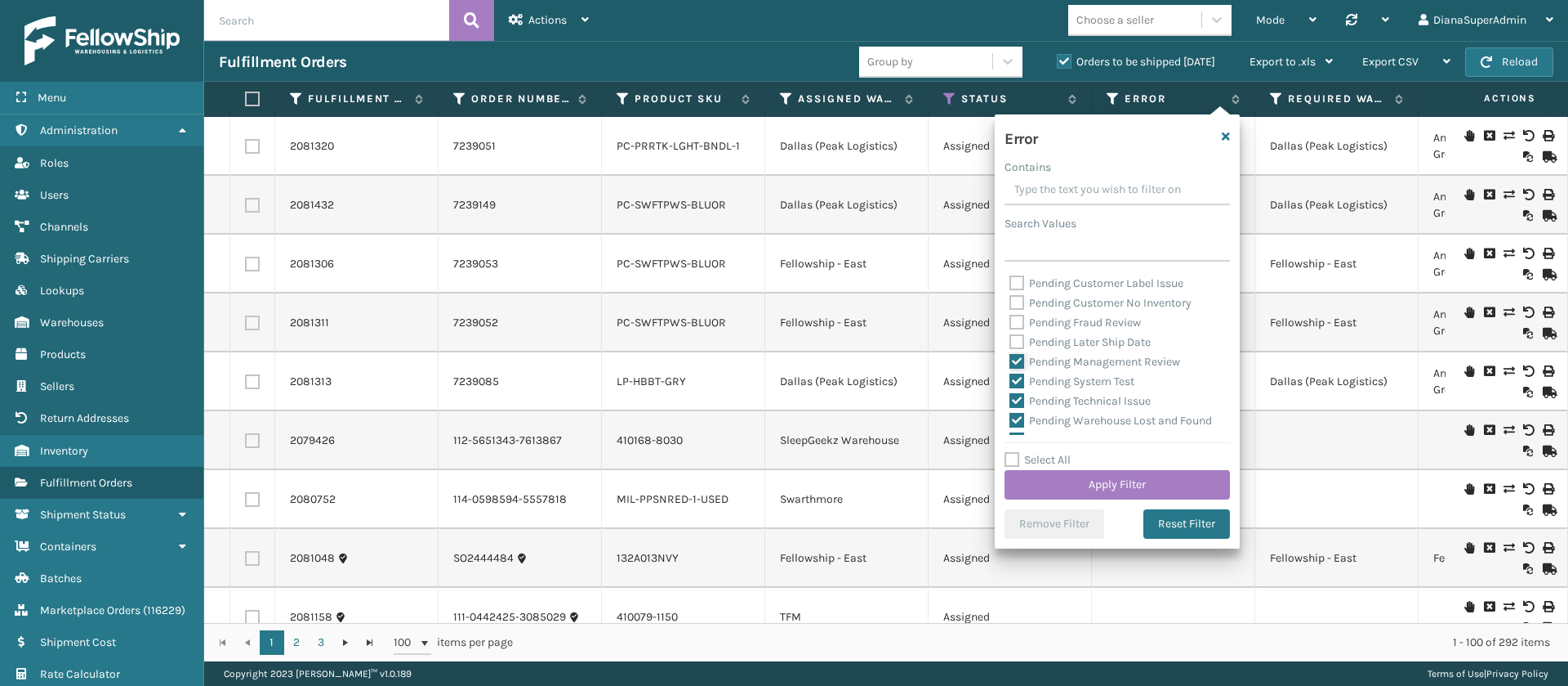
checkbox input "false"
click at [1022, 391] on div "Pending System Test" at bounding box center [1117, 381] width 215 height 20
click at [1022, 388] on label "Pending System Test" at bounding box center [1072, 381] width 125 height 14
click at [1010, 383] on input "Pending System Test" at bounding box center [1009, 377] width 1 height 10
checkbox input "false"
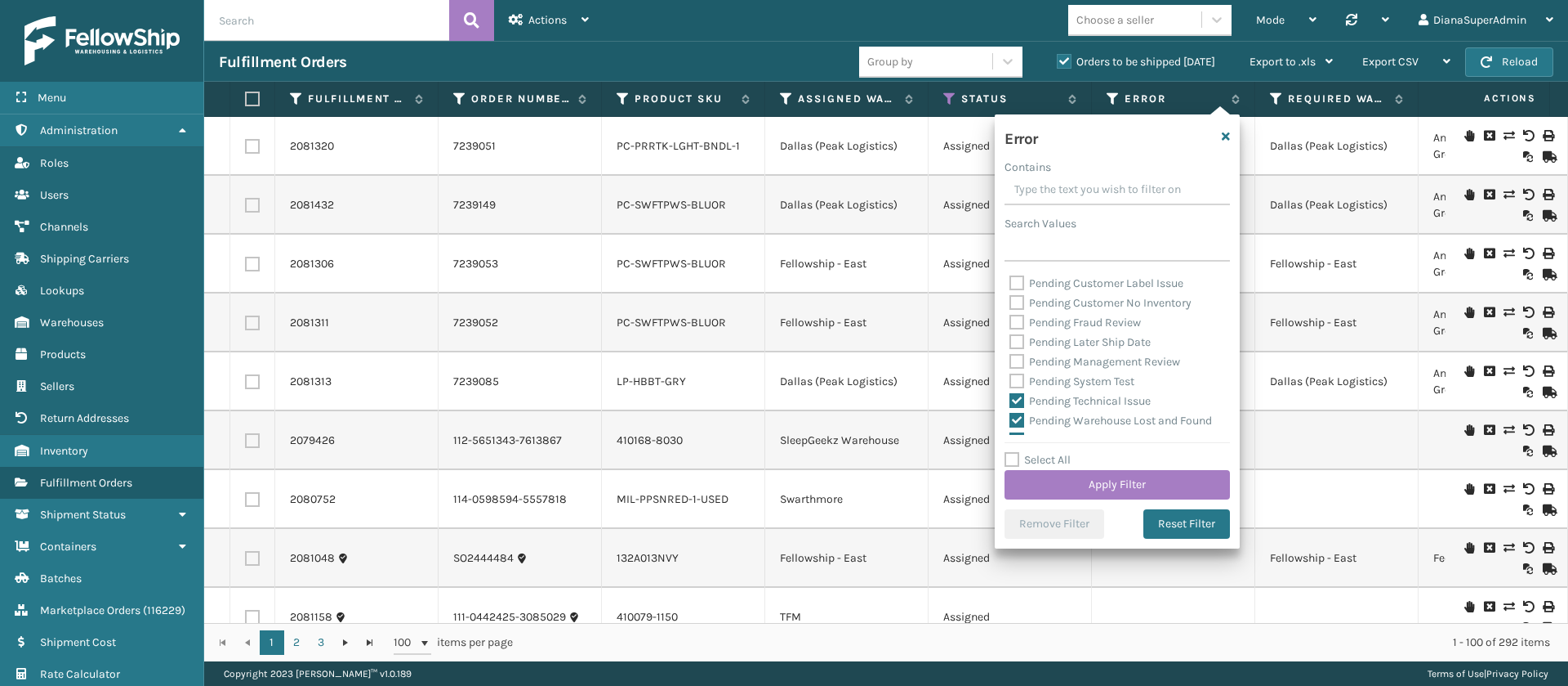
click at [1022, 408] on label "Pending Technical Issue" at bounding box center [1079, 401] width 141 height 14
click at [1010, 402] on input "Pending Technical Issue" at bounding box center [1009, 397] width 1 height 10
checkbox input "false"
click at [1018, 308] on label "Pending Warehouse Lost and Found" at bounding box center [1110, 301] width 202 height 14
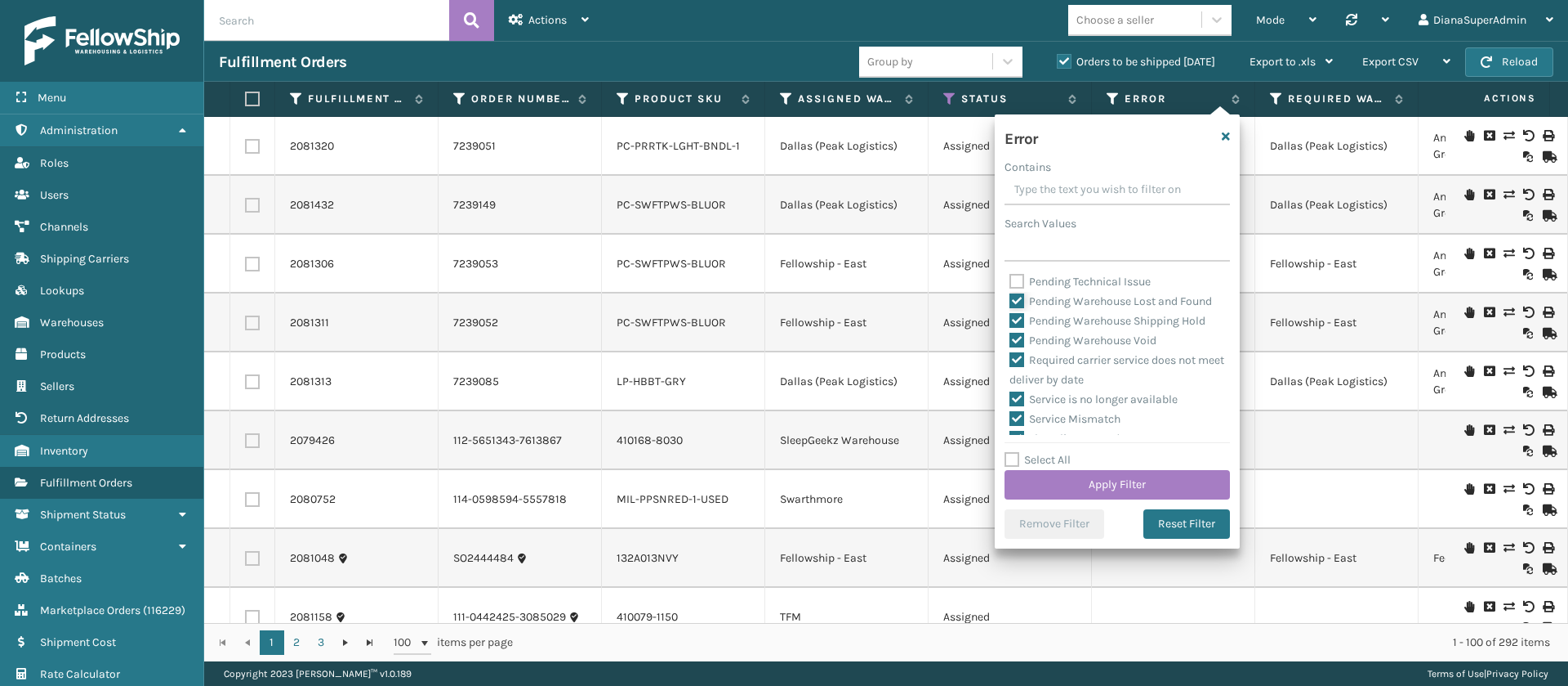
click at [1010, 302] on input "Pending Warehouse Lost and Found" at bounding box center [1009, 297] width 1 height 10
checkbox input "false"
click at [1024, 327] on label "Pending Warehouse Shipping Hold" at bounding box center [1107, 320] width 196 height 14
click at [1010, 322] on input "Pending Warehouse Shipping Hold" at bounding box center [1009, 317] width 1 height 10
checkbox input "false"
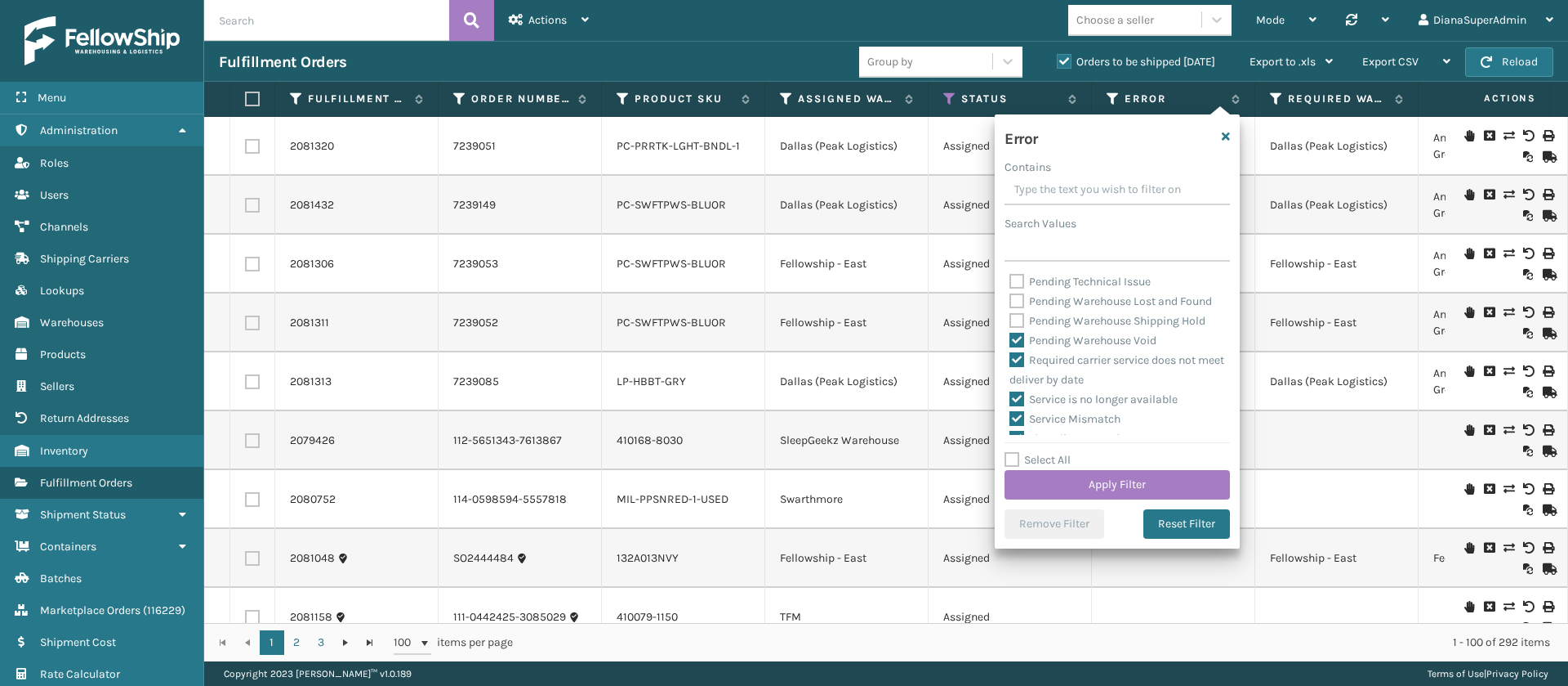
click at [1022, 351] on div "Pending Warehouse Void" at bounding box center [1117, 340] width 215 height 20
click at [1021, 347] on label "Pending Warehouse Void" at bounding box center [1082, 340] width 147 height 14
click at [1010, 341] on input "Pending Warehouse Void" at bounding box center [1009, 336] width 1 height 10
checkbox input "false"
click at [1133, 485] on button "Apply Filter" at bounding box center [1118, 485] width 226 height 30
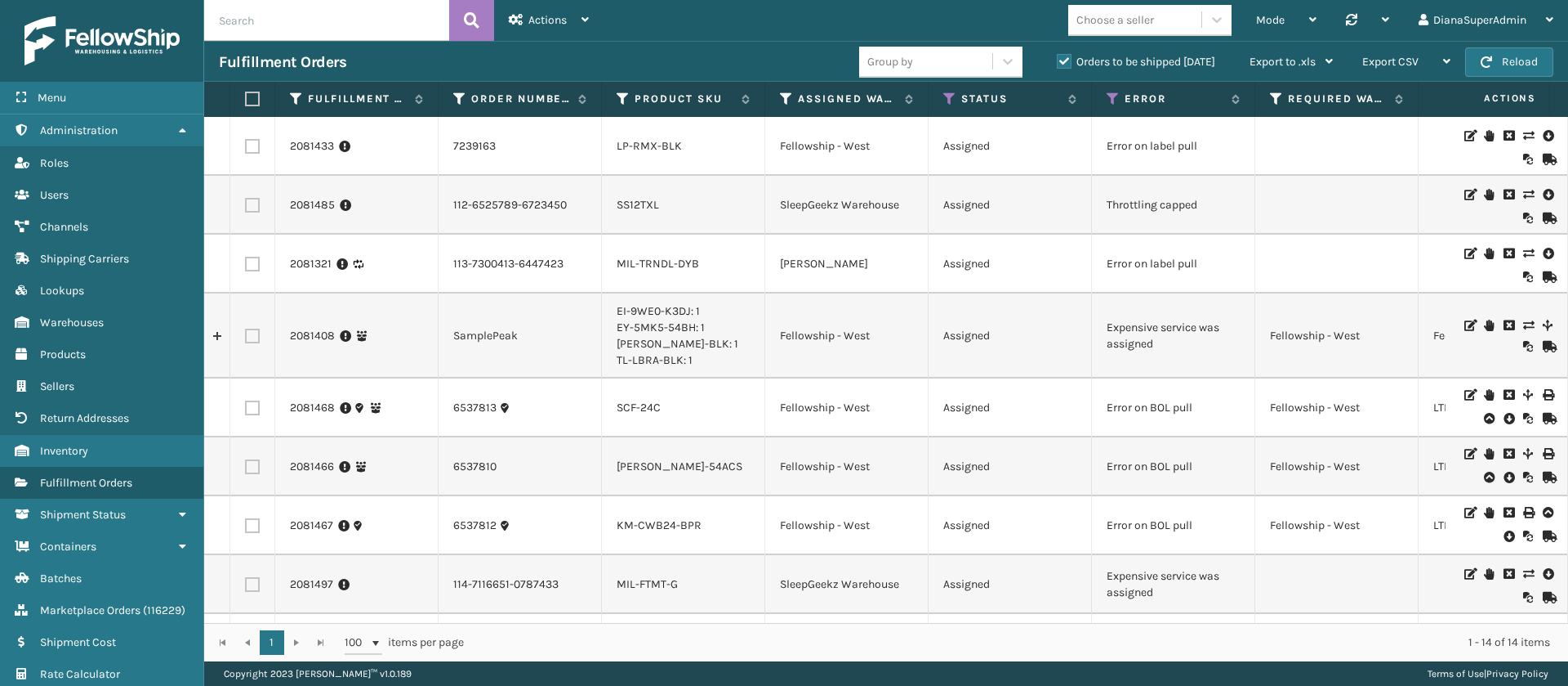
click at [1065, 65] on label "Orders to be shipped [DATE]" at bounding box center [1136, 62] width 159 height 14
click at [1058, 63] on input "Orders to be shipped [DATE]" at bounding box center [1057, 57] width 1 height 10
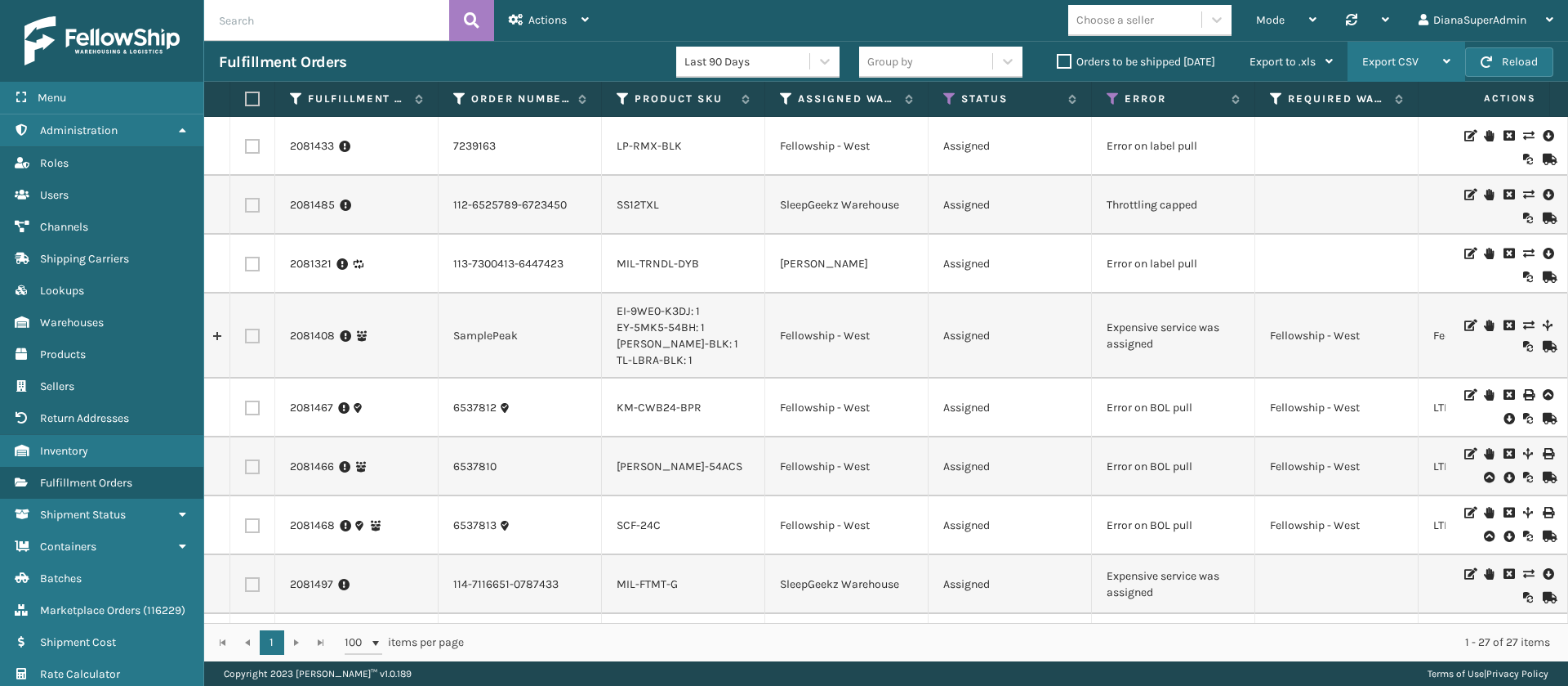
click at [1426, 60] on div "Export CSV" at bounding box center [1407, 62] width 89 height 41
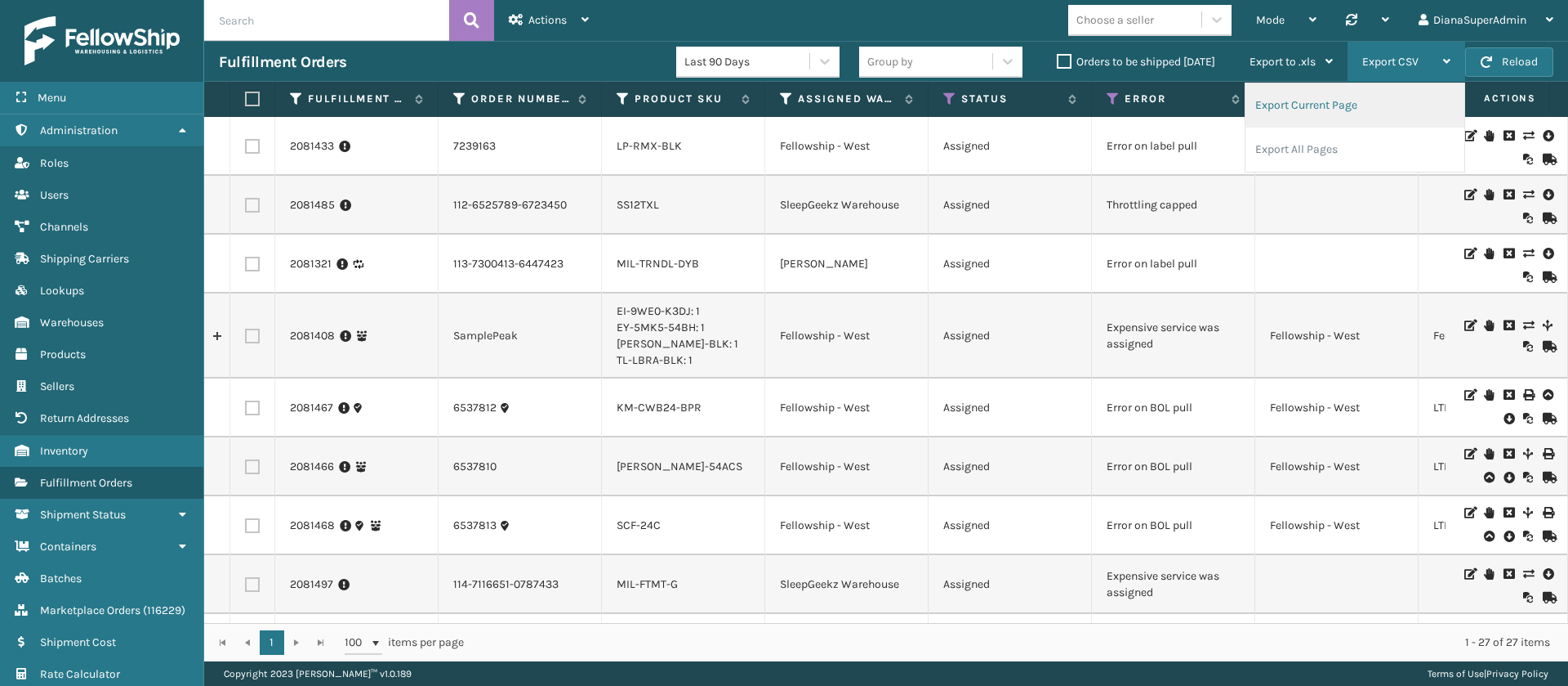
click at [1327, 101] on li "Export Current Page" at bounding box center [1355, 105] width 219 height 44
